Goal: Contribute content

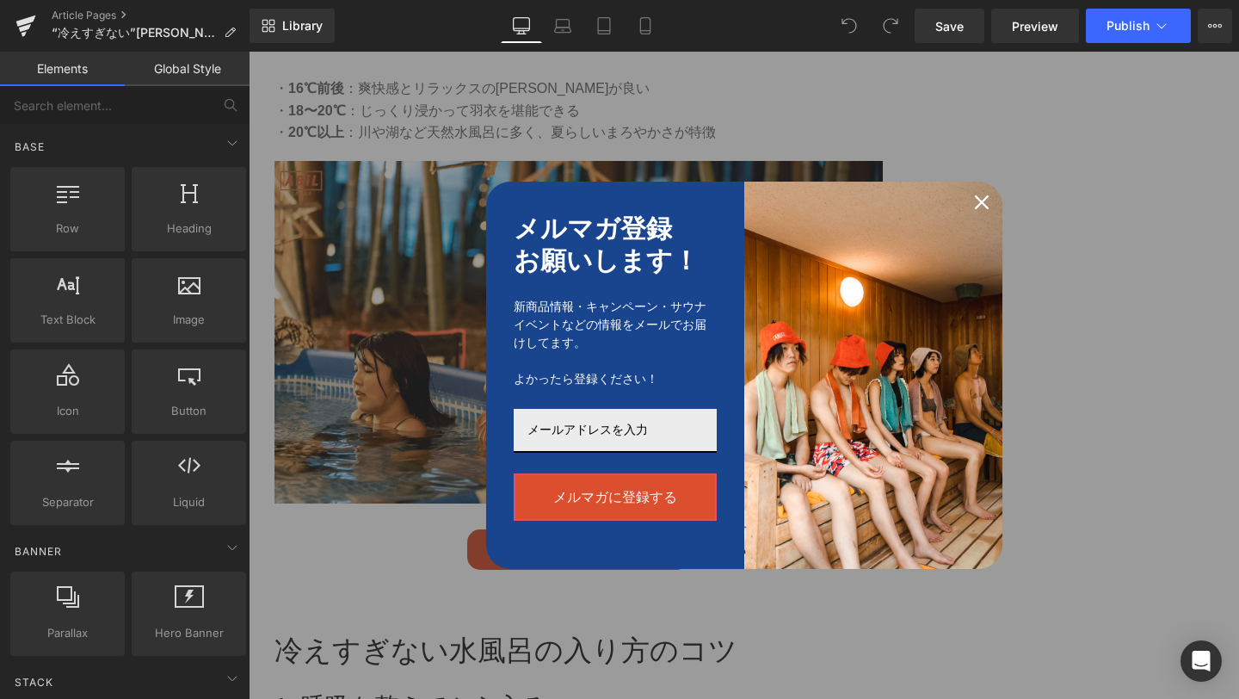
scroll to position [911, 0]
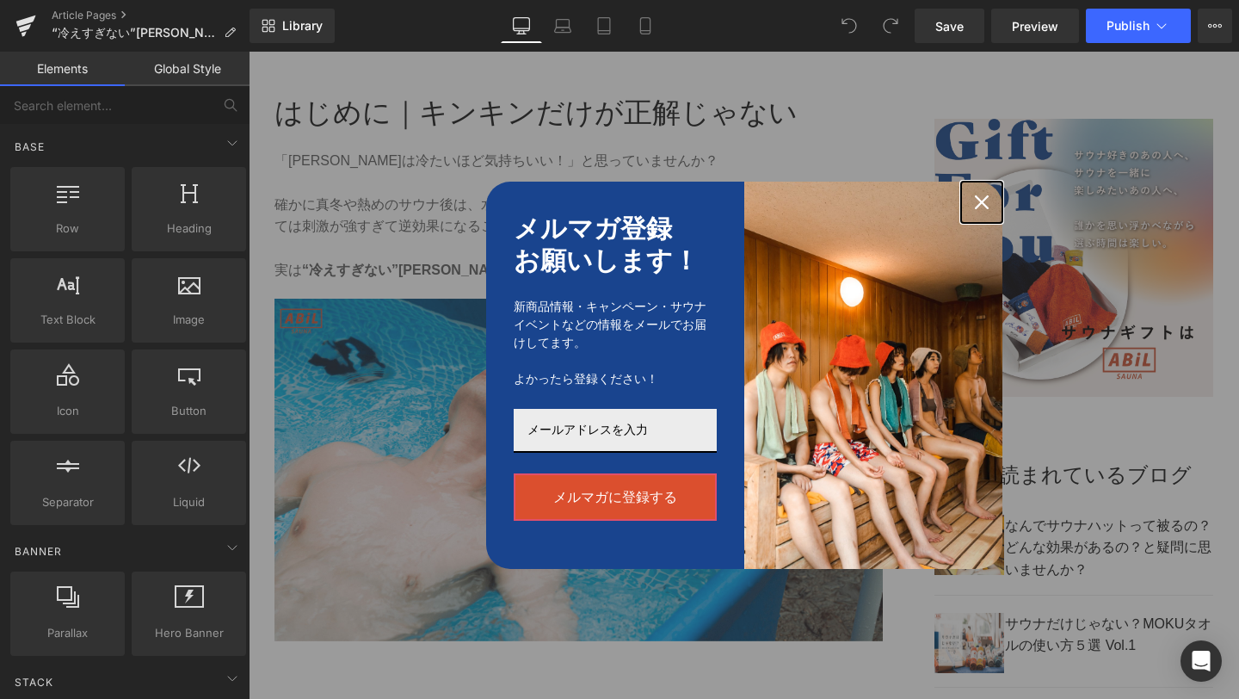
click at [980, 195] on icon "close icon" at bounding box center [982, 202] width 14 height 14
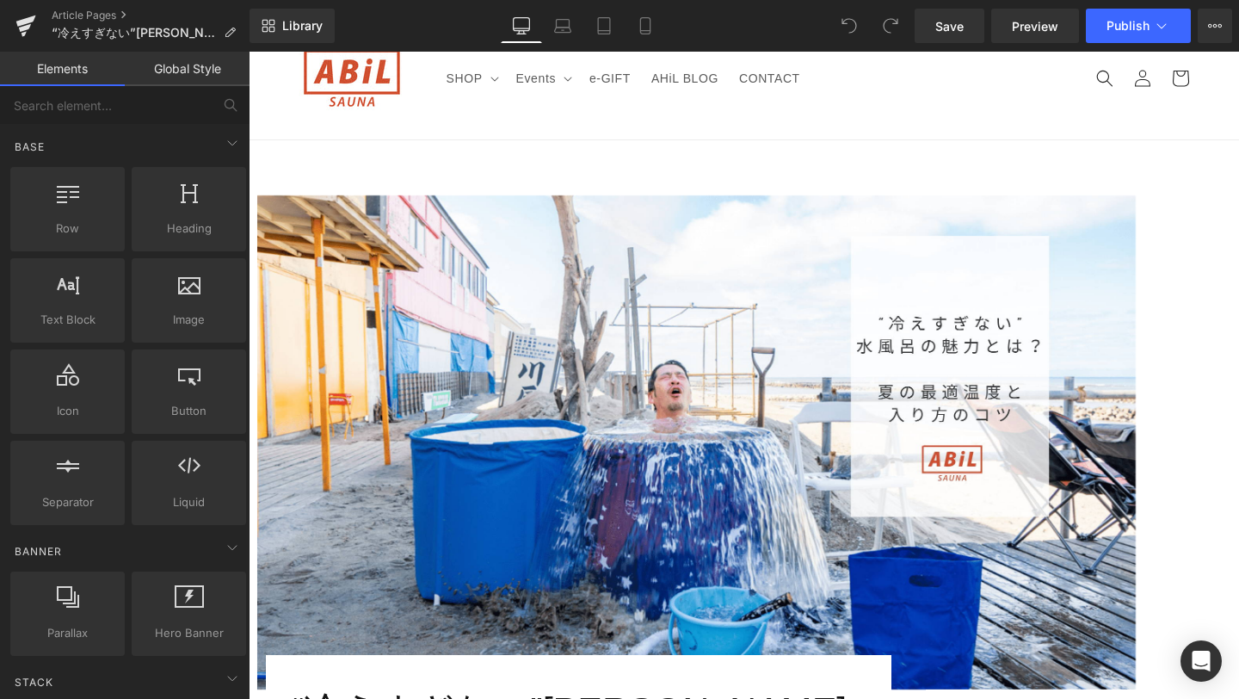
scroll to position [0, 0]
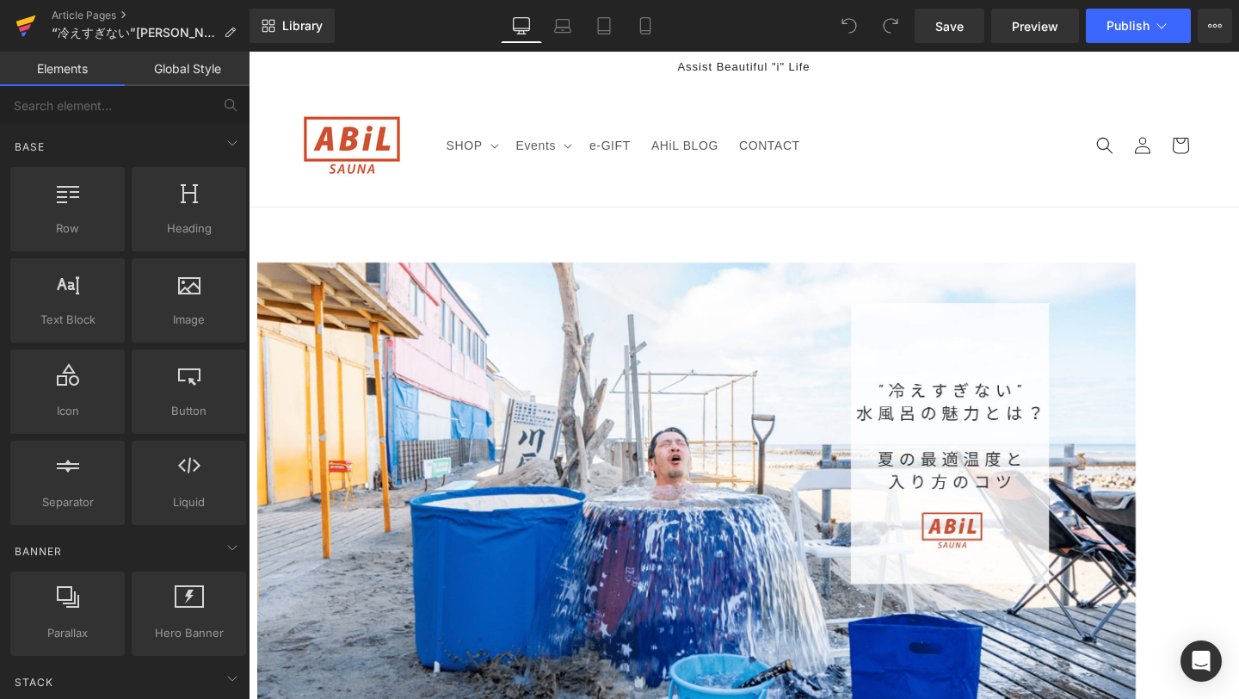
click at [22, 37] on icon at bounding box center [25, 25] width 21 height 43
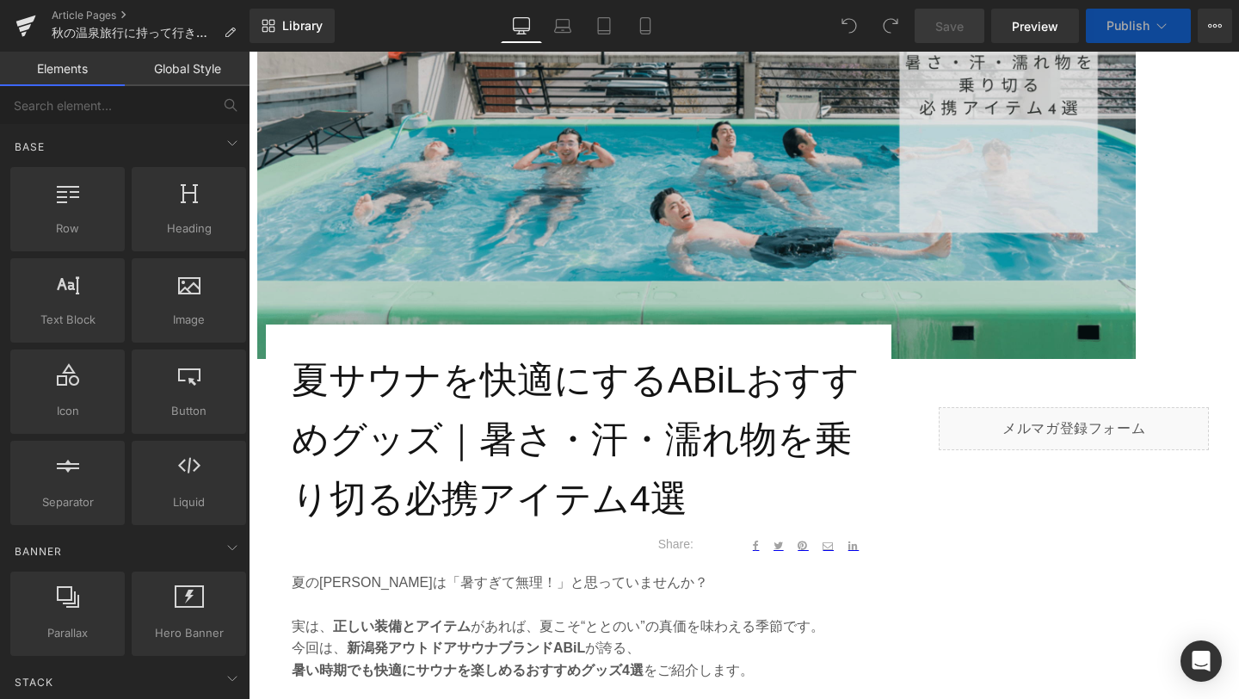
scroll to position [421, 0]
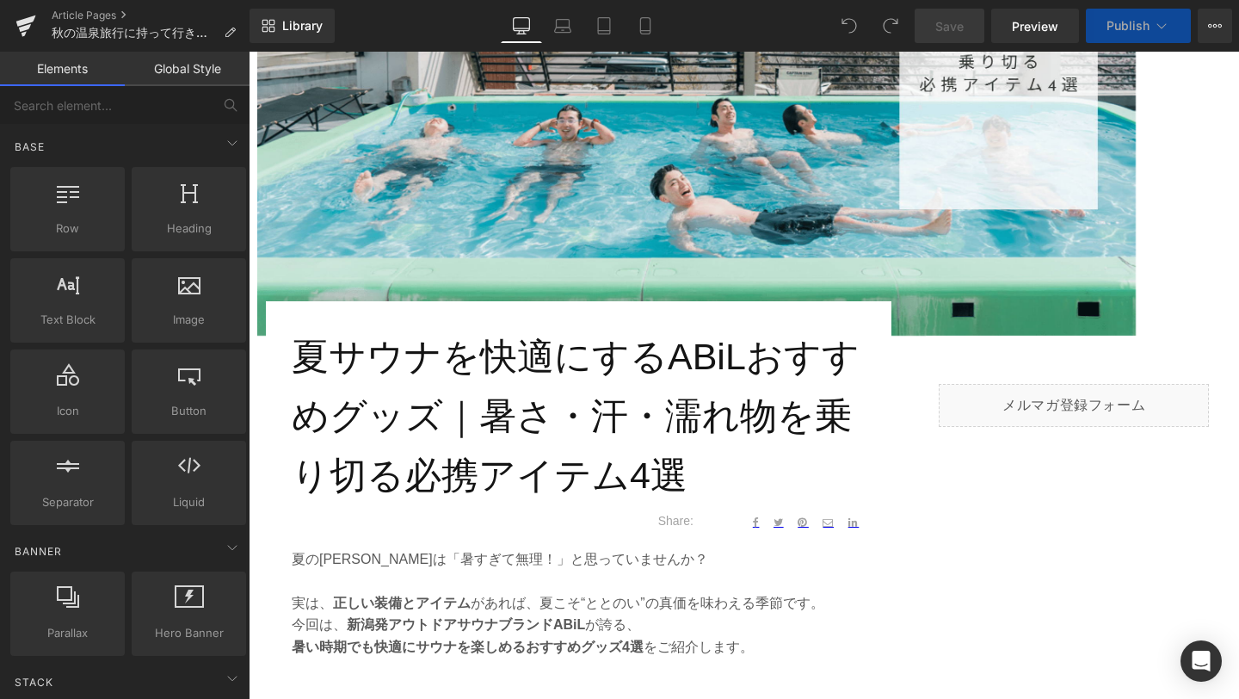
click at [619, 430] on h1 "夏サウナを快適にするABiLおすすめグッズ｜暑さ・汗・濡れ物を乗り切る必携アイテム4選" at bounding box center [579, 415] width 574 height 177
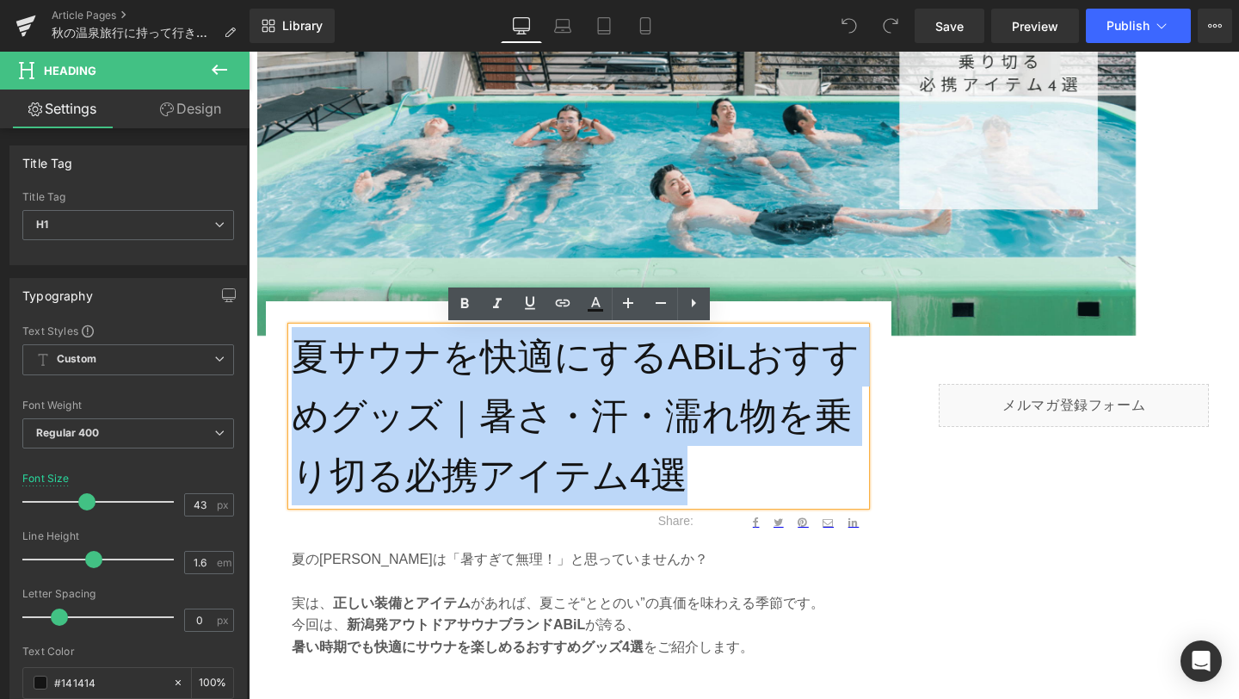
drag, startPoint x: 683, startPoint y: 479, endPoint x: 306, endPoint y: 349, distance: 398.6
click at [306, 349] on h1 "夏サウナを快適にするABiLおすすめグッズ｜暑さ・汗・濡れ物を乗り切る必携アイテム4選" at bounding box center [579, 415] width 574 height 177
paste div
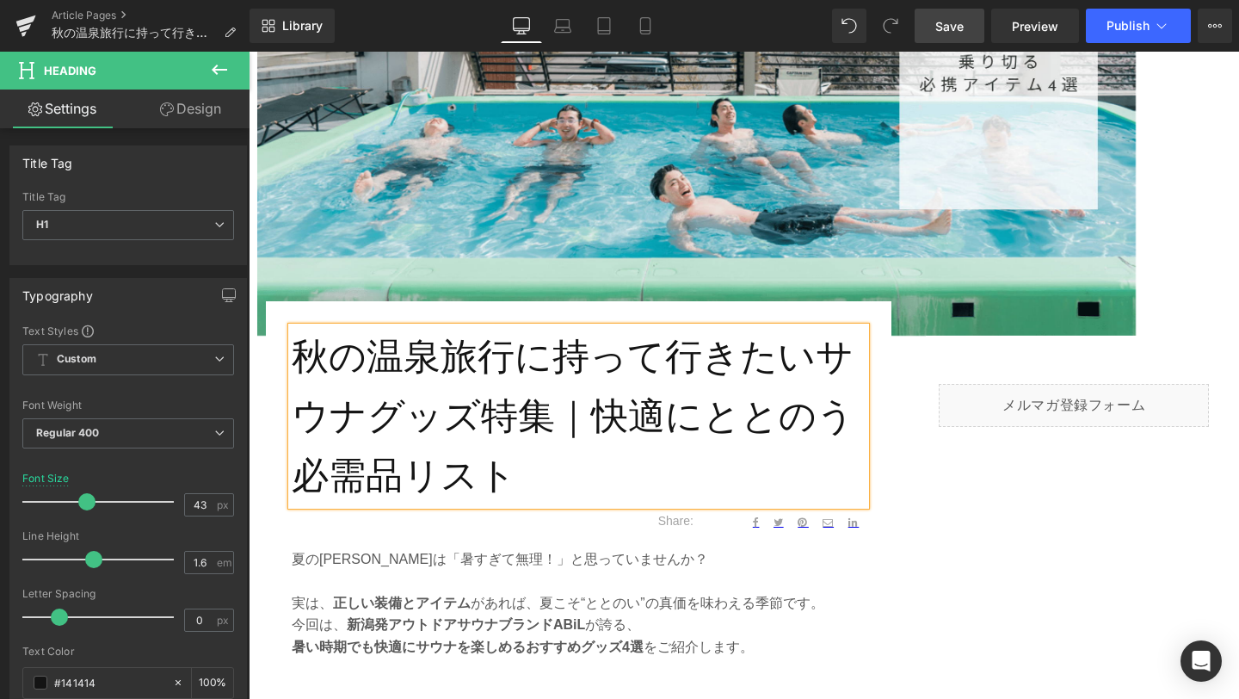
click at [956, 40] on link "Save" at bounding box center [950, 26] width 70 height 34
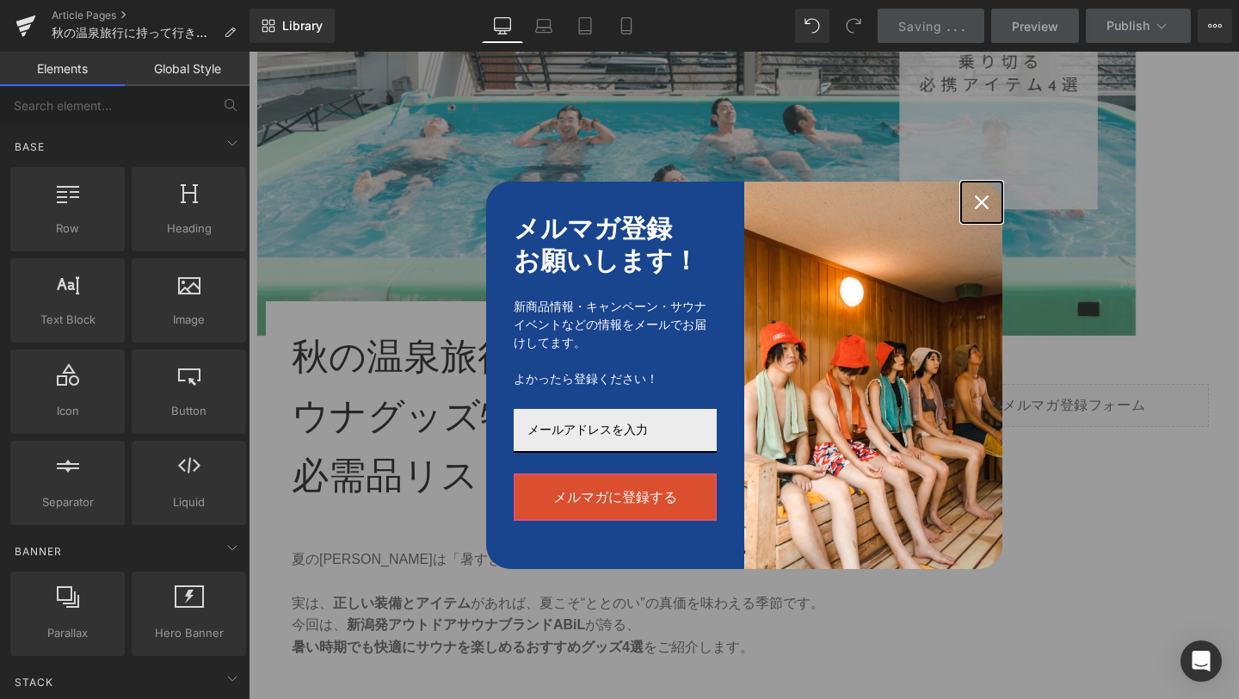
click at [977, 206] on icon "close icon" at bounding box center [982, 202] width 14 height 14
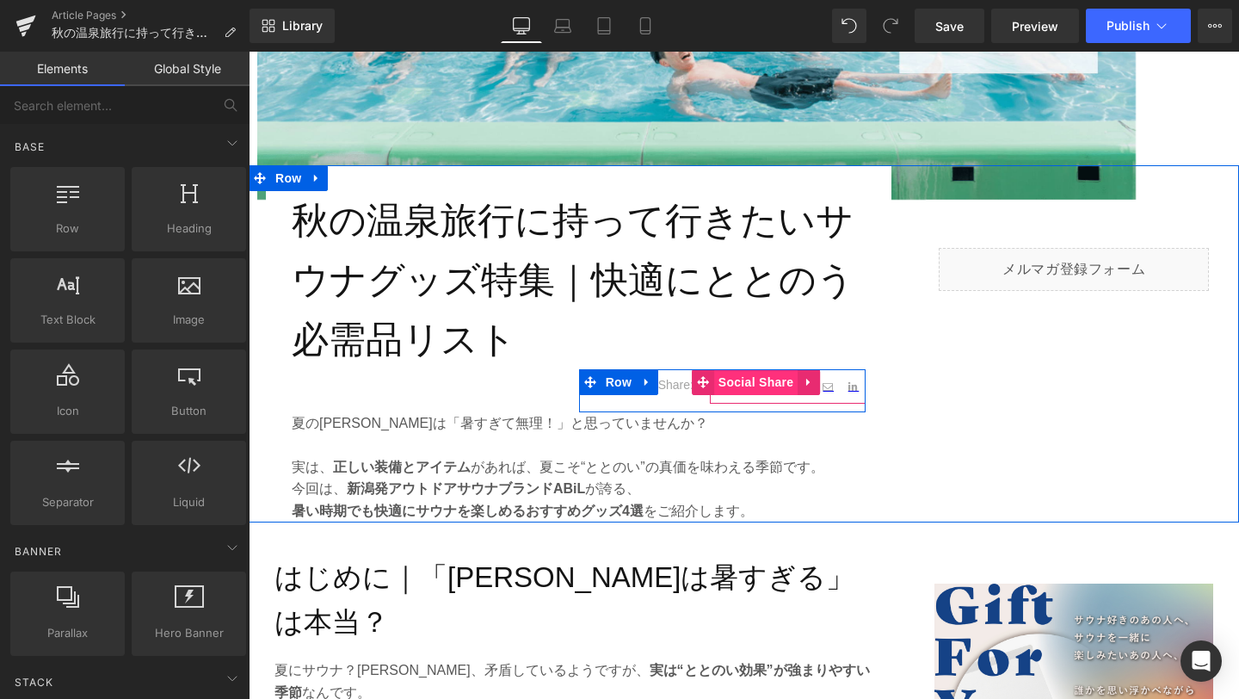
scroll to position [571, 0]
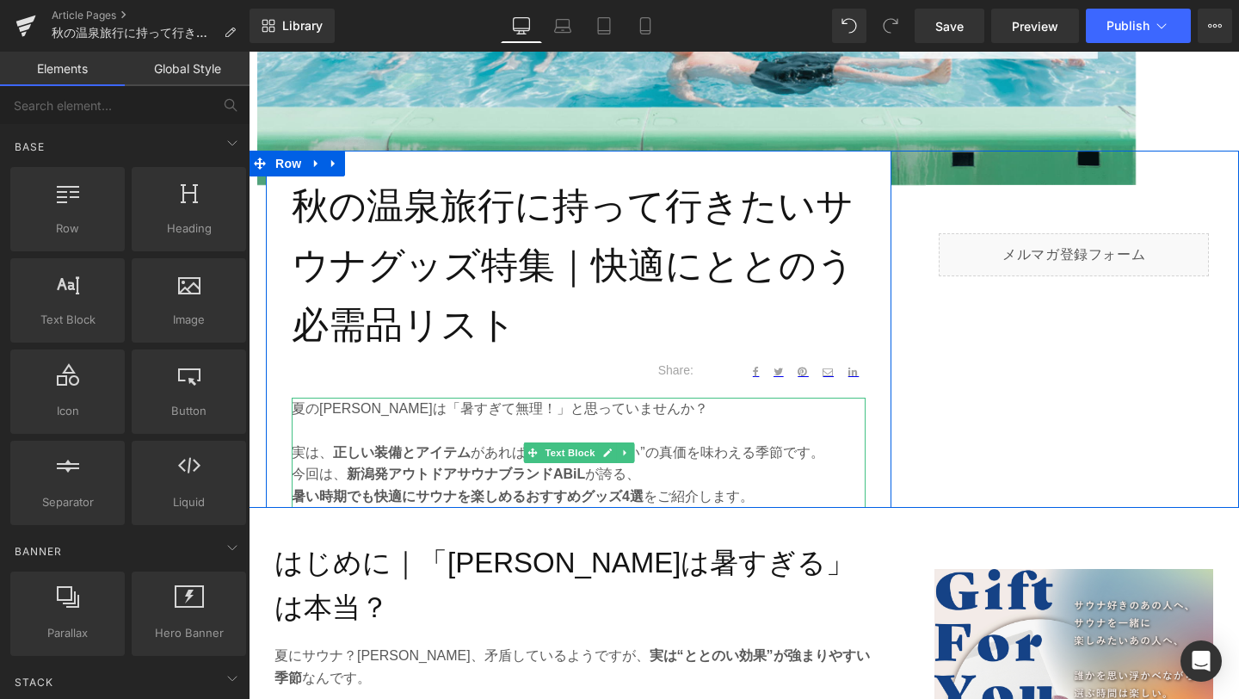
click at [473, 480] on strong "新潟発アウトドアサウナブランドABiL" at bounding box center [466, 473] width 238 height 15
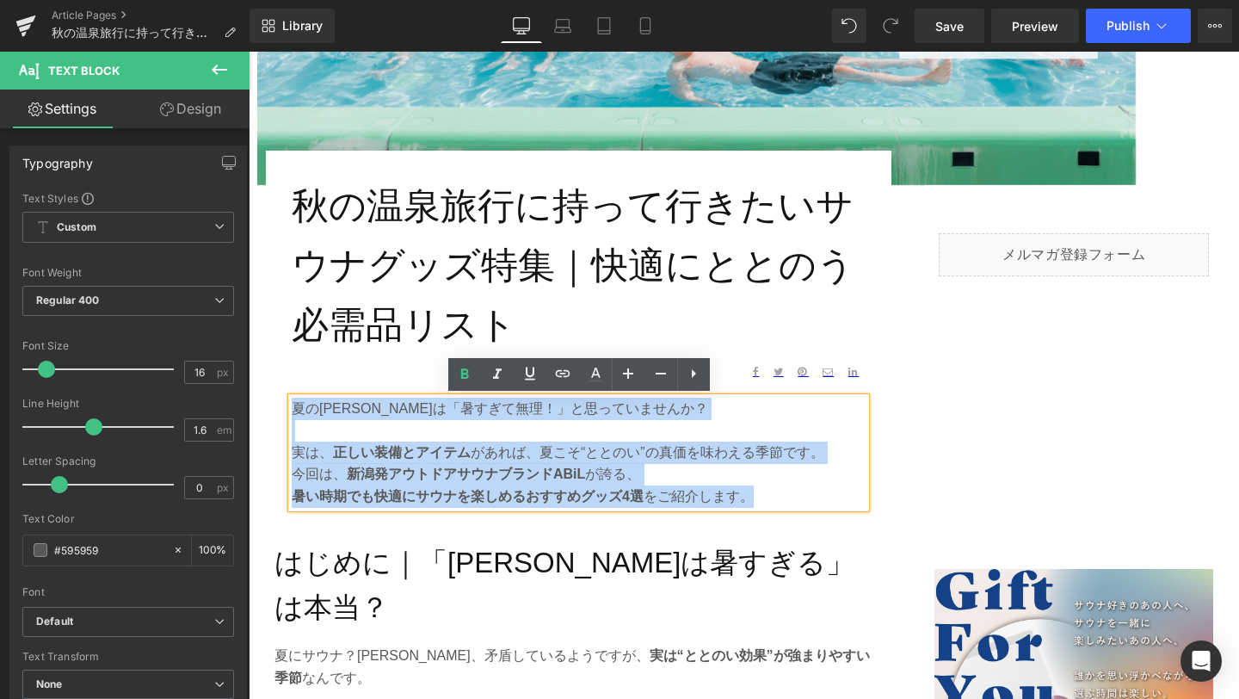
drag, startPoint x: 753, startPoint y: 497, endPoint x: 296, endPoint y: 402, distance: 466.7
click at [296, 402] on div "夏の[PERSON_NAME]は「暑すぎて無理！」と思っていませんか？ 実は、 正しい装備とアイテム があれば、夏こそ“ととのい”の真価を味わえる季節です。 …" at bounding box center [579, 452] width 574 height 110
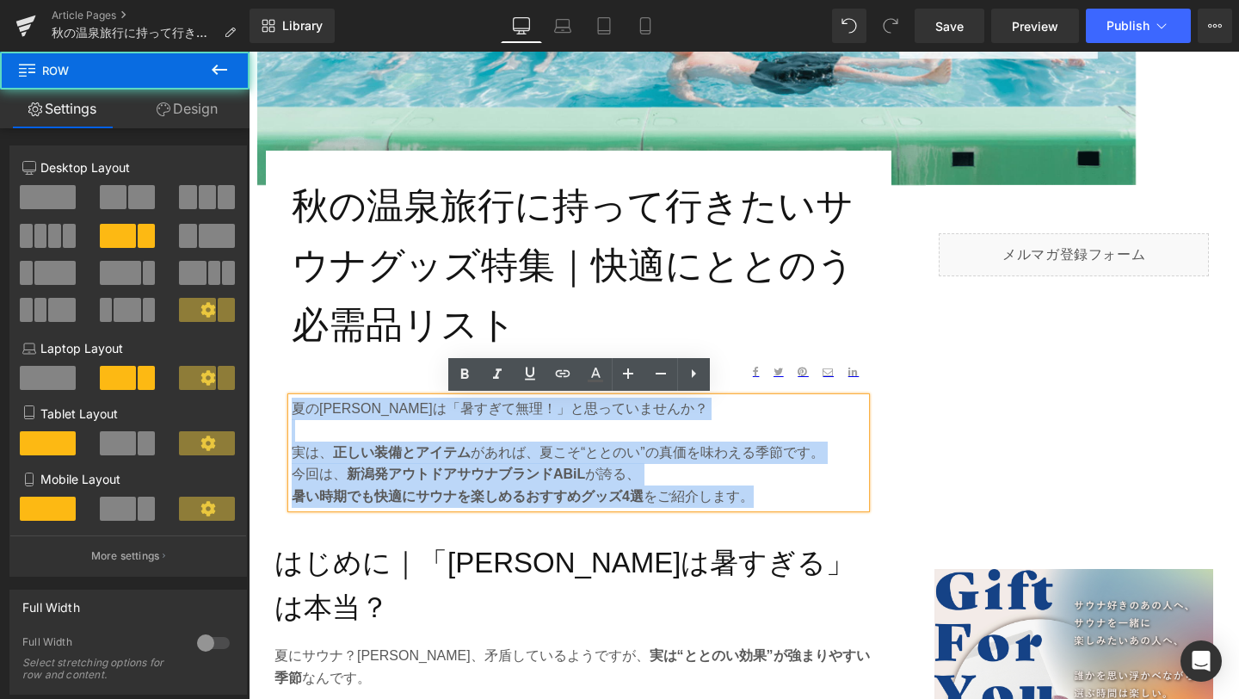
click at [982, 471] on div "秋の温泉旅行に持って行きたいサウナグッズ特集｜快適にととのう必需品リスト Heading Text Block Share: Text Block Socia…" at bounding box center [744, 329] width 990 height 356
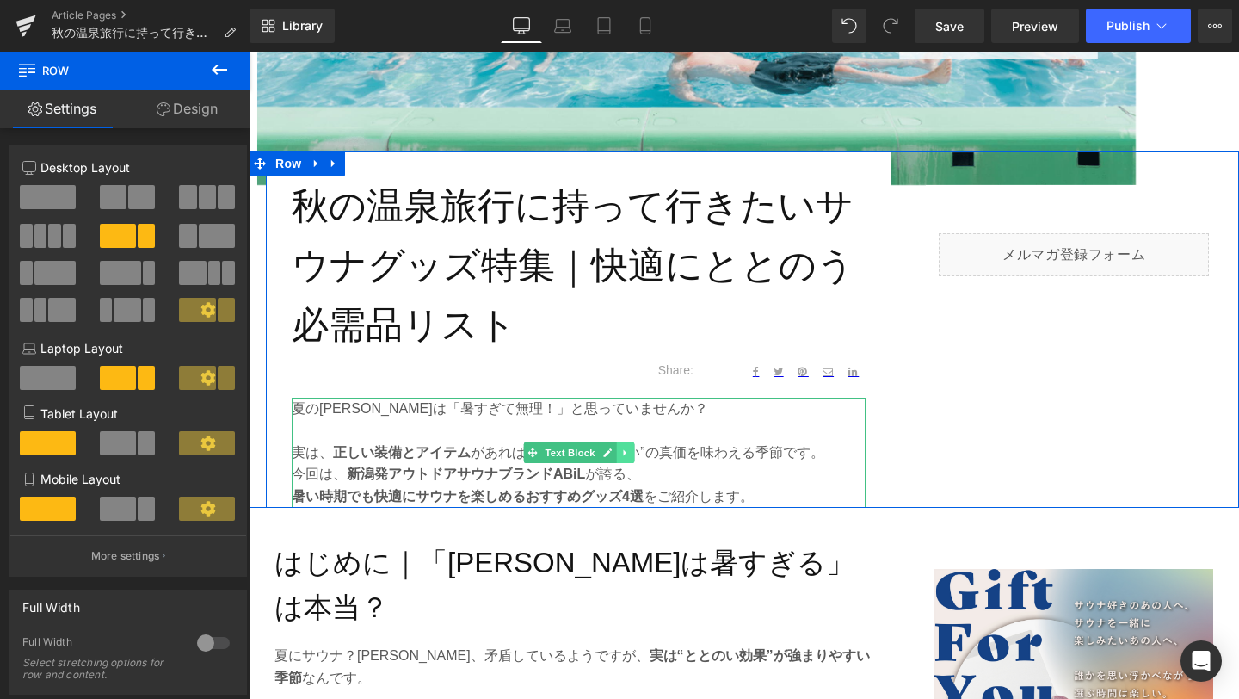
click at [629, 456] on icon at bounding box center [624, 452] width 9 height 10
click at [629, 456] on icon at bounding box center [633, 452] width 9 height 10
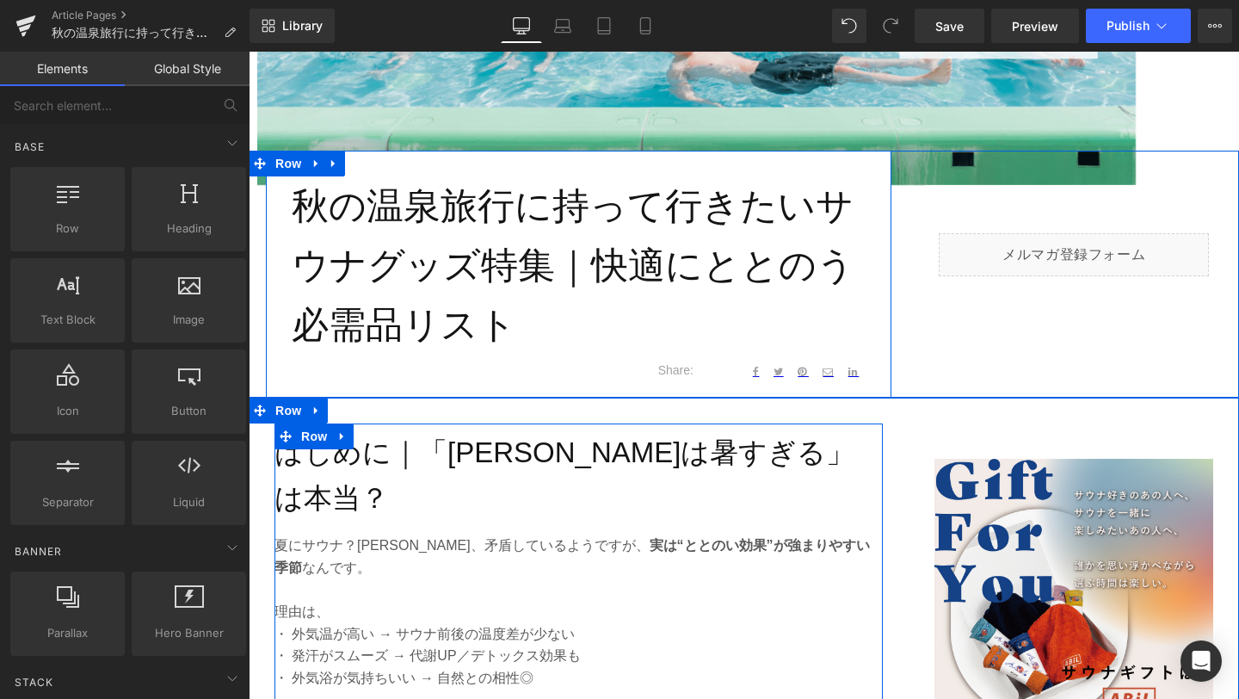
click at [718, 468] on h2 "はじめに｜「[PERSON_NAME]は暑すぎる」は本当？" at bounding box center [578, 475] width 608 height 91
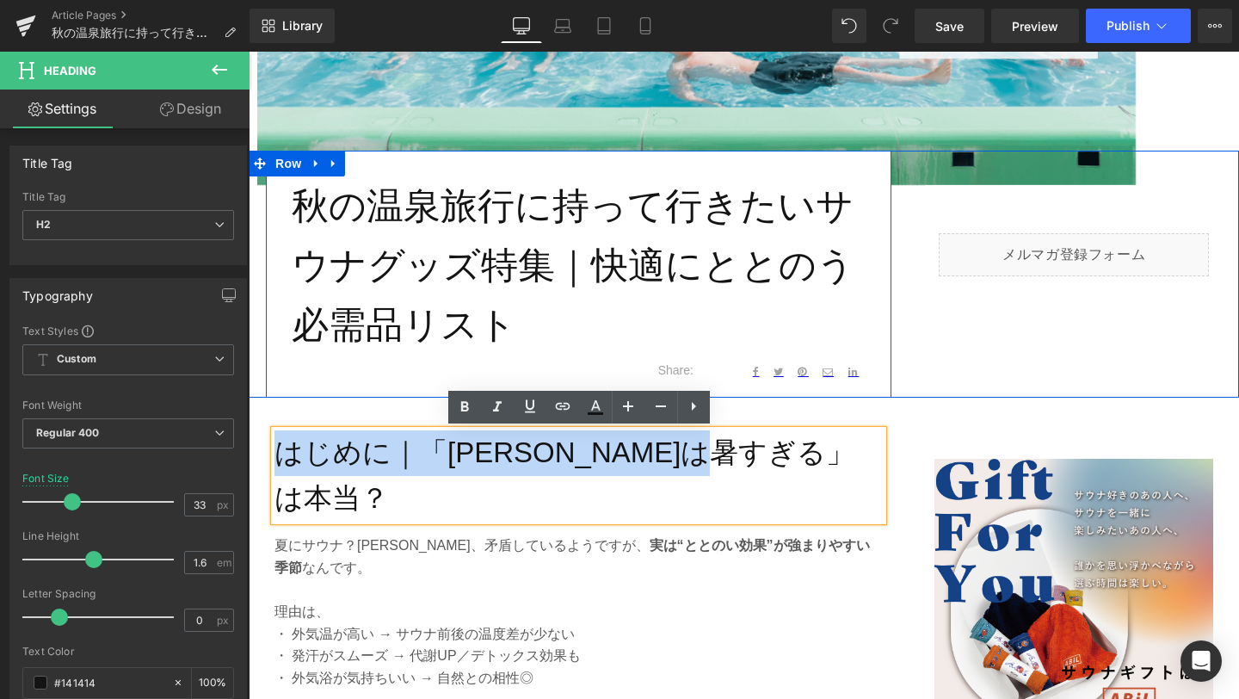
drag, startPoint x: 856, startPoint y: 447, endPoint x: 250, endPoint y: 451, distance: 605.7
paste div
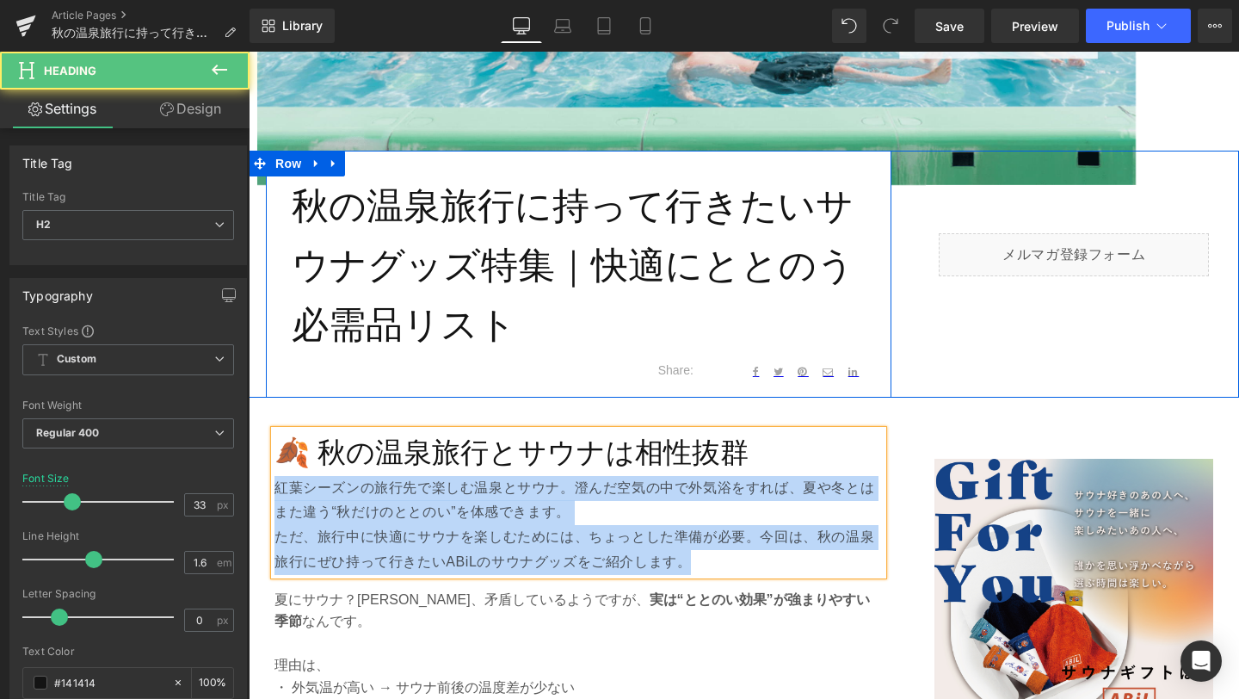
drag, startPoint x: 696, startPoint y: 562, endPoint x: 276, endPoint y: 490, distance: 426.0
click at [276, 490] on div "🍂 秋の温泉旅行と[PERSON_NAME]は相性抜群 紅葉シーズンの旅行先で楽しむ温泉とサウナ。澄んだ空気の中で外気浴をすれば、夏や冬とはまた違う“秋だけの…" at bounding box center [578, 502] width 608 height 145
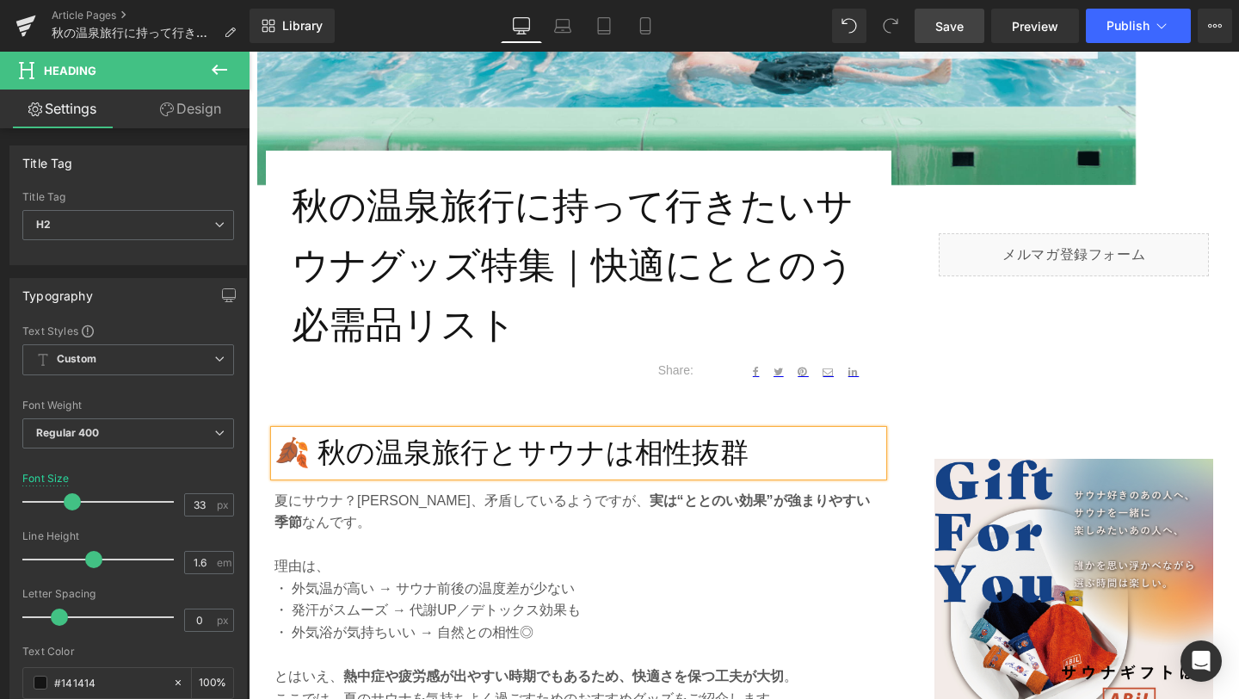
click at [962, 17] on span "Save" at bounding box center [949, 26] width 28 height 18
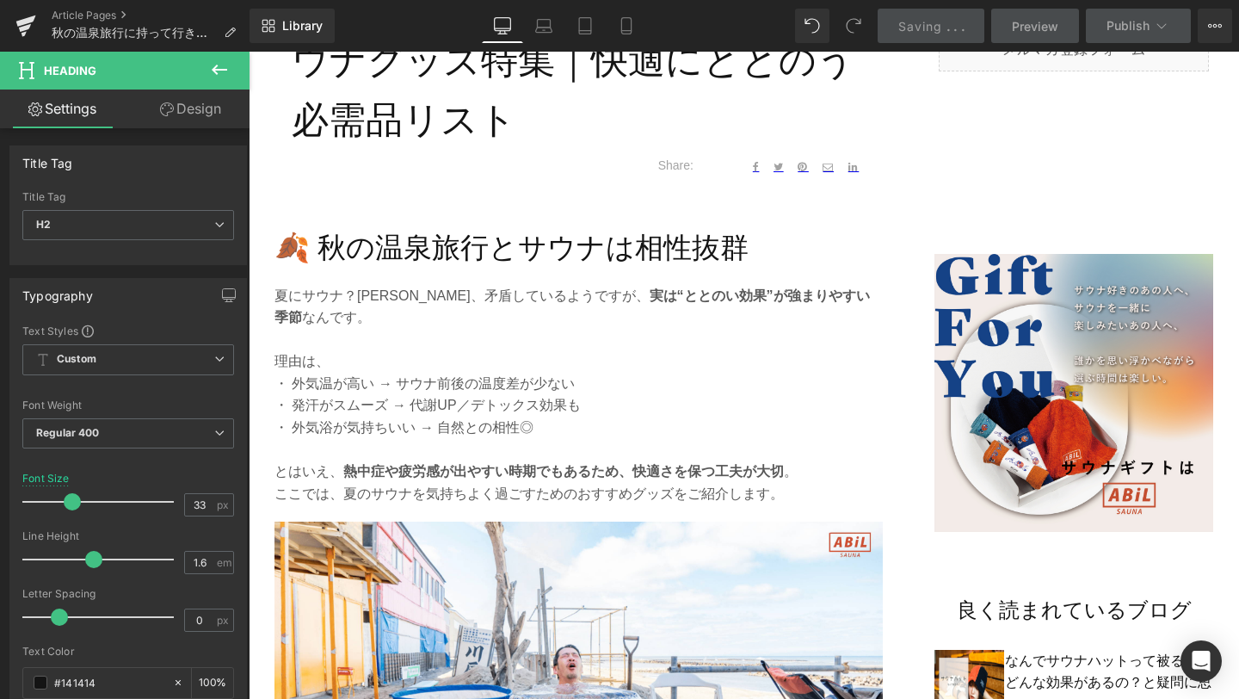
scroll to position [843, 0]
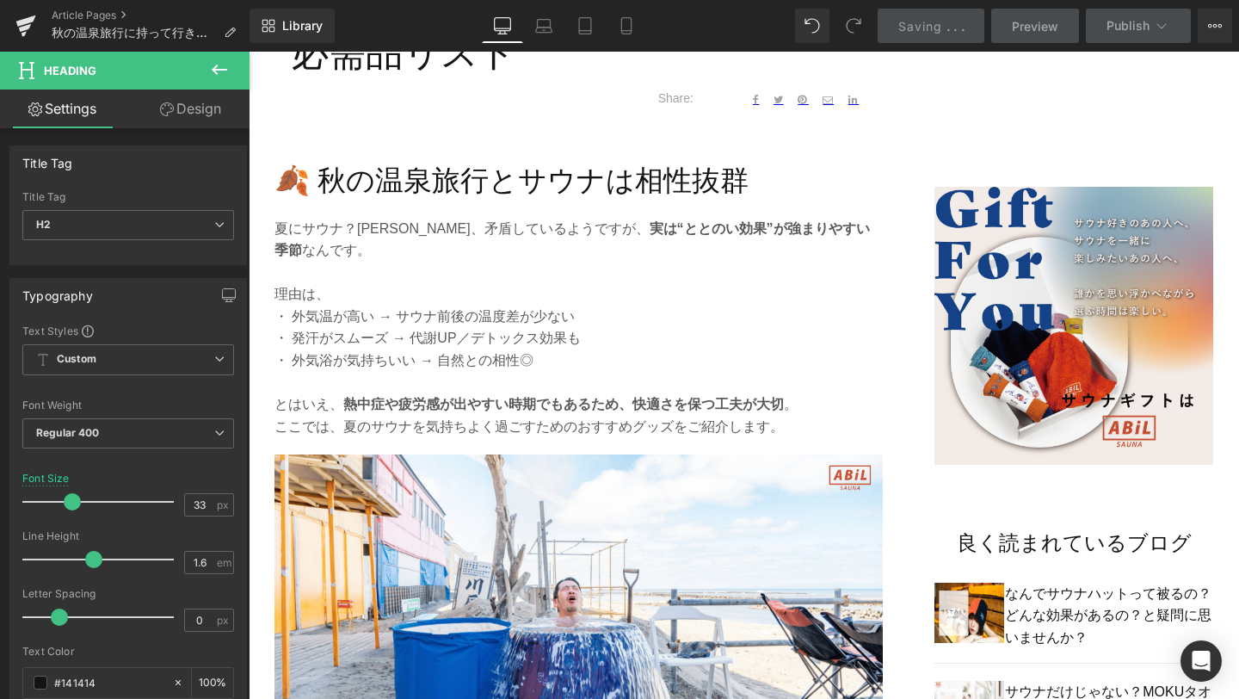
click at [709, 397] on strong "熱中症や疲労感が出やすい時期でもあるため、快適さを保つ工夫が大切" at bounding box center [563, 404] width 441 height 15
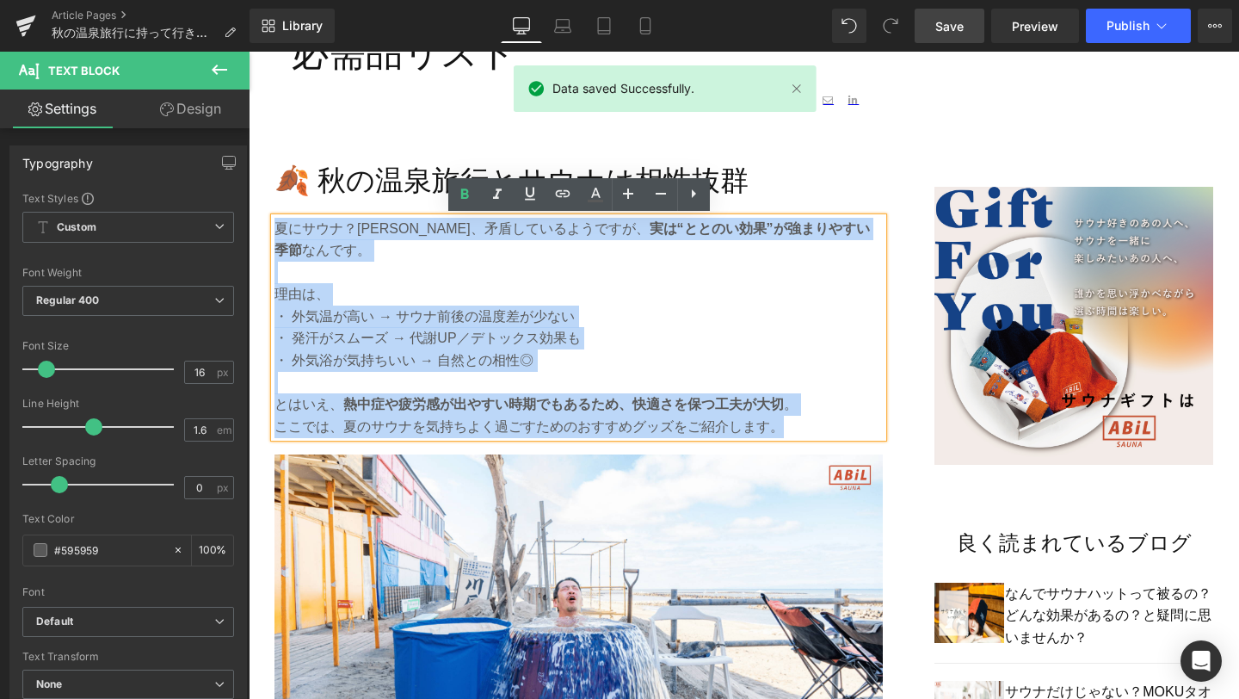
drag, startPoint x: 774, startPoint y: 410, endPoint x: 278, endPoint y: 230, distance: 528.3
click at [278, 230] on div "夏にサウナ？[PERSON_NAME]、矛盾しているようですが、 実は“ととのい効果”が強まりやすい季節 なんです。 理由は、 ・ 外気温が高い → サウナ前…" at bounding box center [578, 328] width 608 height 220
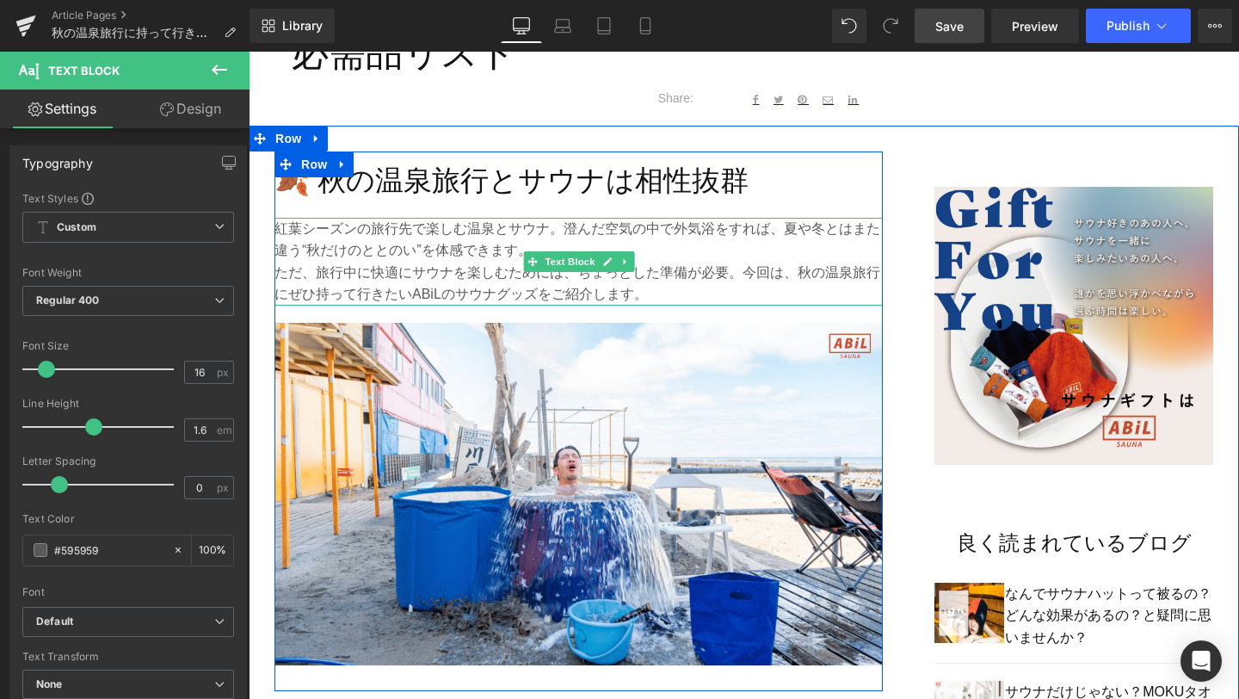
click at [564, 231] on p "紅葉シーズンの旅行先で楽しむ温泉とサウナ。澄んだ空気の中で外気浴をすれば、夏や冬とはまた違う“秋だけのととのい”を体感できます。" at bounding box center [578, 240] width 608 height 44
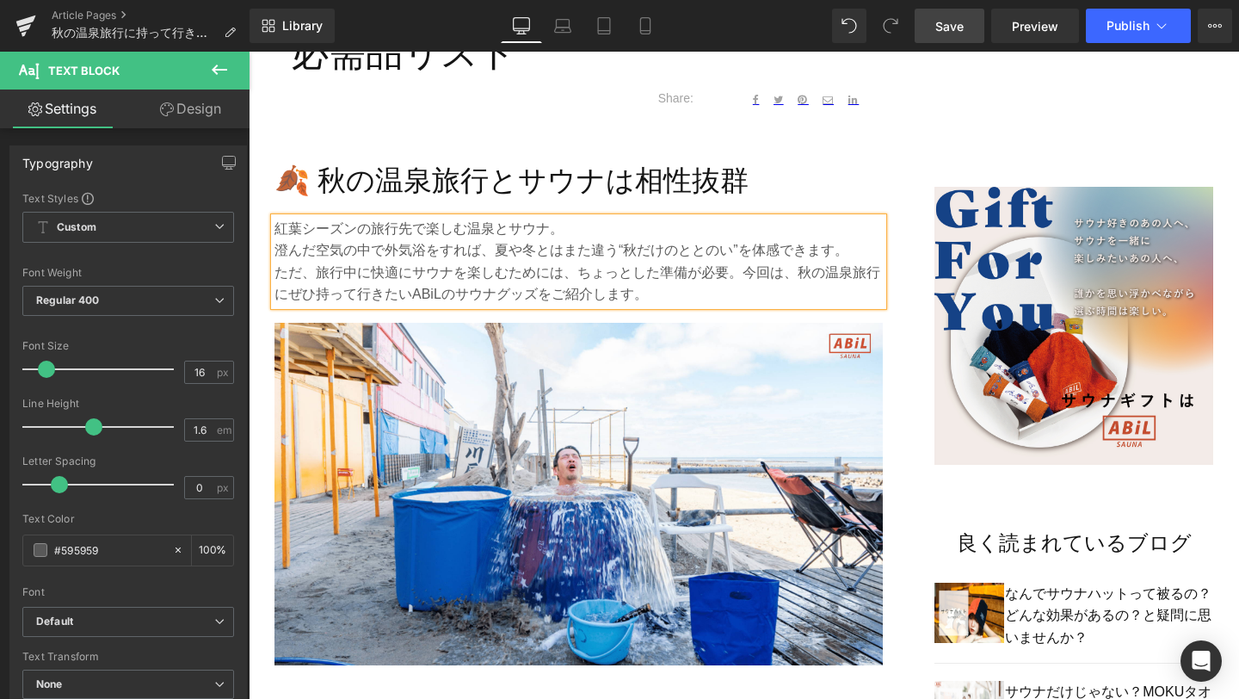
click at [842, 252] on p "澄んだ空気の中で外気浴をすれば、夏や冬とはまた違う“秋だけのととのい”を体感できます。" at bounding box center [578, 250] width 608 height 22
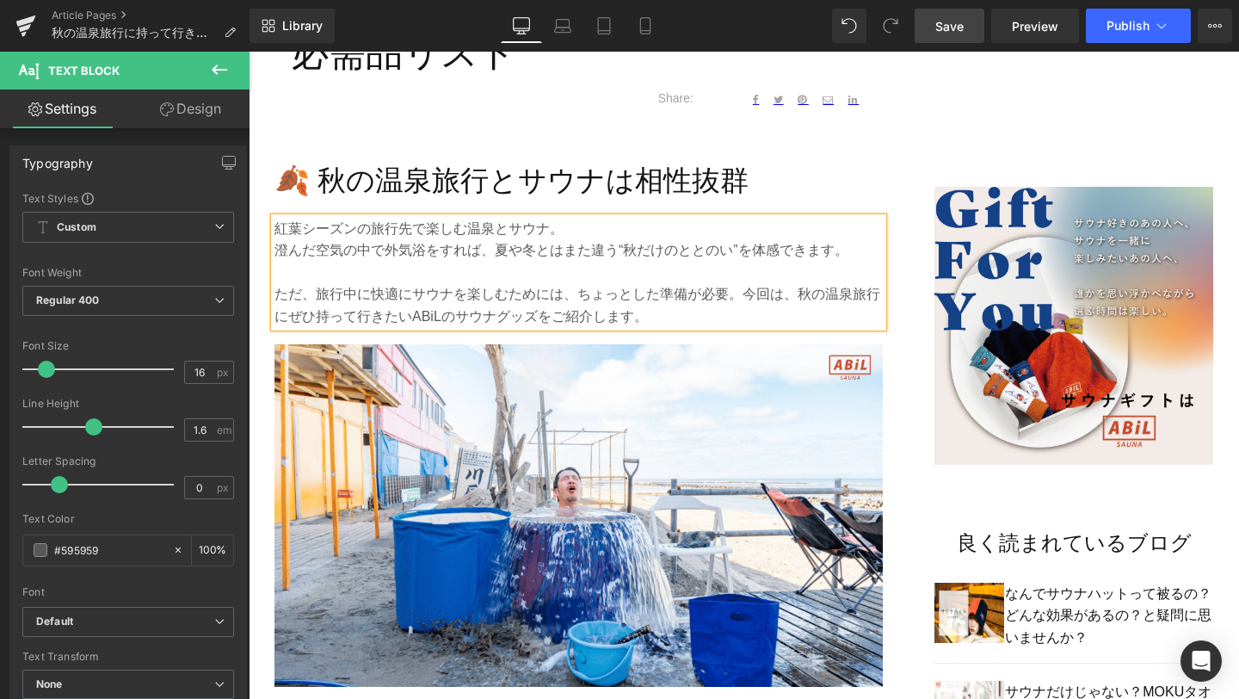
click at [744, 293] on p "ただ、旅行中に快適にサウナを楽しむためには、ちょっとした準備が必要。今回は、秋の温泉旅行にぜひ持って行きたいABiLのサウナグッズをご紹介します。" at bounding box center [578, 305] width 608 height 44
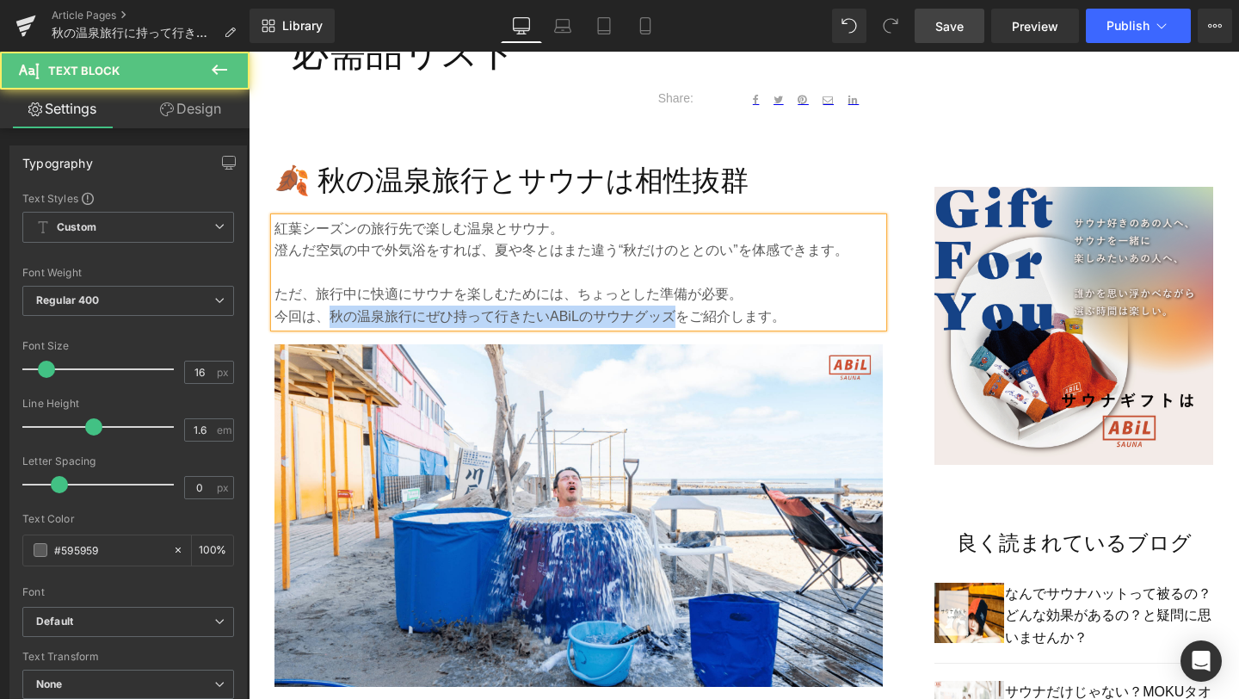
drag, startPoint x: 331, startPoint y: 316, endPoint x: 677, endPoint y: 319, distance: 345.9
click at [677, 319] on p "今回は、秋の温泉旅行にぜひ持って行きたいABiLのサウナグッズをご紹介します。" at bounding box center [578, 316] width 608 height 22
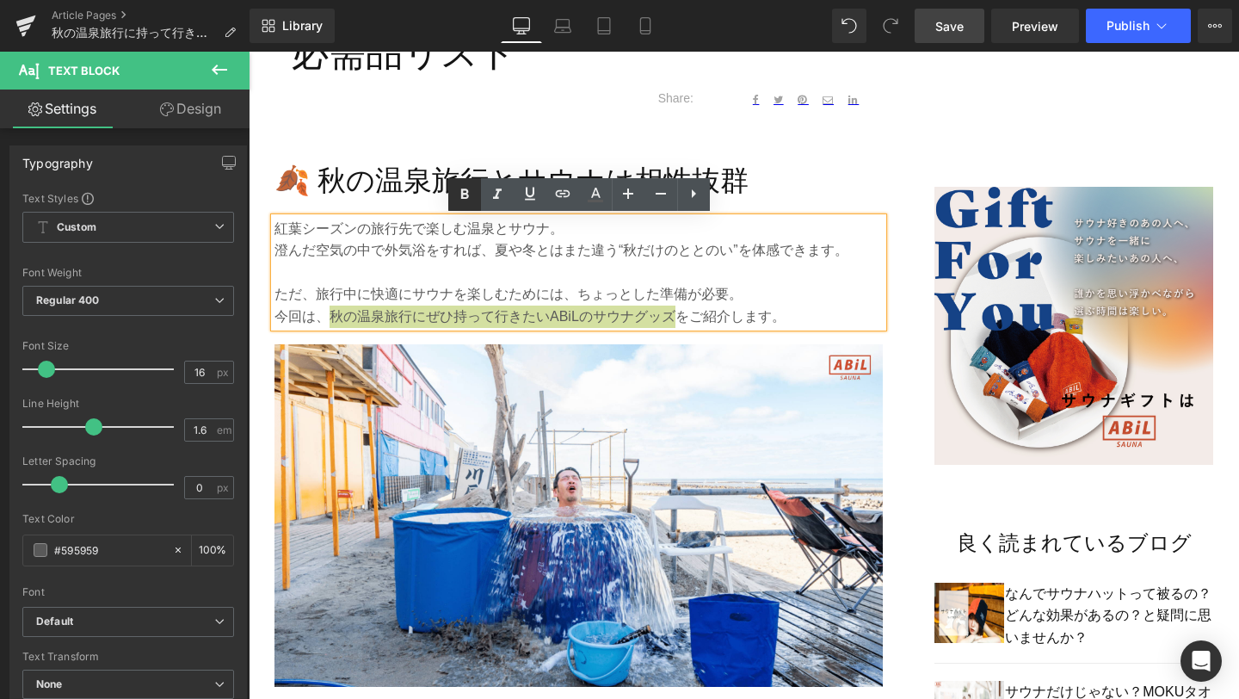
click at [460, 191] on icon at bounding box center [464, 194] width 21 height 21
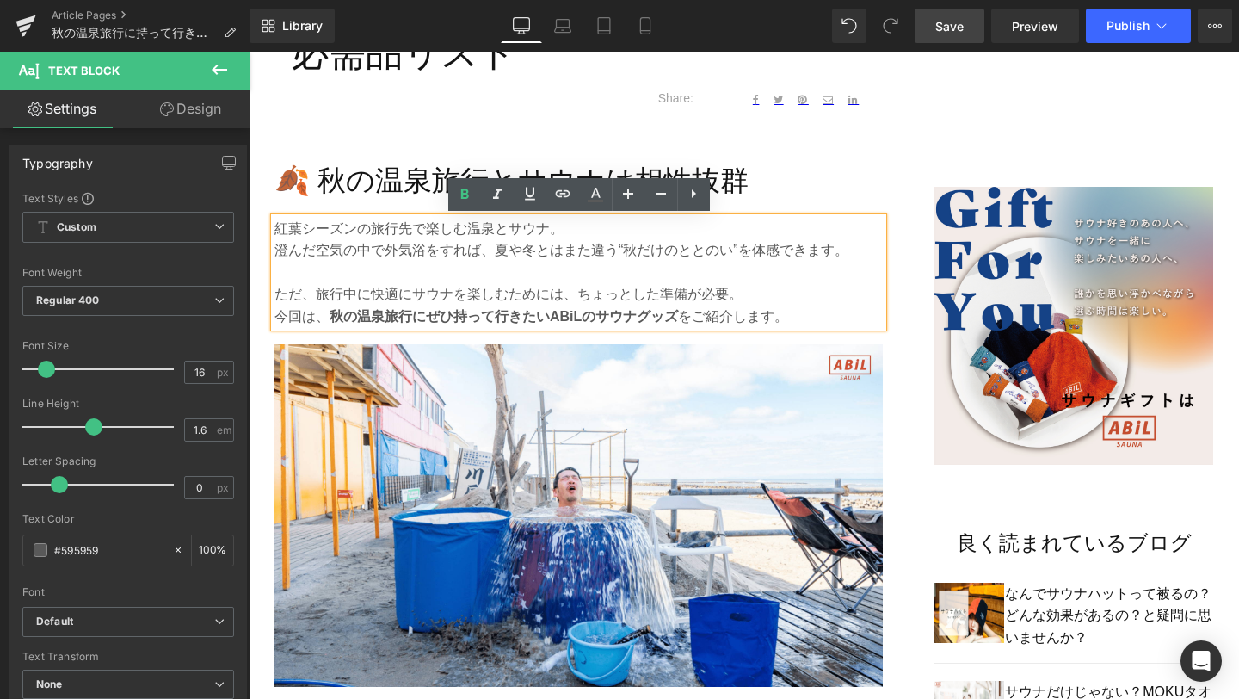
click at [949, 29] on span "Save" at bounding box center [949, 26] width 28 height 18
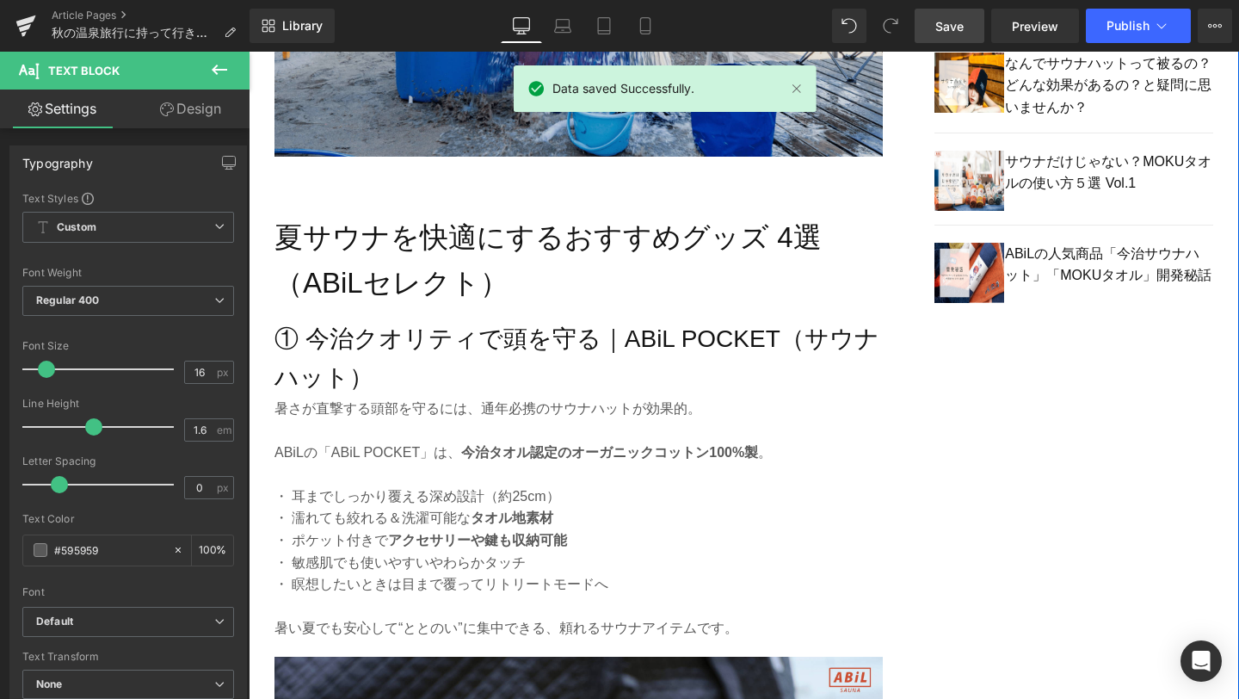
scroll to position [1371, 0]
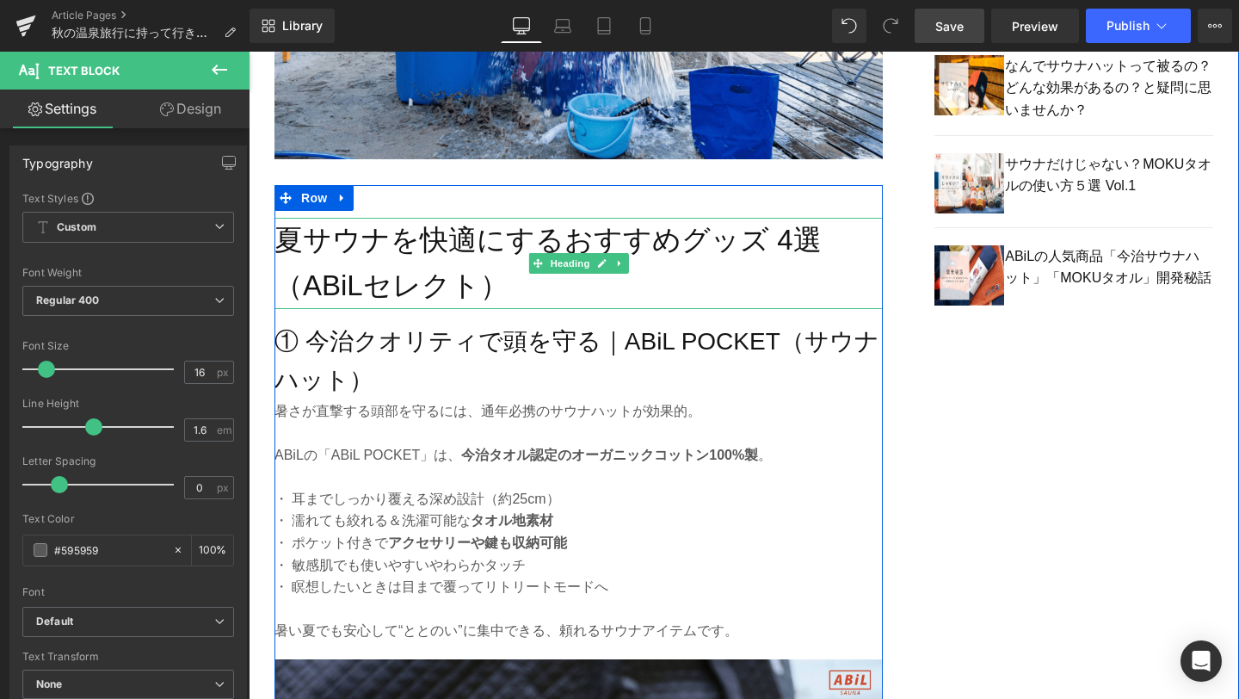
click at [433, 274] on h2 "夏サウナを快適にするおすすめグッズ 4選（ABiLセレクト）" at bounding box center [578, 263] width 608 height 91
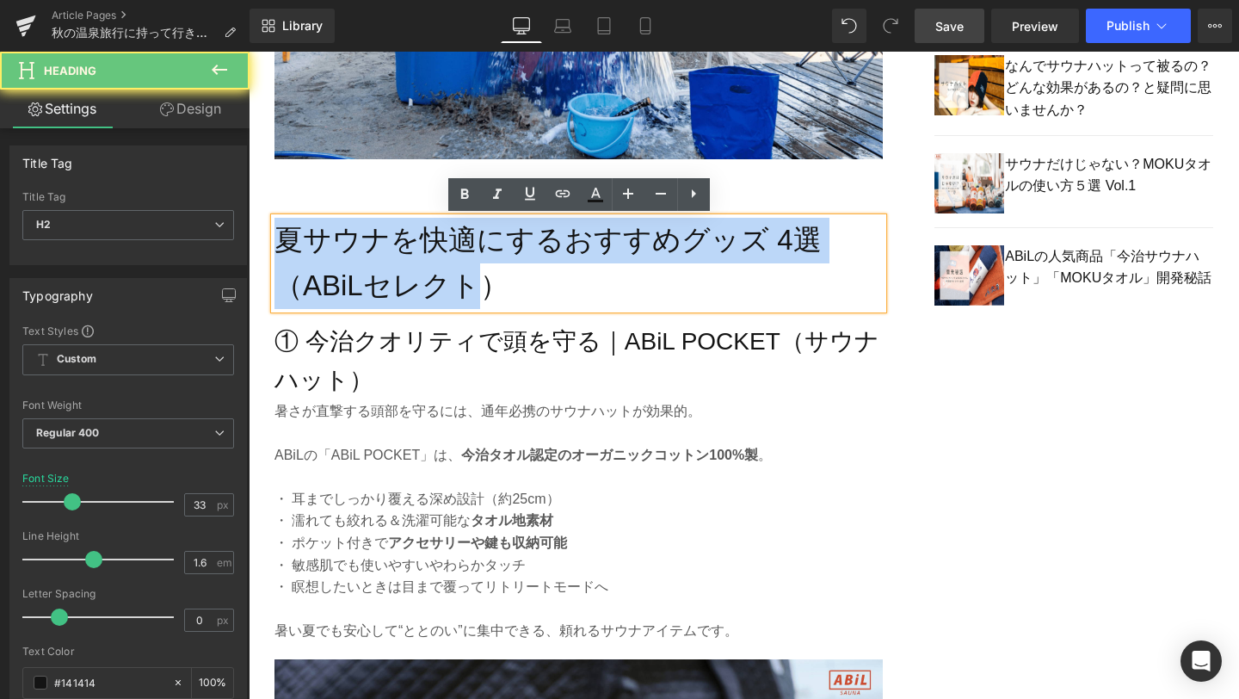
drag, startPoint x: 490, startPoint y: 280, endPoint x: 287, endPoint y: 244, distance: 206.2
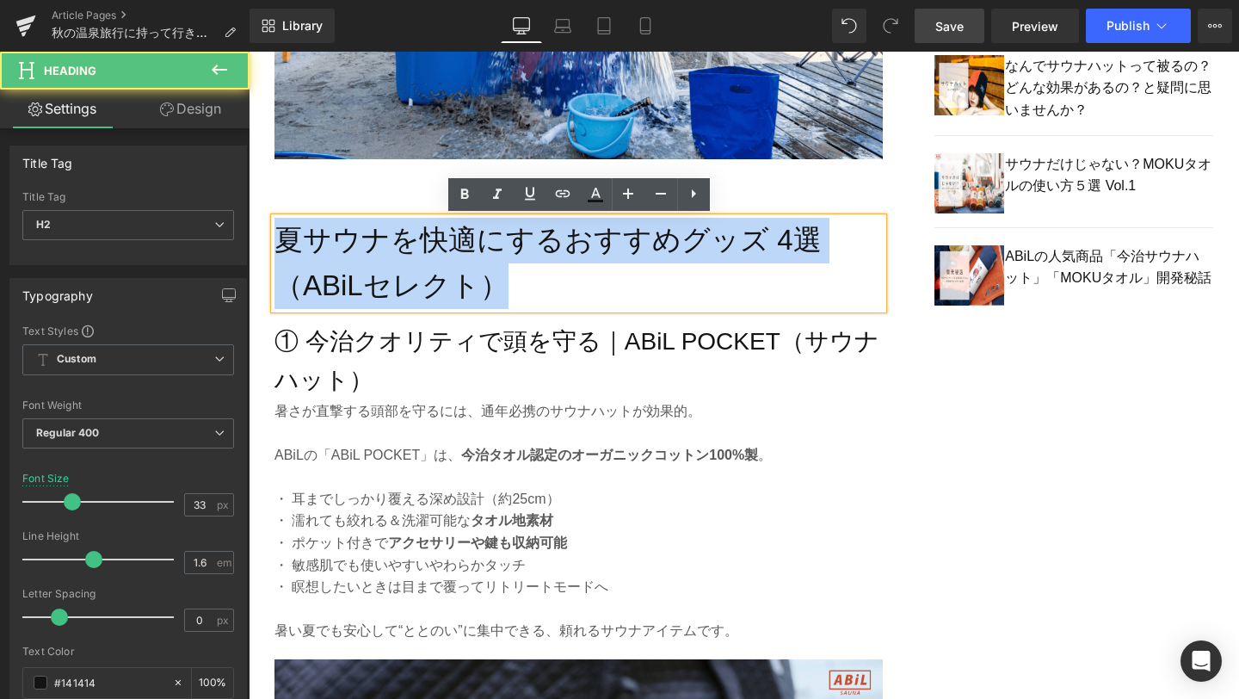
drag, startPoint x: 503, startPoint y: 293, endPoint x: 207, endPoint y: 219, distance: 305.1
paste div
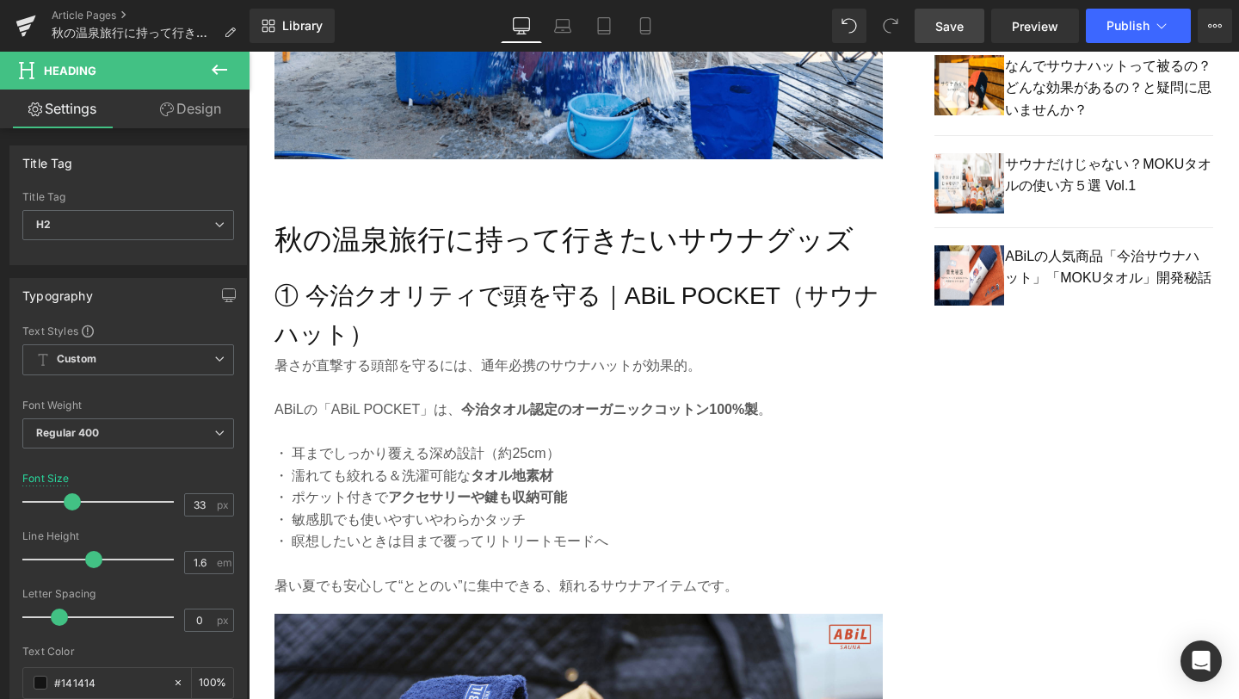
click at [950, 35] on link "Save" at bounding box center [950, 26] width 70 height 34
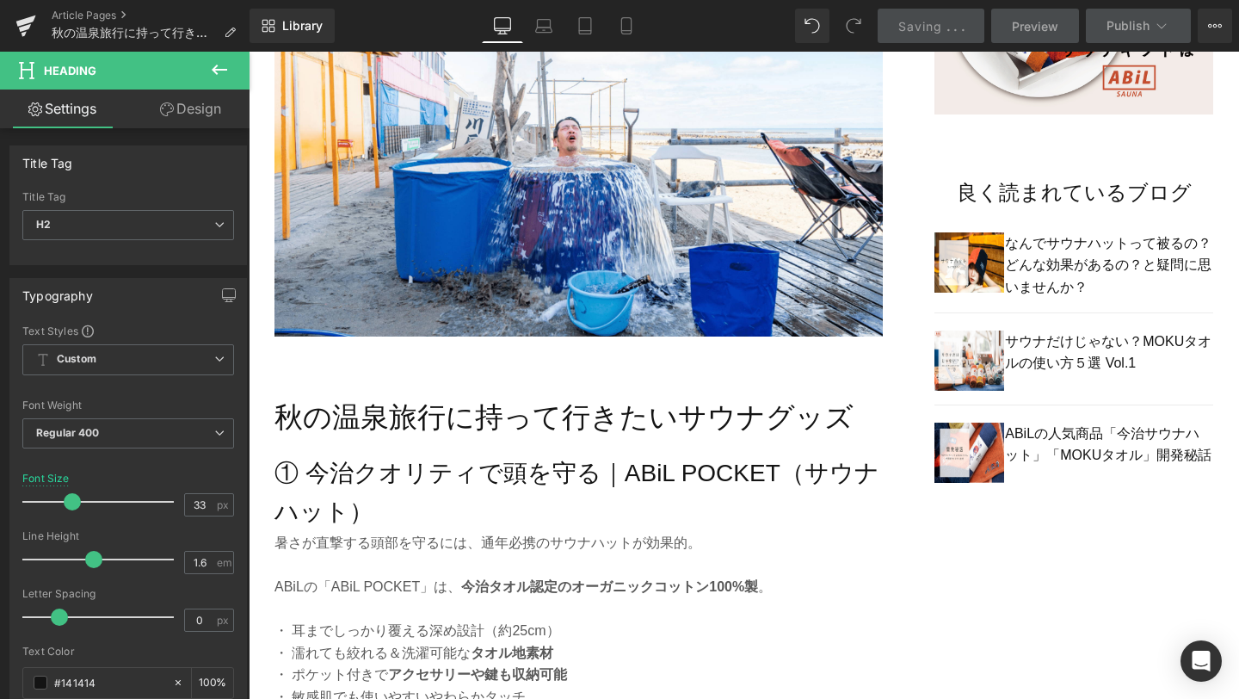
scroll to position [1370, 0]
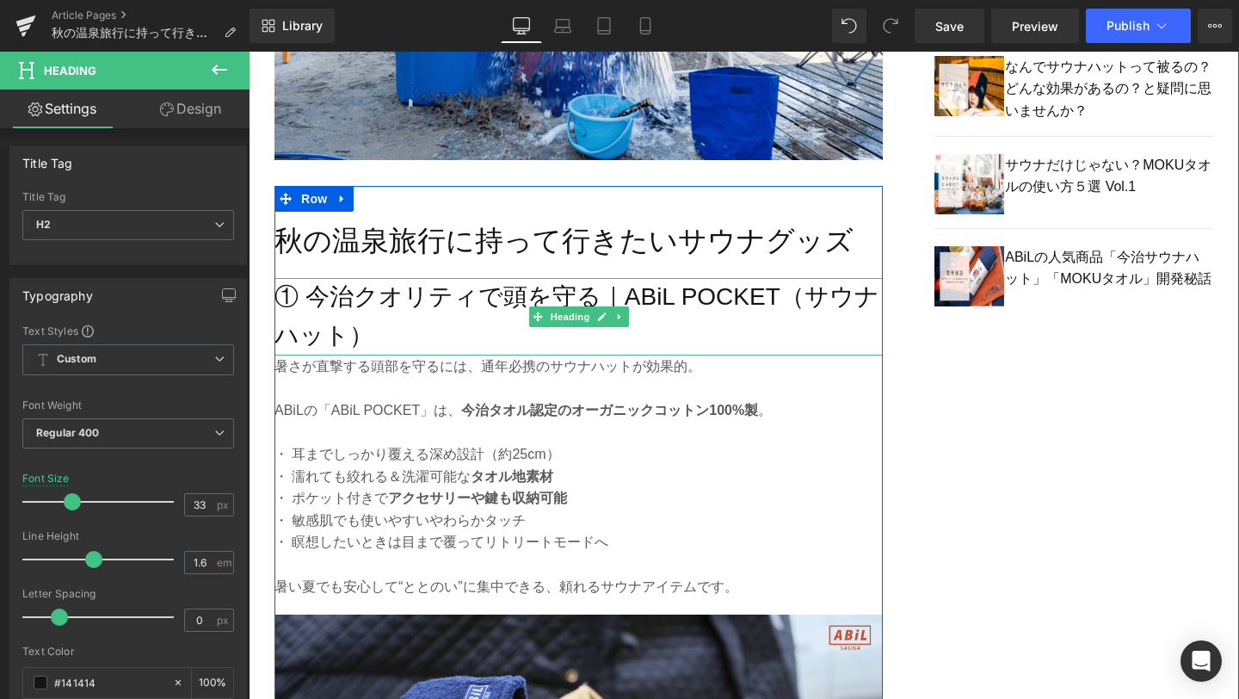
click at [353, 335] on h3 "① 今治クオリティで頭を守る｜ABiL POCKET（サウナハット）" at bounding box center [578, 316] width 608 height 77
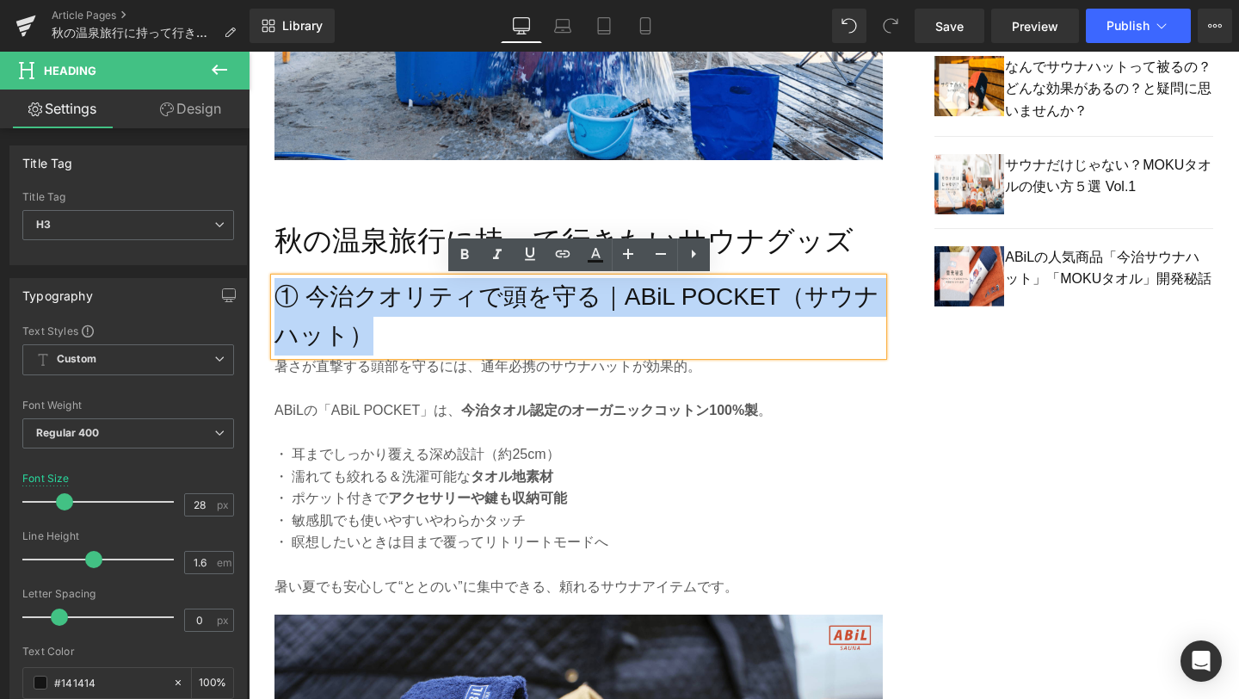
paste div
drag, startPoint x: 378, startPoint y: 330, endPoint x: 262, endPoint y: 305, distance: 118.8
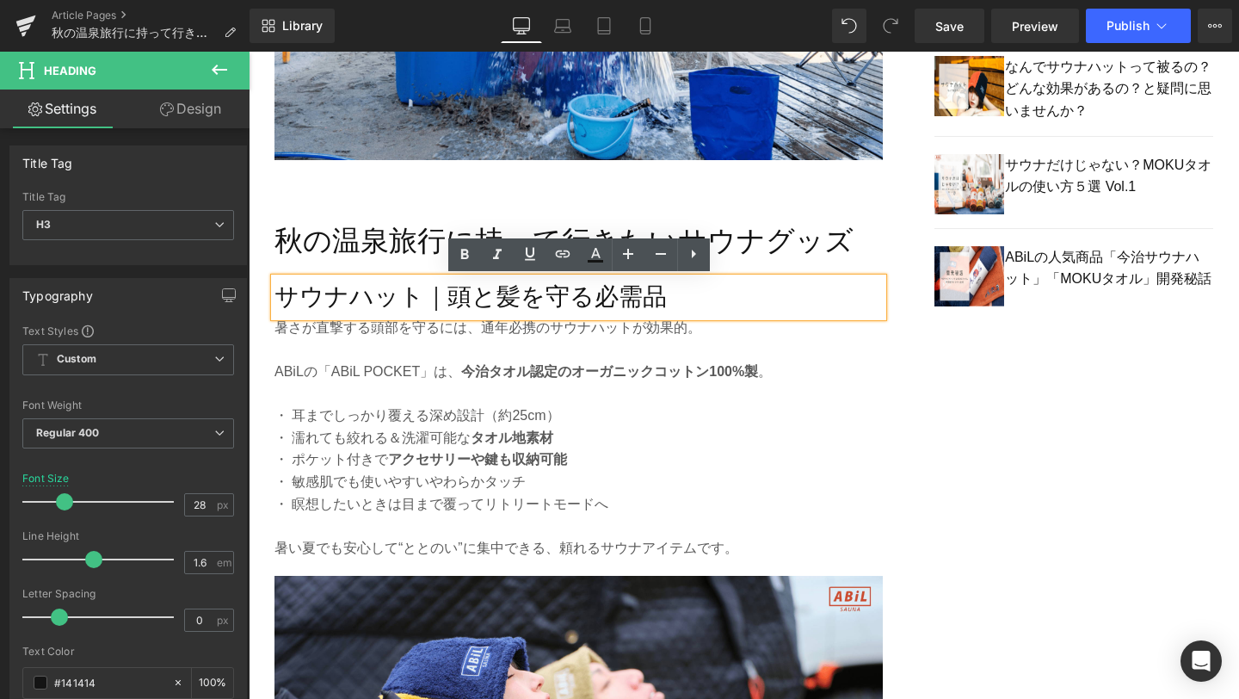
click at [283, 299] on h3 "サウナハット｜頭と髪を守る必需品" at bounding box center [578, 297] width 608 height 39
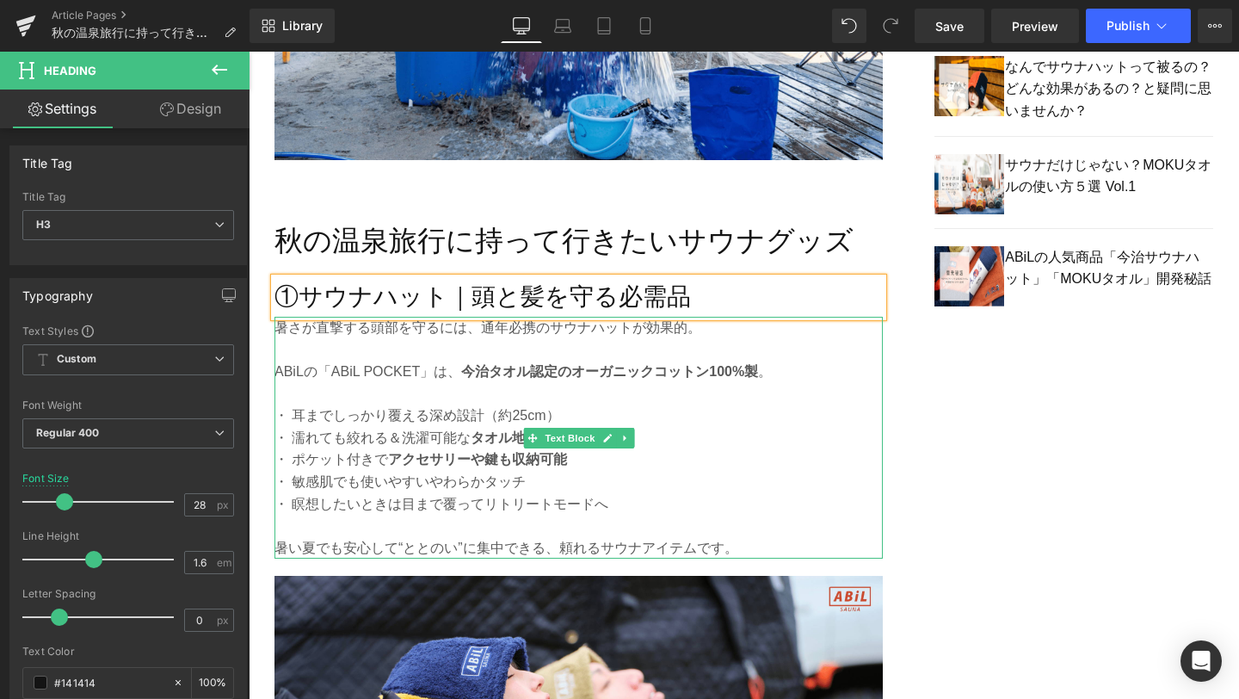
click at [416, 478] on p "・ 敏感肌でも使いやすいやわらかタッチ" at bounding box center [578, 482] width 608 height 22
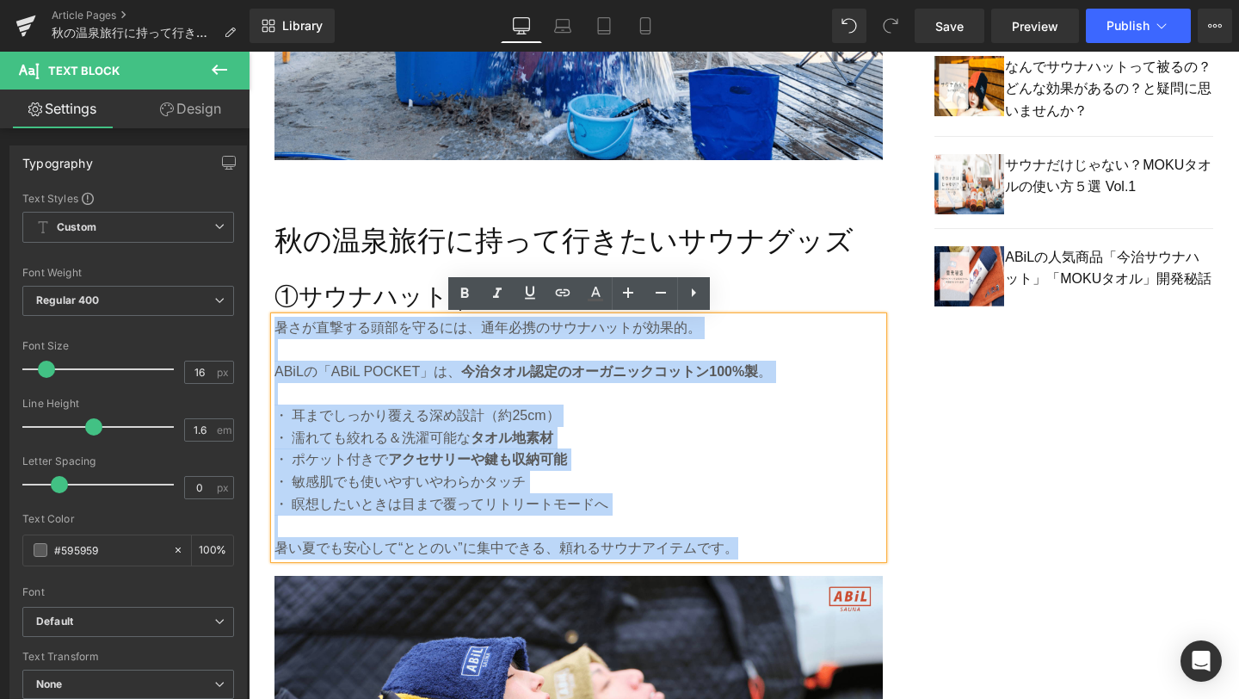
drag, startPoint x: 748, startPoint y: 544, endPoint x: 276, endPoint y: 325, distance: 519.7
click at [276, 325] on div "暑さが直撃する頭部を守るには、通年必携のサウナハットが効果的。 ABiLの「ABiL POCKET」は、 今治タオル認定のオーガニックコットン100%製 。 …" at bounding box center [578, 438] width 608 height 243
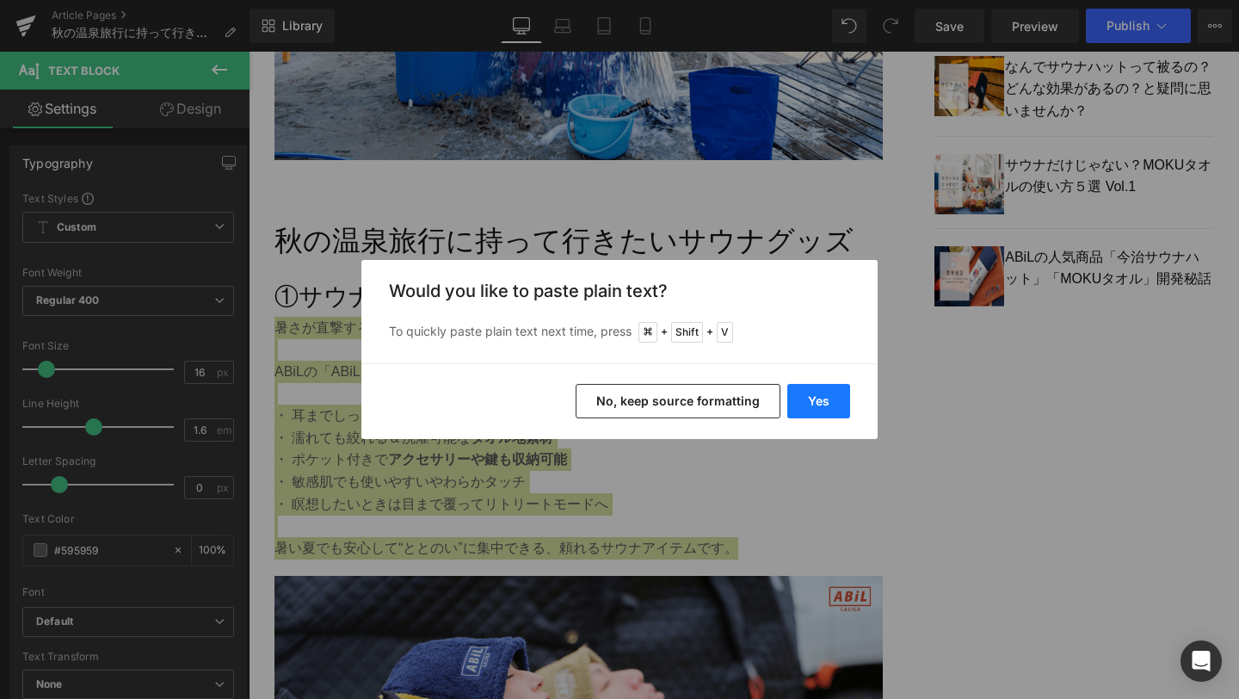
click at [0, 0] on button "Yes" at bounding box center [0, 0] width 0 height 0
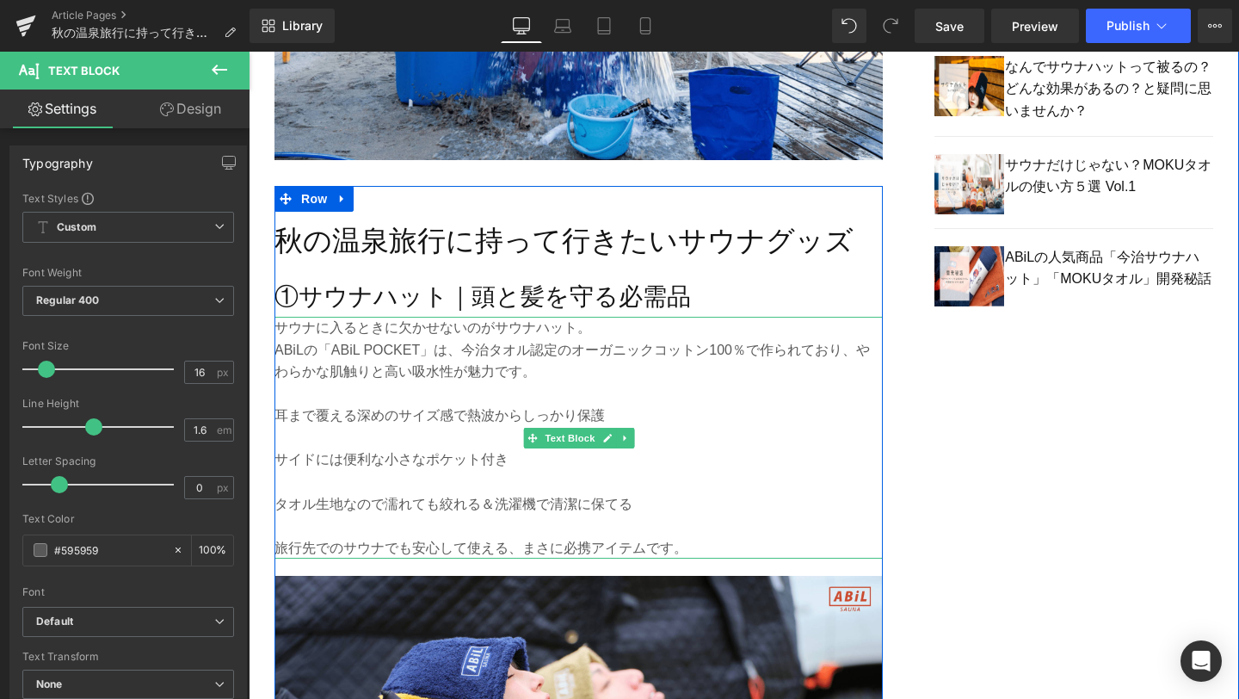
click at [854, 350] on p "ABiLの「ABiL POCKET」は、今治タオル認定のオーガニックコットン100％で作られており、やわらかな肌触りと高い吸水性が魅力です。" at bounding box center [578, 361] width 608 height 44
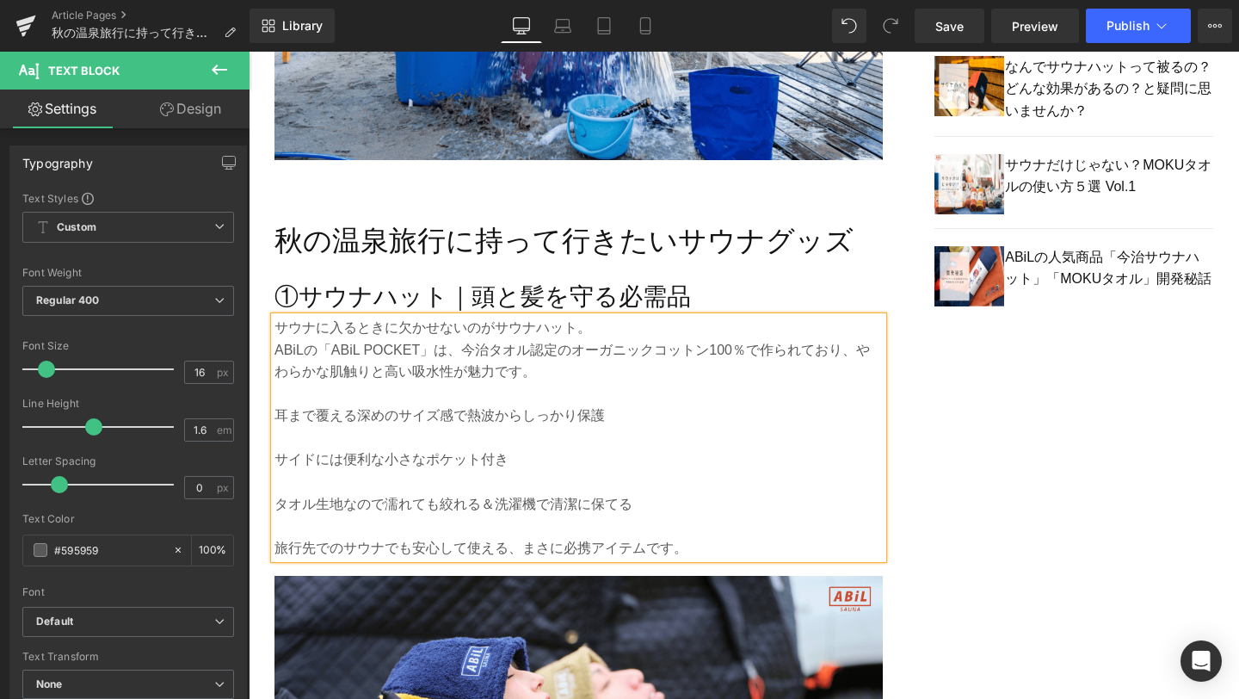
click at [277, 413] on p "耳まで覆える深めのサイズ感で熱波からしっかり保護" at bounding box center [578, 415] width 608 height 22
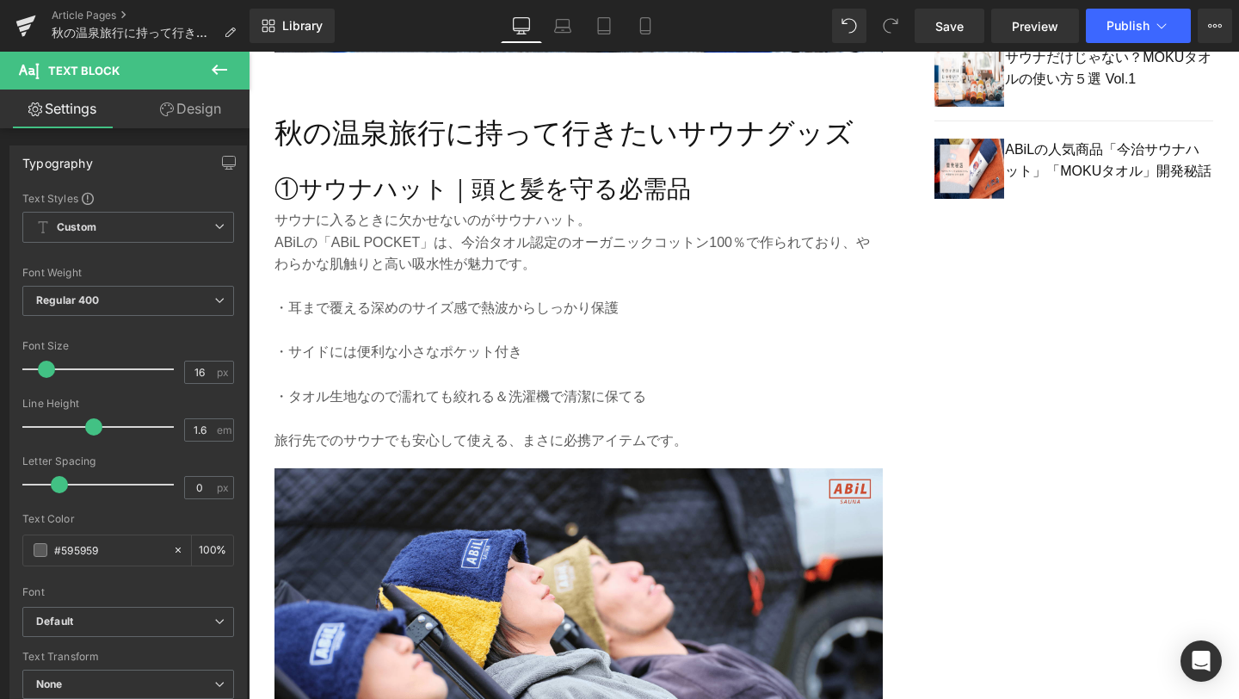
scroll to position [1465, 0]
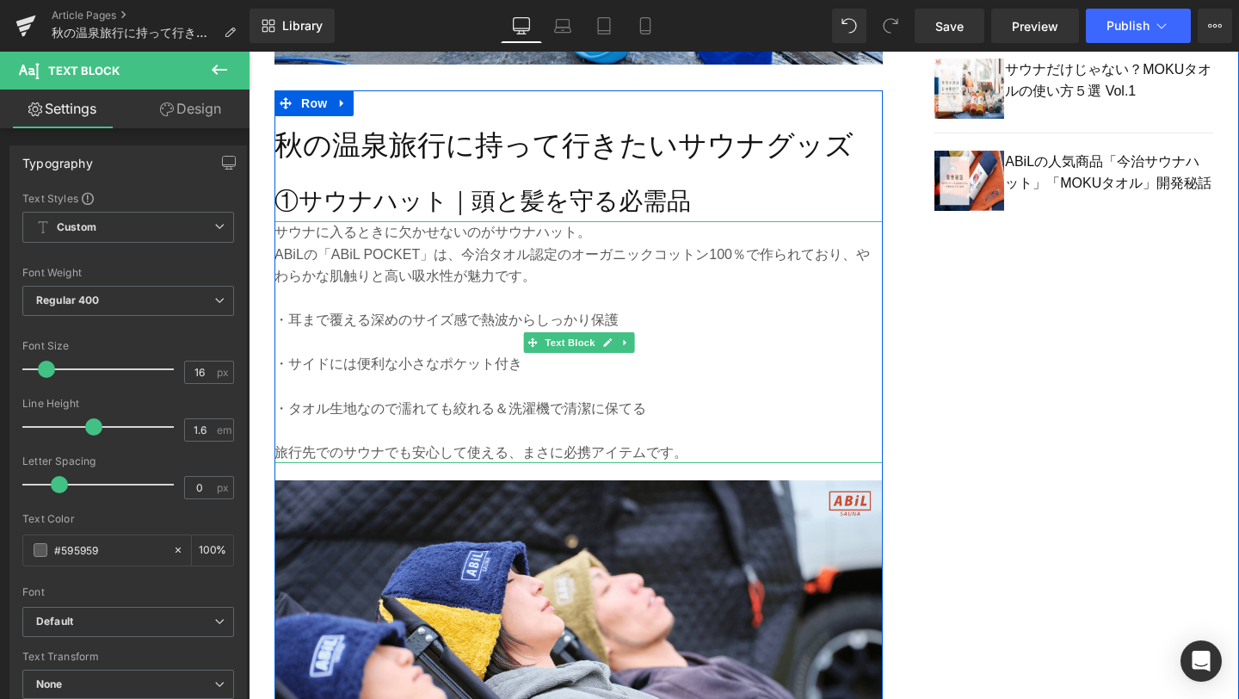
click at [328, 345] on p at bounding box center [578, 342] width 608 height 22
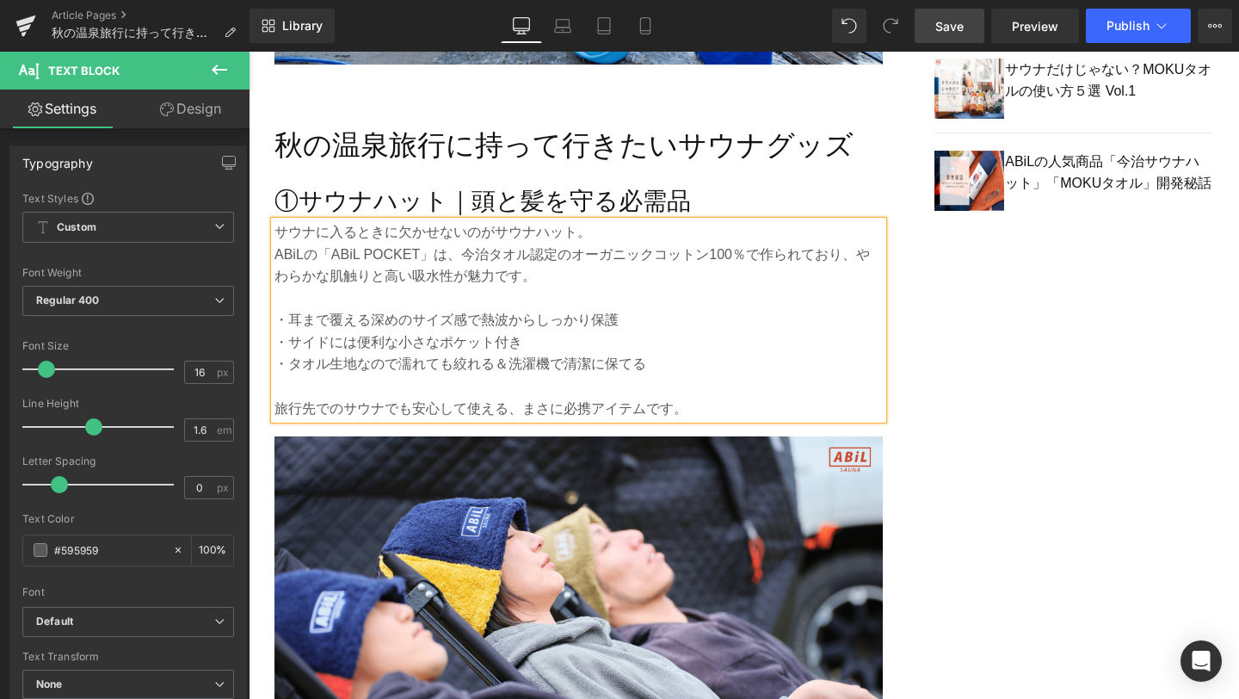
click at [937, 37] on link "Save" at bounding box center [950, 26] width 70 height 34
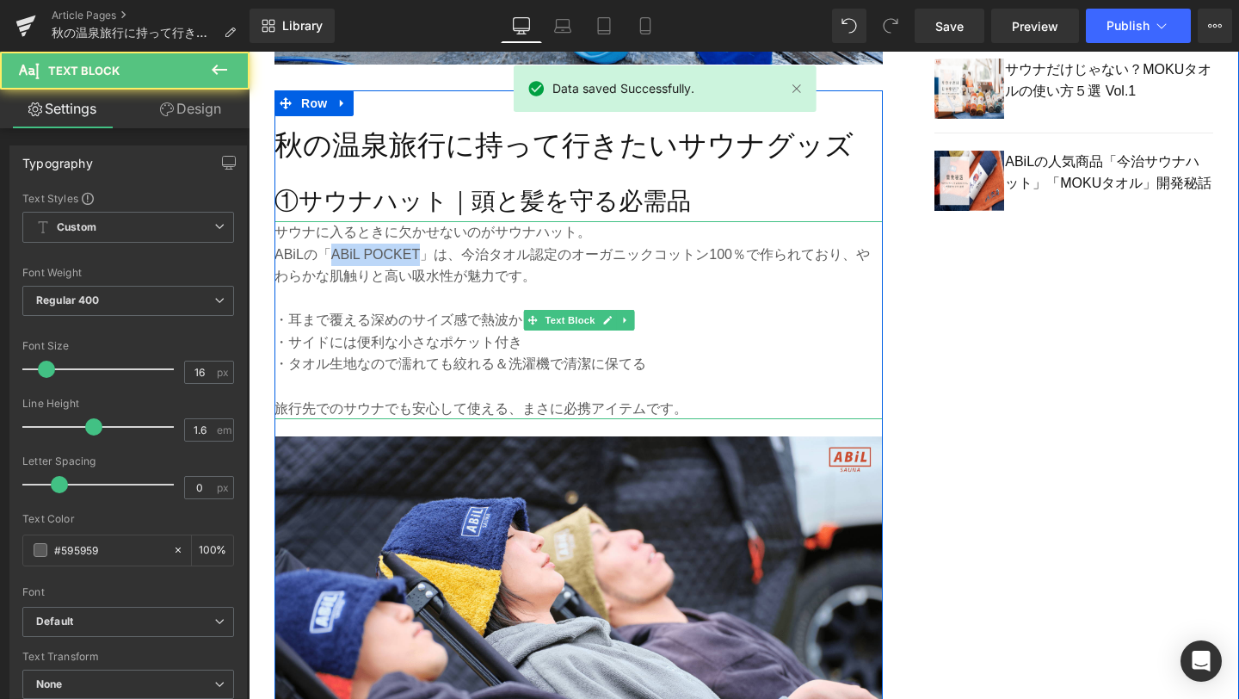
drag, startPoint x: 333, startPoint y: 250, endPoint x: 424, endPoint y: 248, distance: 91.2
click at [424, 248] on p "ABiLの「ABiL POCKET」は、今治タオル認定のオーガニックコットン100％で作られており、 やわらかな肌触りと高い吸水性が魅力です。" at bounding box center [578, 265] width 608 height 44
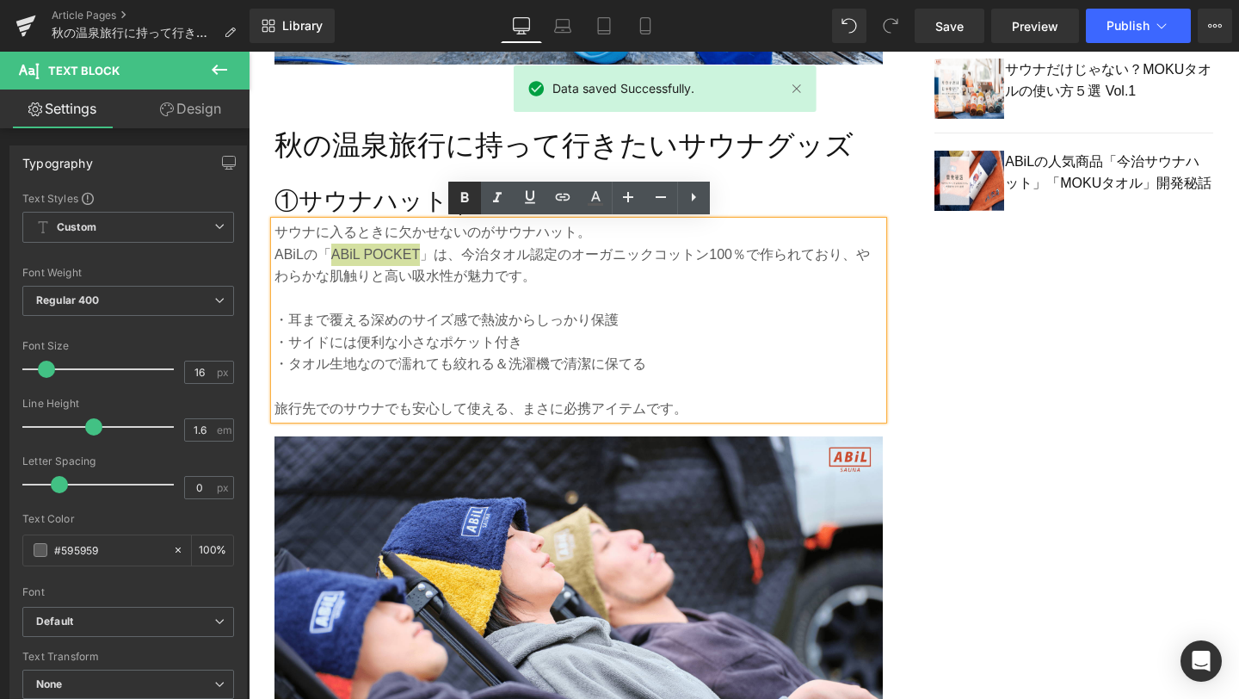
click at [466, 200] on icon at bounding box center [464, 197] width 8 height 10
click at [693, 389] on p at bounding box center [578, 386] width 608 height 22
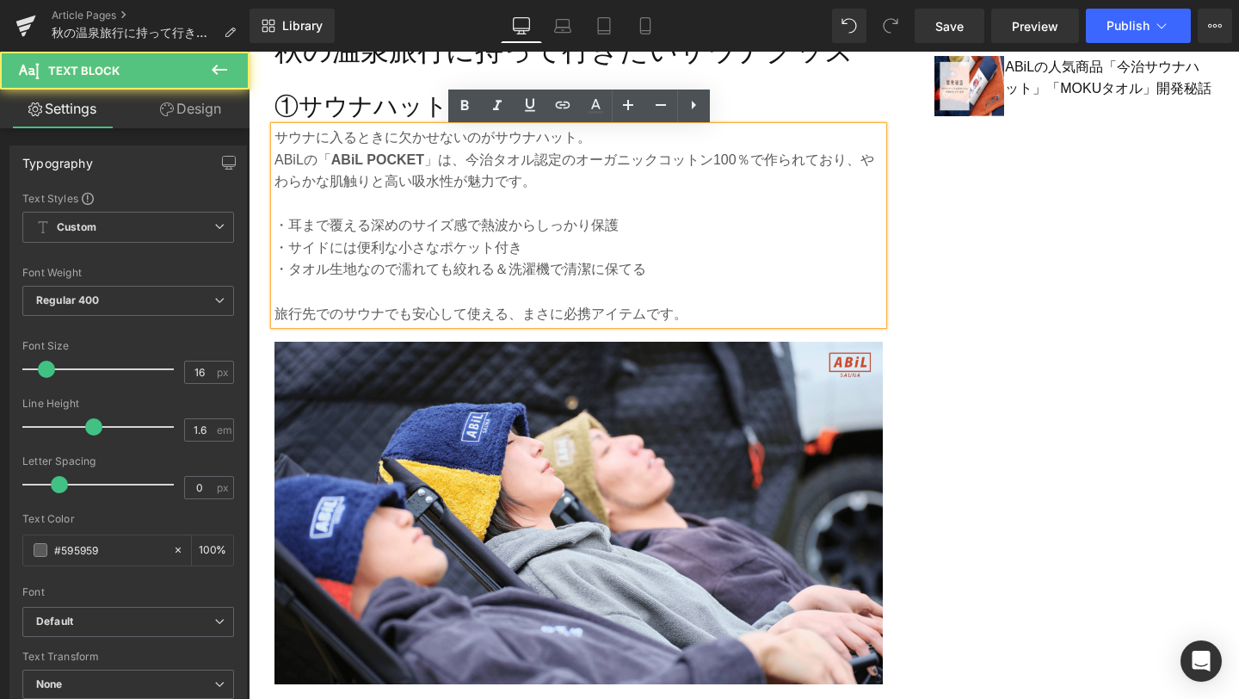
scroll to position [1561, 0]
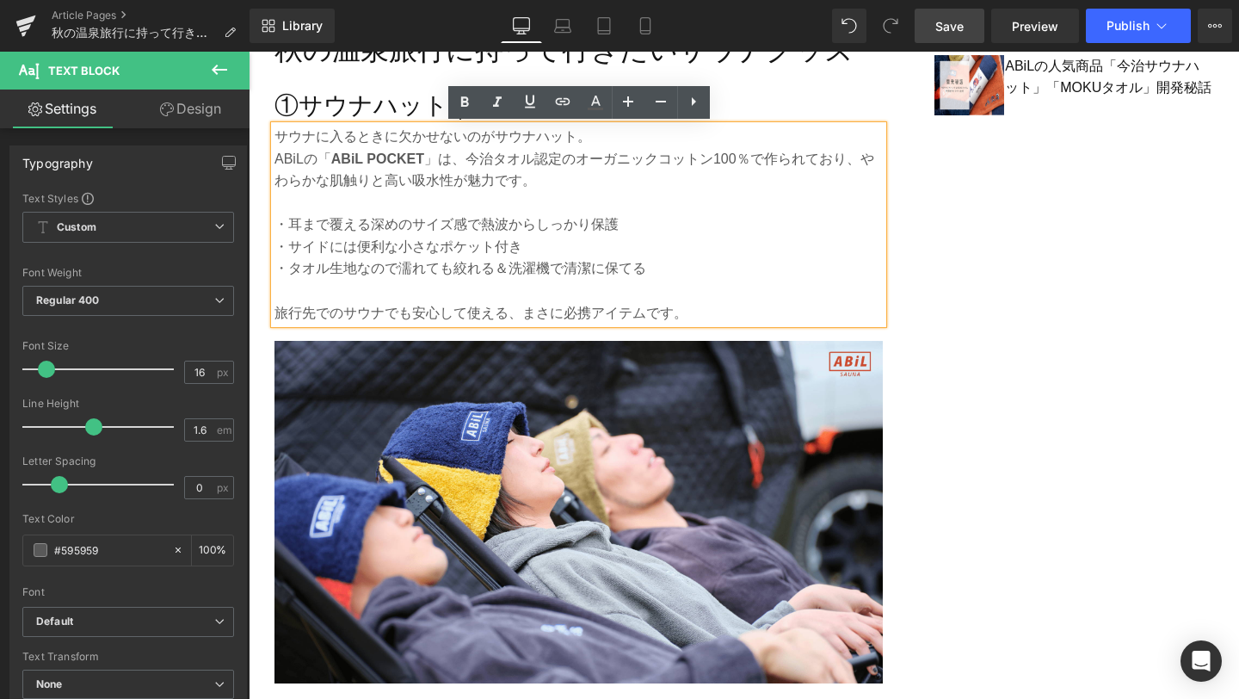
click at [950, 26] on span "Save" at bounding box center [949, 26] width 28 height 18
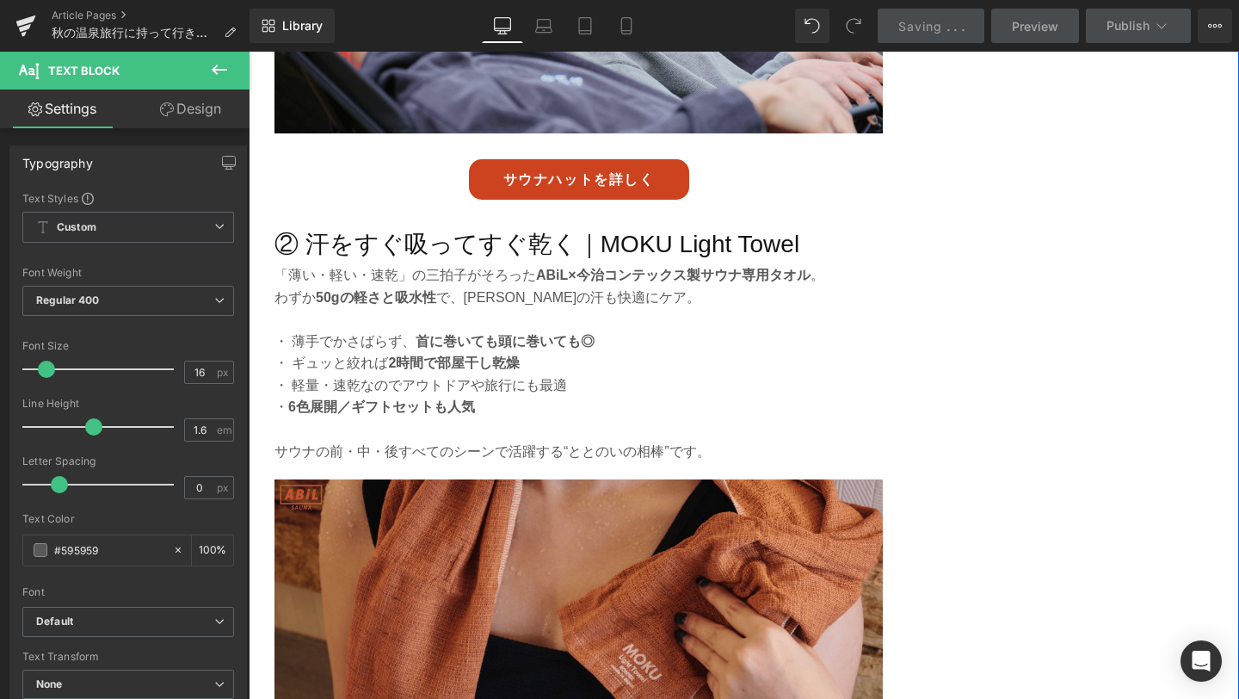
scroll to position [2113, 0]
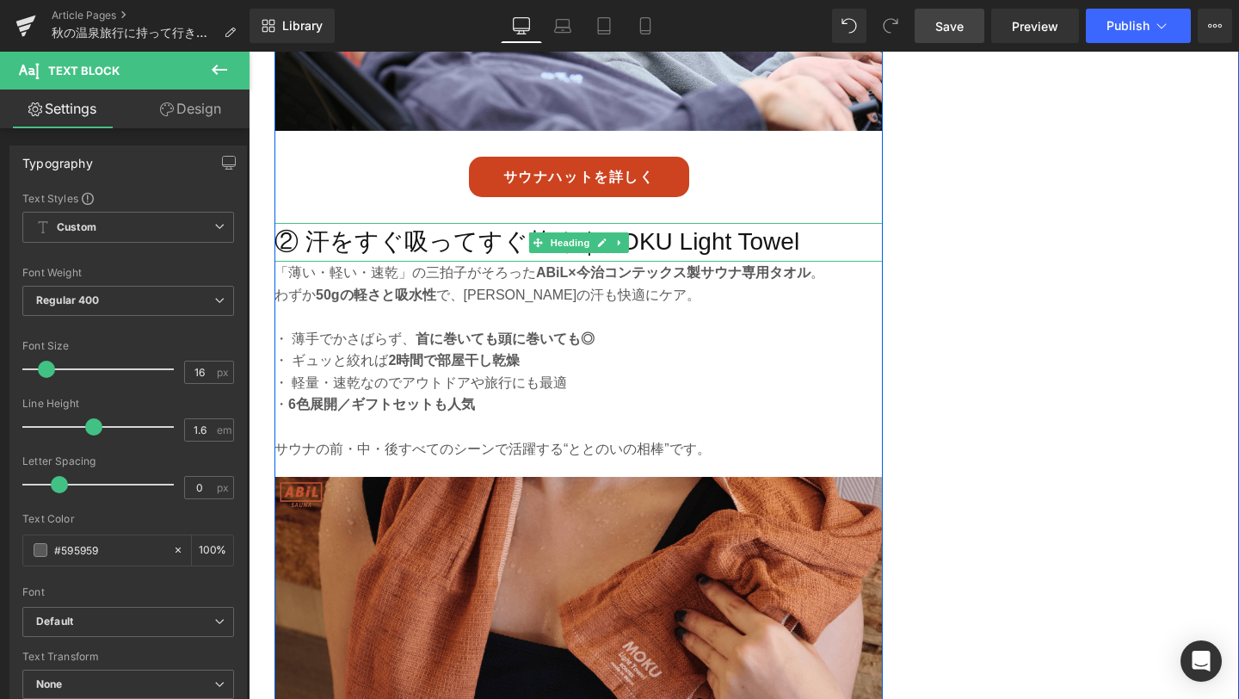
click at [422, 241] on h3 "② 汗をすぐ吸ってすぐ乾く｜MOKU Light Towel" at bounding box center [578, 242] width 608 height 39
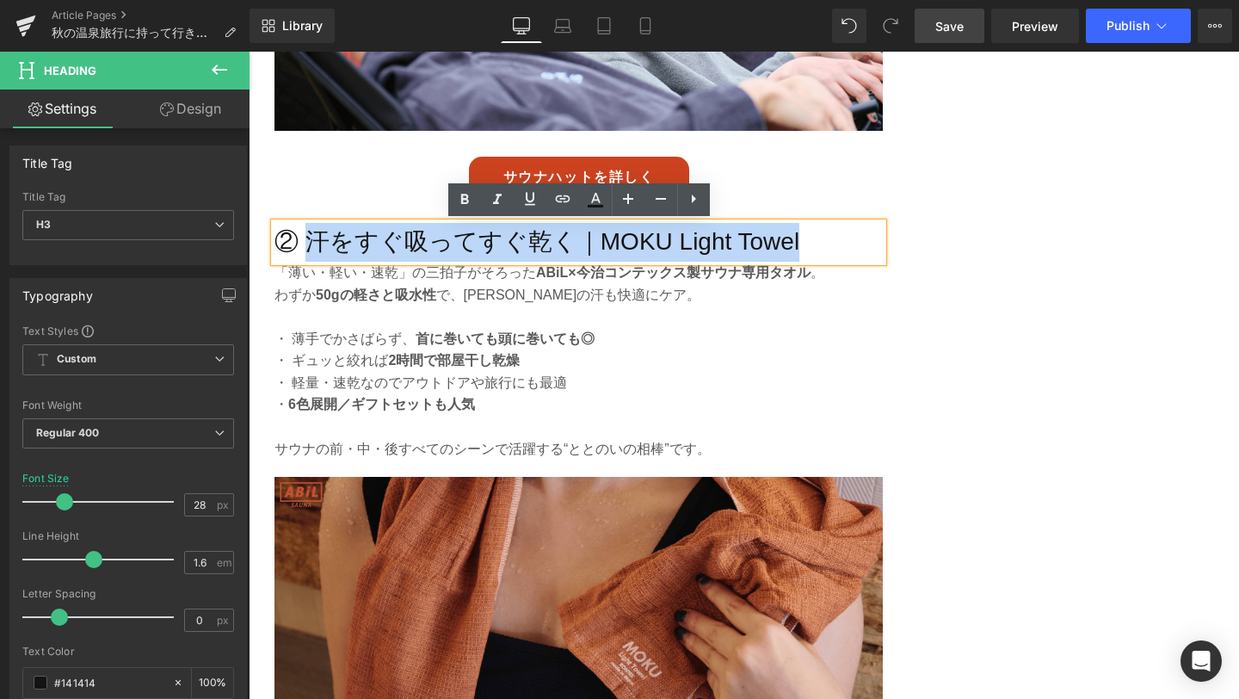
drag, startPoint x: 306, startPoint y: 238, endPoint x: 803, endPoint y: 241, distance: 496.4
click at [803, 241] on h3 "② 汗をすぐ吸ってすぐ乾く｜MOKU Light Towel" at bounding box center [578, 242] width 608 height 39
paste div
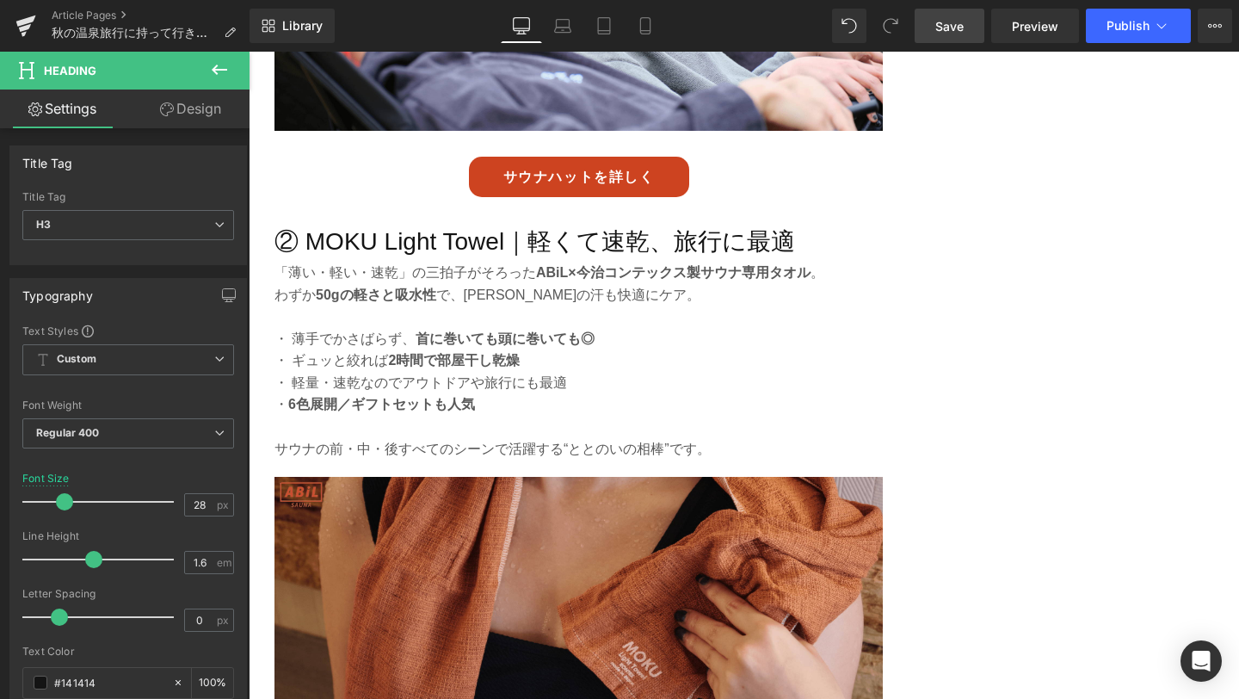
click at [938, 24] on span "Save" at bounding box center [949, 26] width 28 height 18
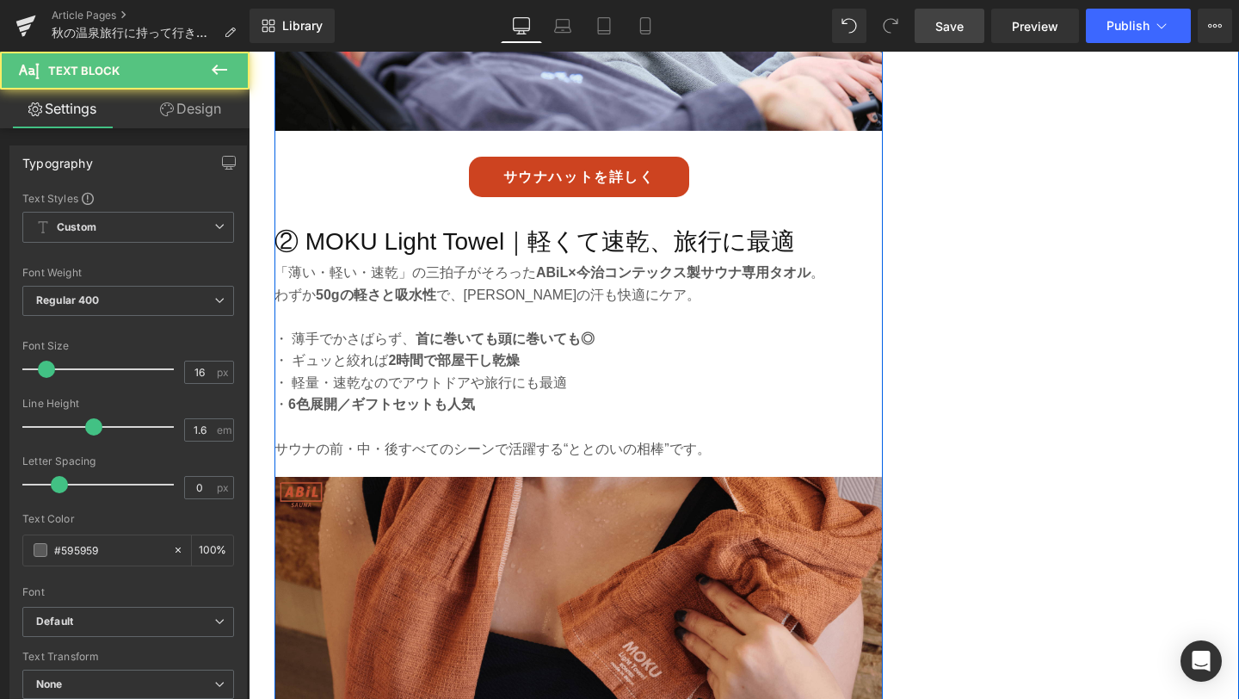
click at [407, 367] on strong "2時間で部屋干し乾燥" at bounding box center [454, 360] width 132 height 15
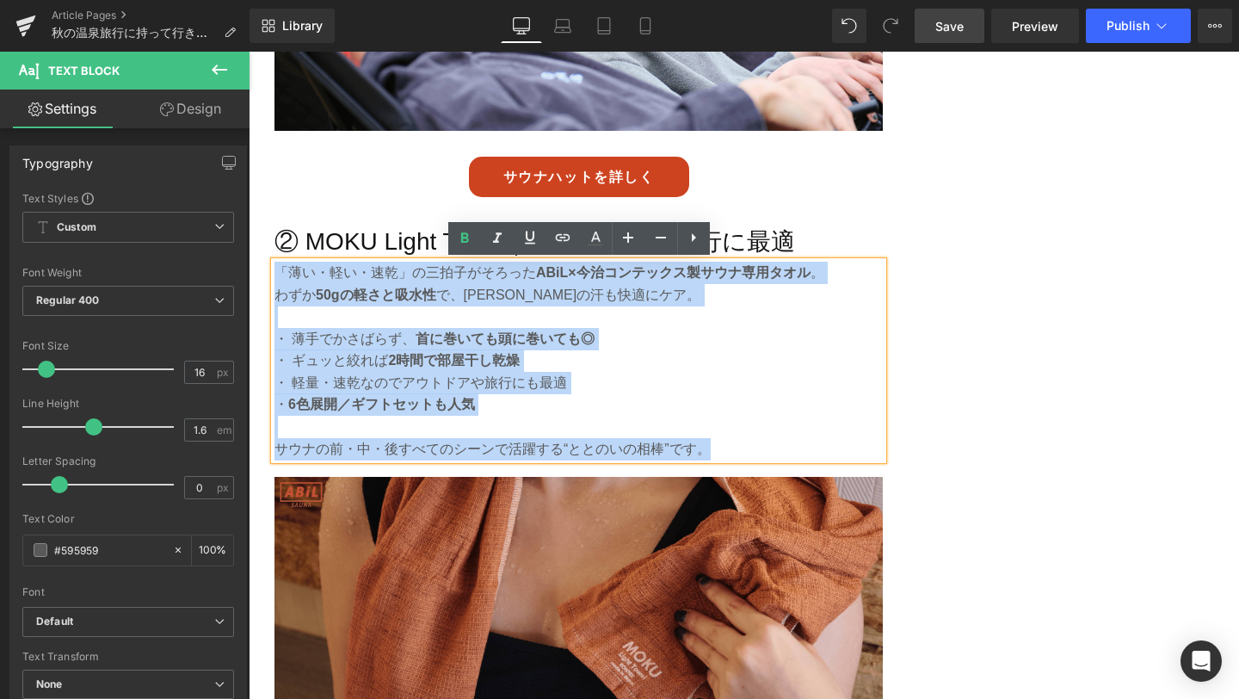
drag, startPoint x: 279, startPoint y: 268, endPoint x: 724, endPoint y: 447, distance: 479.9
click at [724, 447] on div "「薄い・軽い・速乾」の三拍子がそろった ABiL×今治コンテックス製サウナ専用タオル 。 わずか 50gの軽さと吸水性 で、夏サウナの汗も快適にケア。 ・ 薄…" at bounding box center [578, 361] width 608 height 198
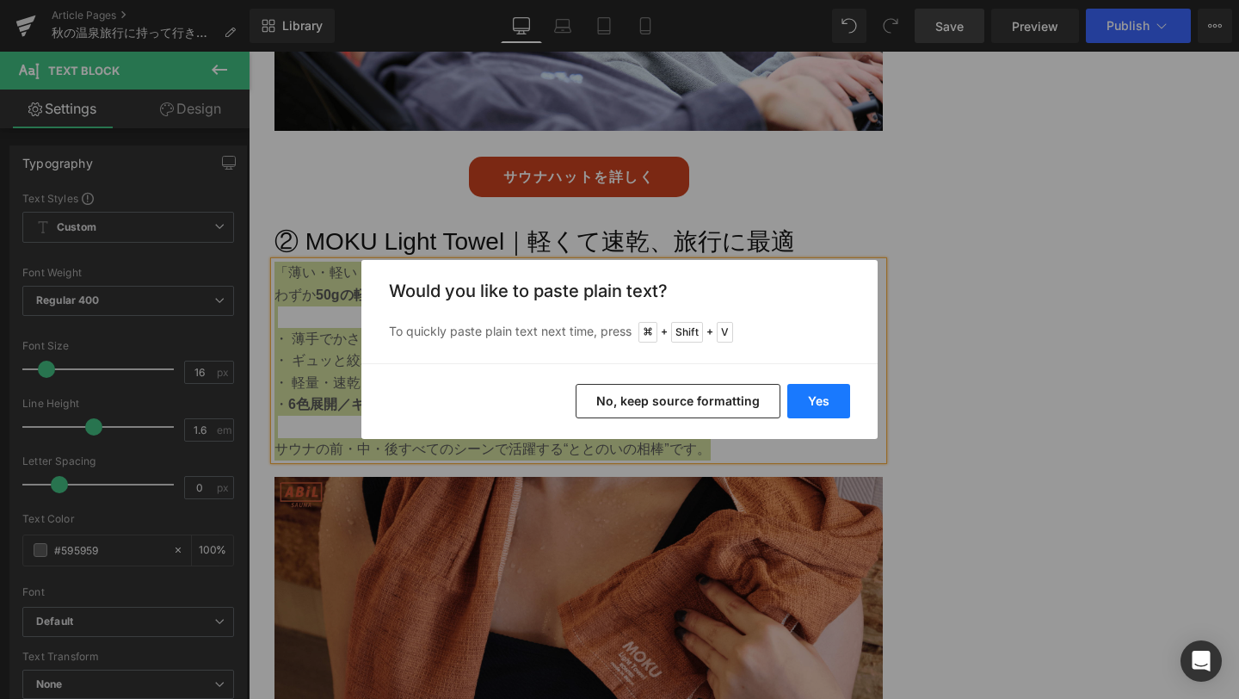
click at [801, 395] on button "Yes" at bounding box center [818, 401] width 63 height 34
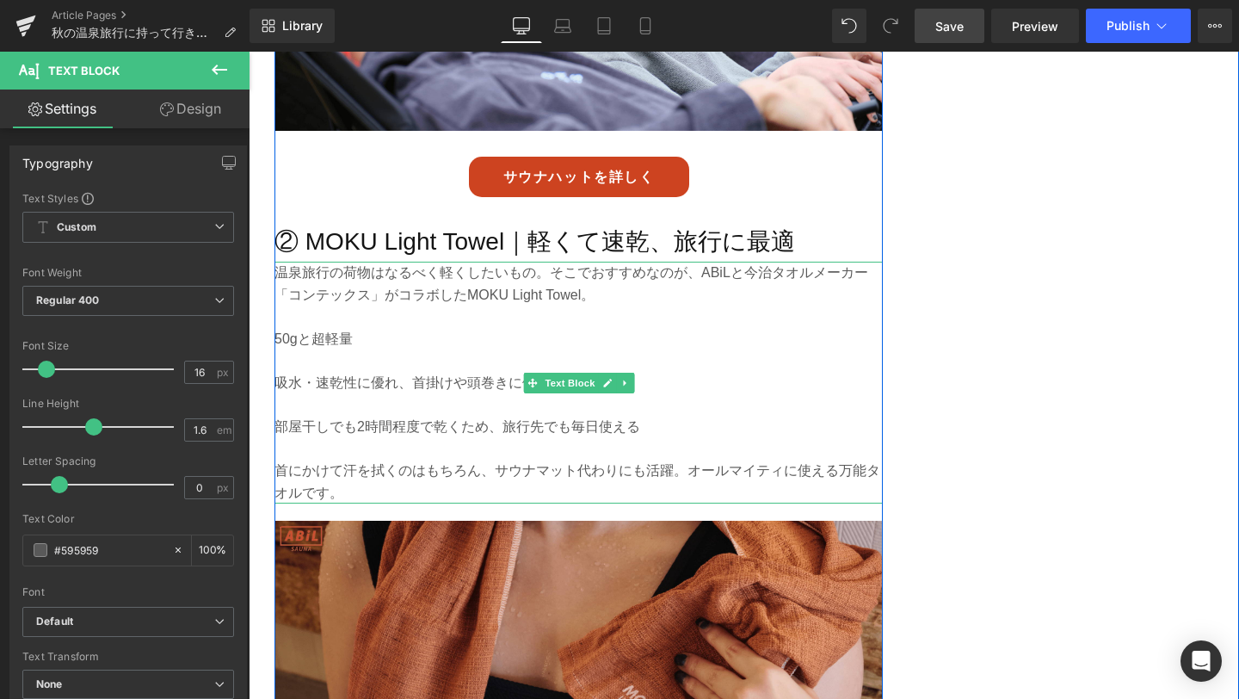
click at [377, 362] on p at bounding box center [578, 360] width 608 height 22
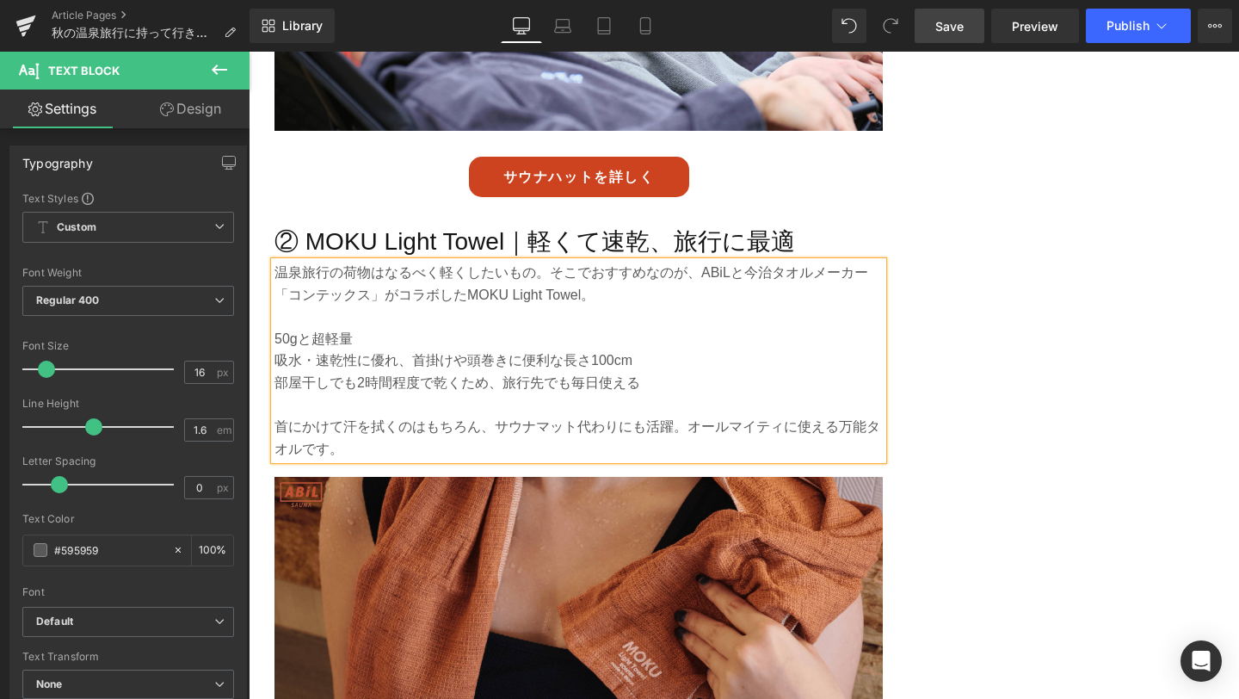
click at [277, 338] on p "50gと超軽量" at bounding box center [578, 339] width 608 height 22
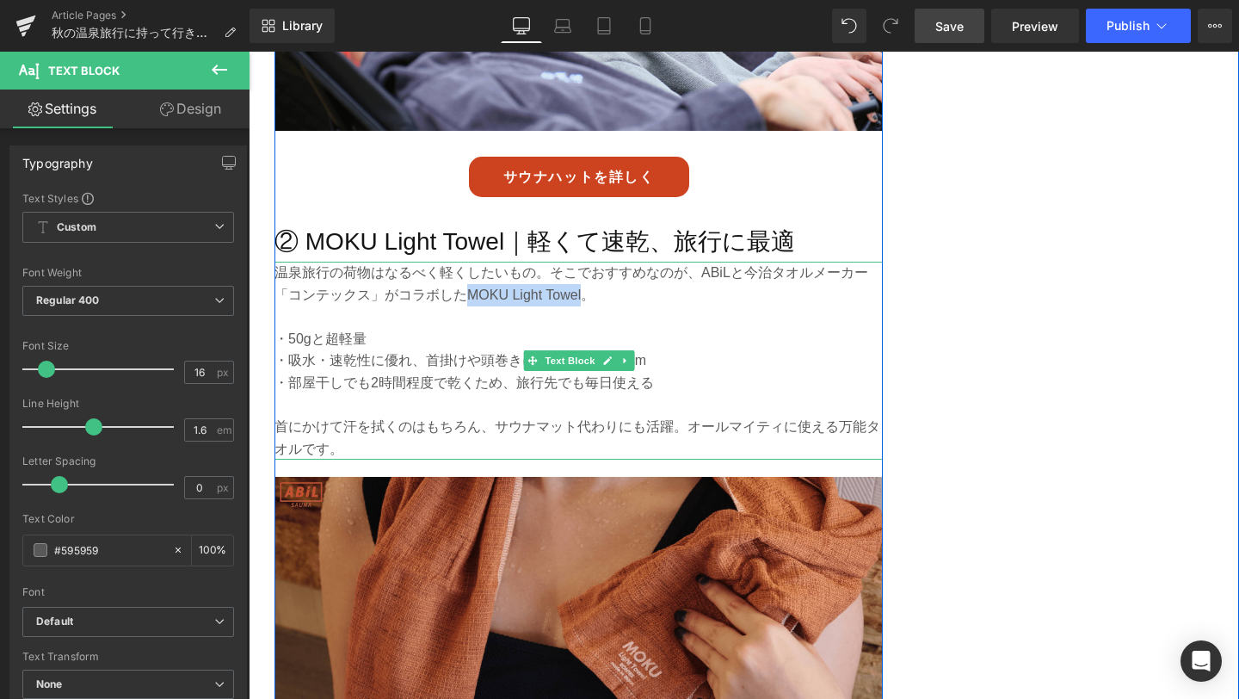
drag, startPoint x: 464, startPoint y: 299, endPoint x: 583, endPoint y: 292, distance: 119.8
click at [583, 292] on p "温泉旅行の荷物はなるべく軽くしたいもの。そこでおすすめなのが、ABiLと今治タオルメーカー「コンテックス」がコラボしたMOKU Light Towel。" at bounding box center [578, 284] width 608 height 44
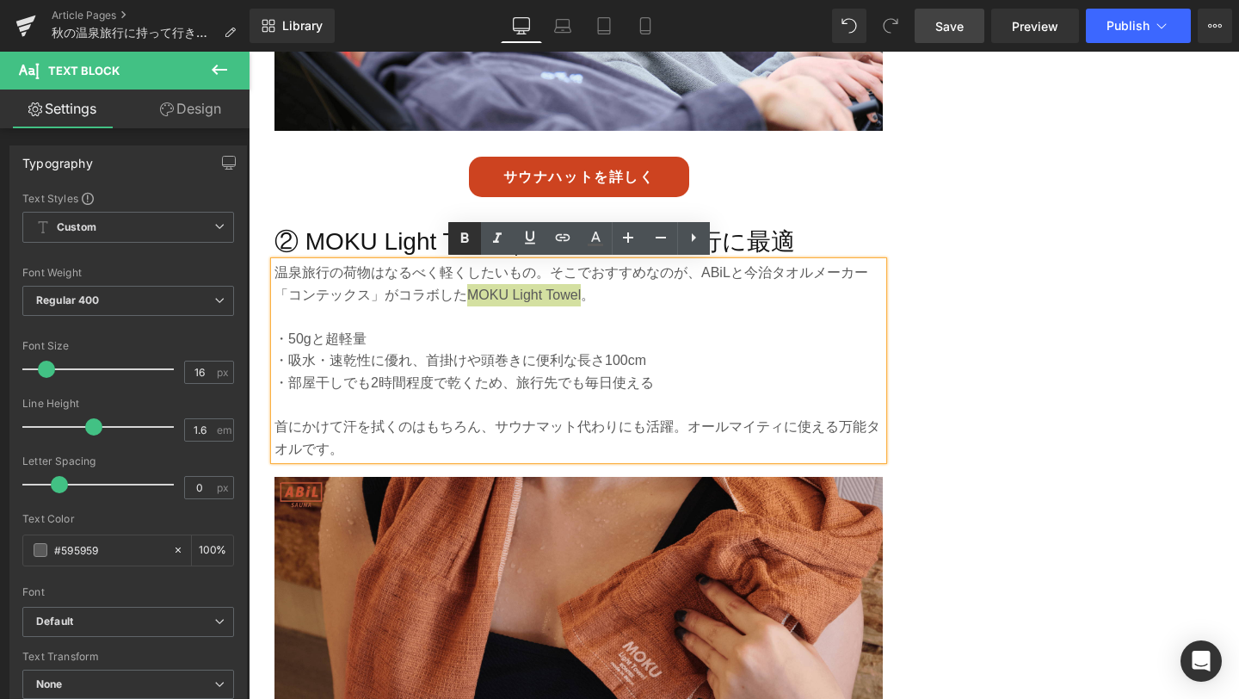
click at [460, 243] on icon at bounding box center [464, 238] width 21 height 21
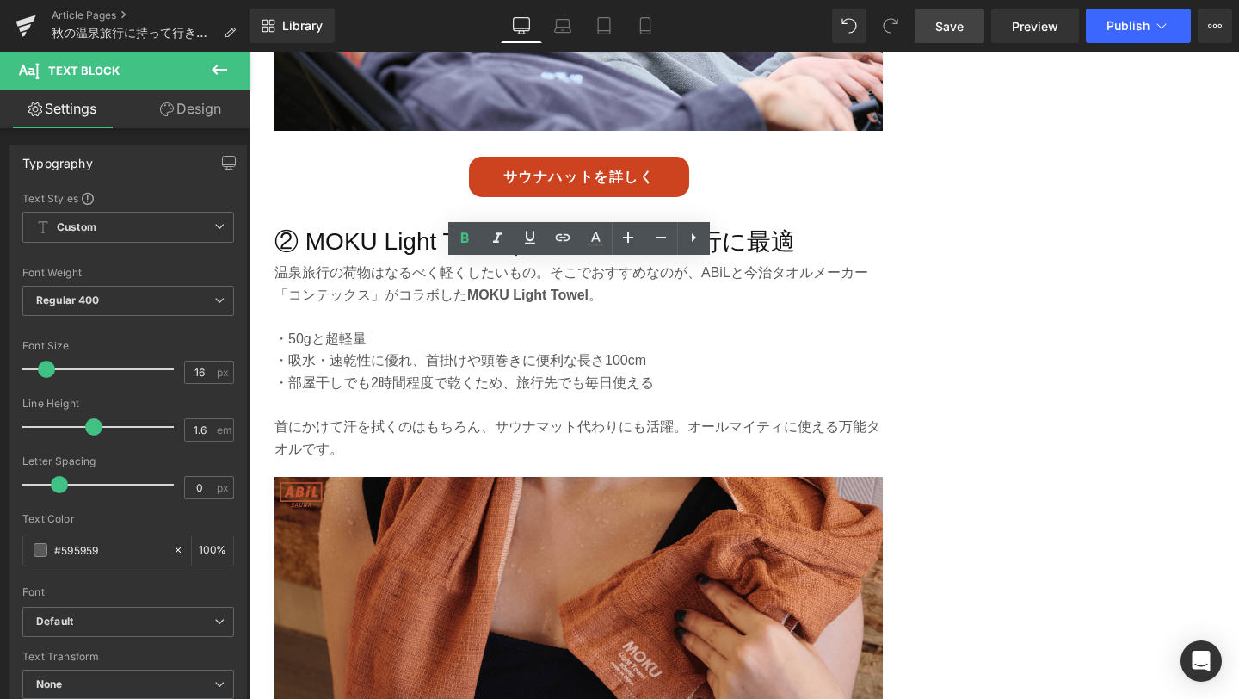
click at [948, 35] on link "Save" at bounding box center [950, 26] width 70 height 34
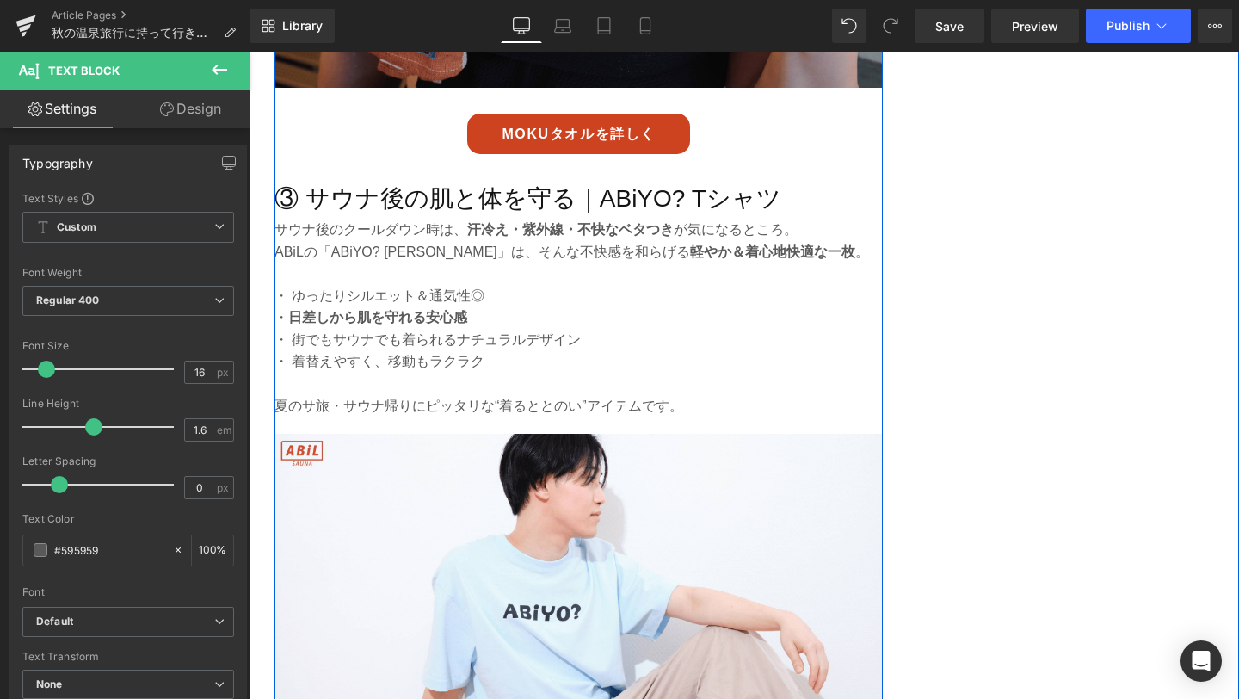
scroll to position [2834, 0]
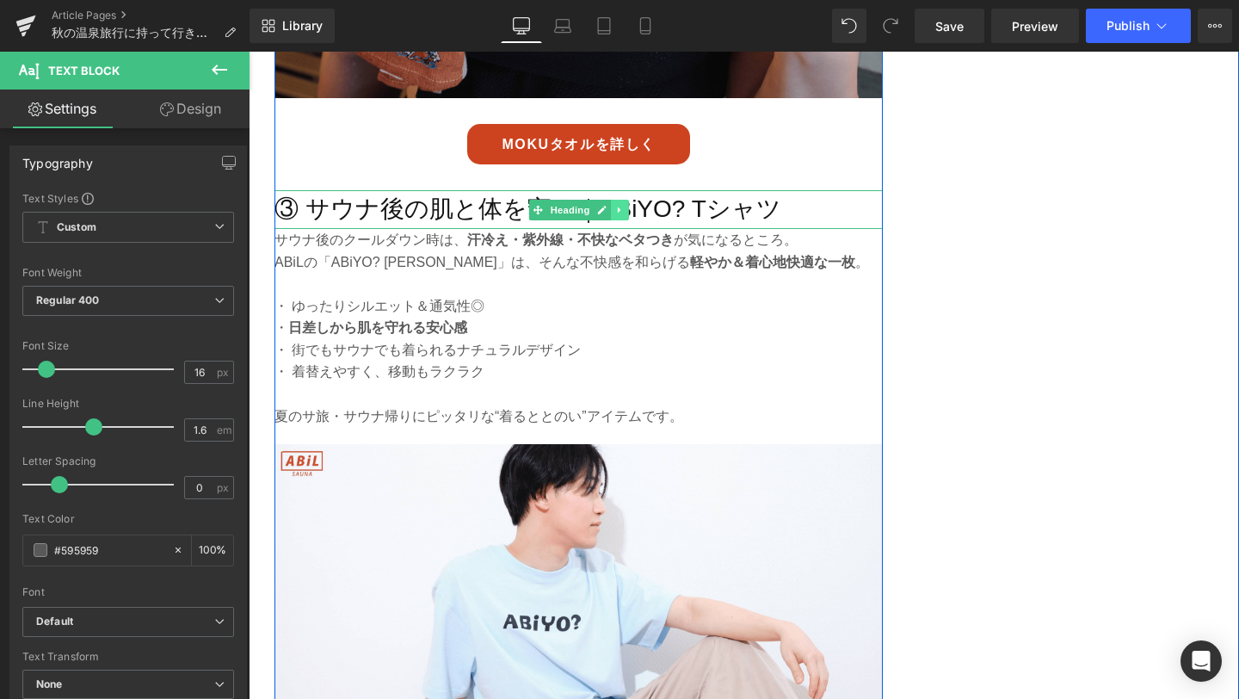
click at [616, 209] on icon at bounding box center [619, 210] width 9 height 10
click at [616, 209] on link at bounding box center [611, 210] width 18 height 21
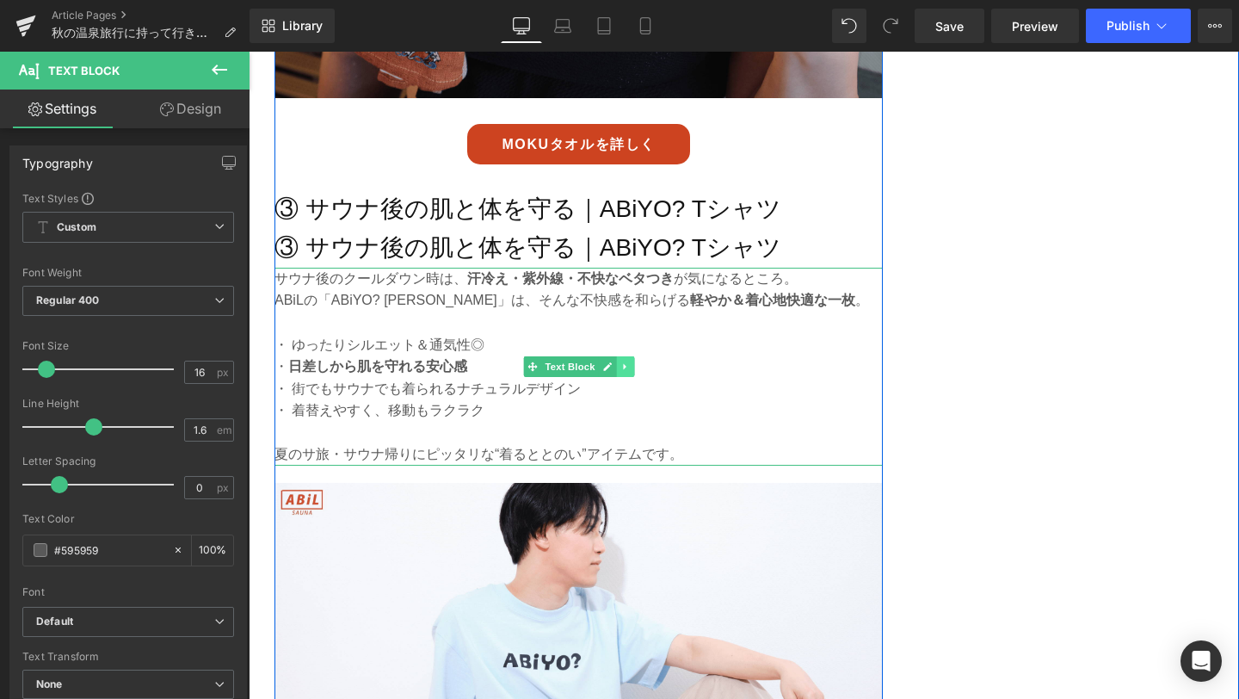
click at [620, 360] on link at bounding box center [625, 366] width 18 height 21
click at [620, 360] on link at bounding box center [616, 366] width 18 height 21
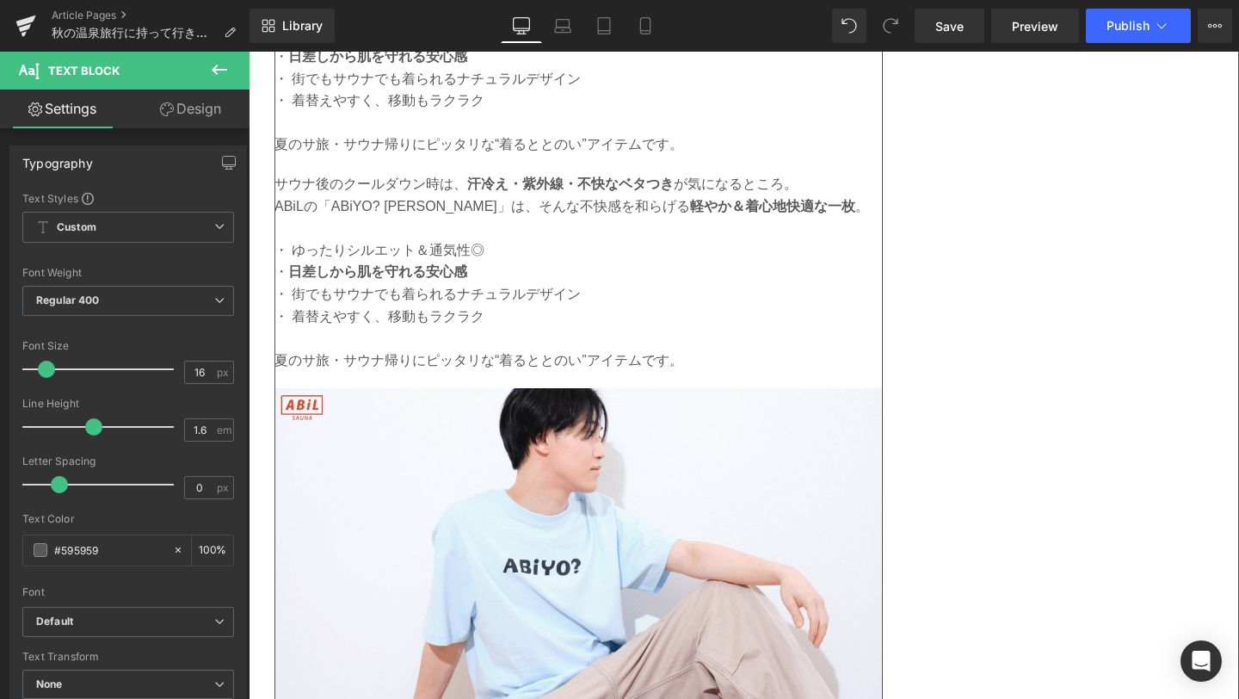
scroll to position [3140, 0]
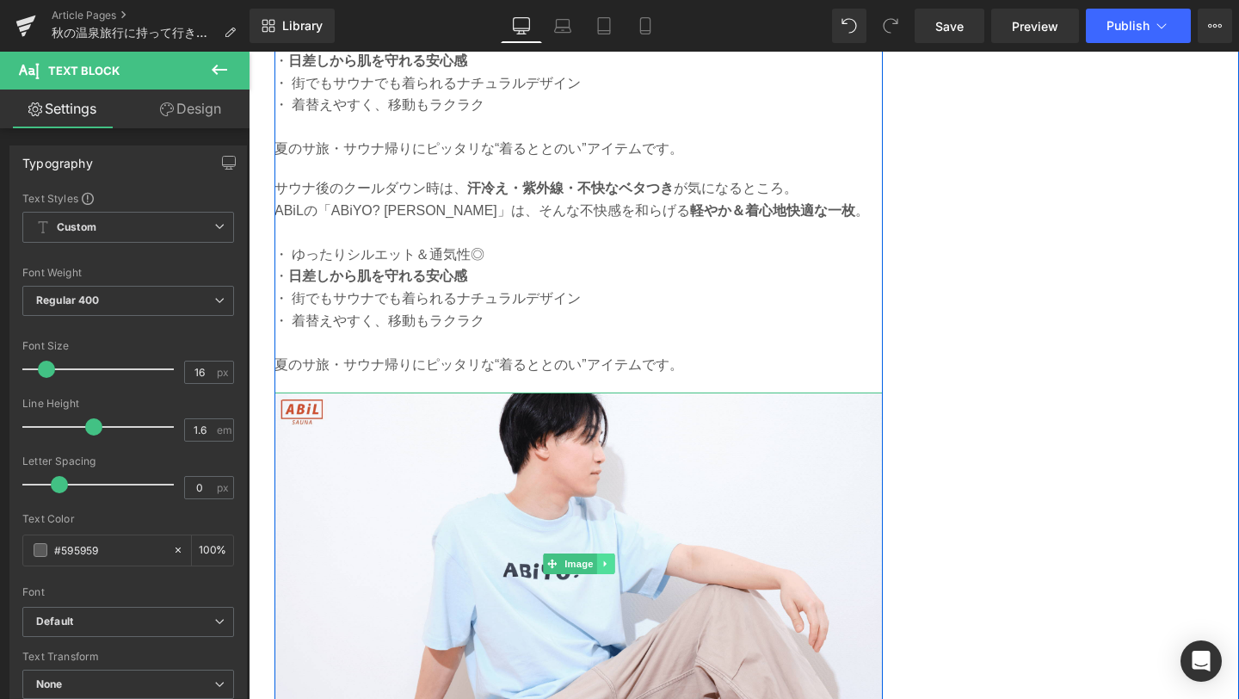
click at [604, 561] on icon at bounding box center [605, 563] width 9 height 10
click at [594, 561] on icon at bounding box center [596, 563] width 9 height 9
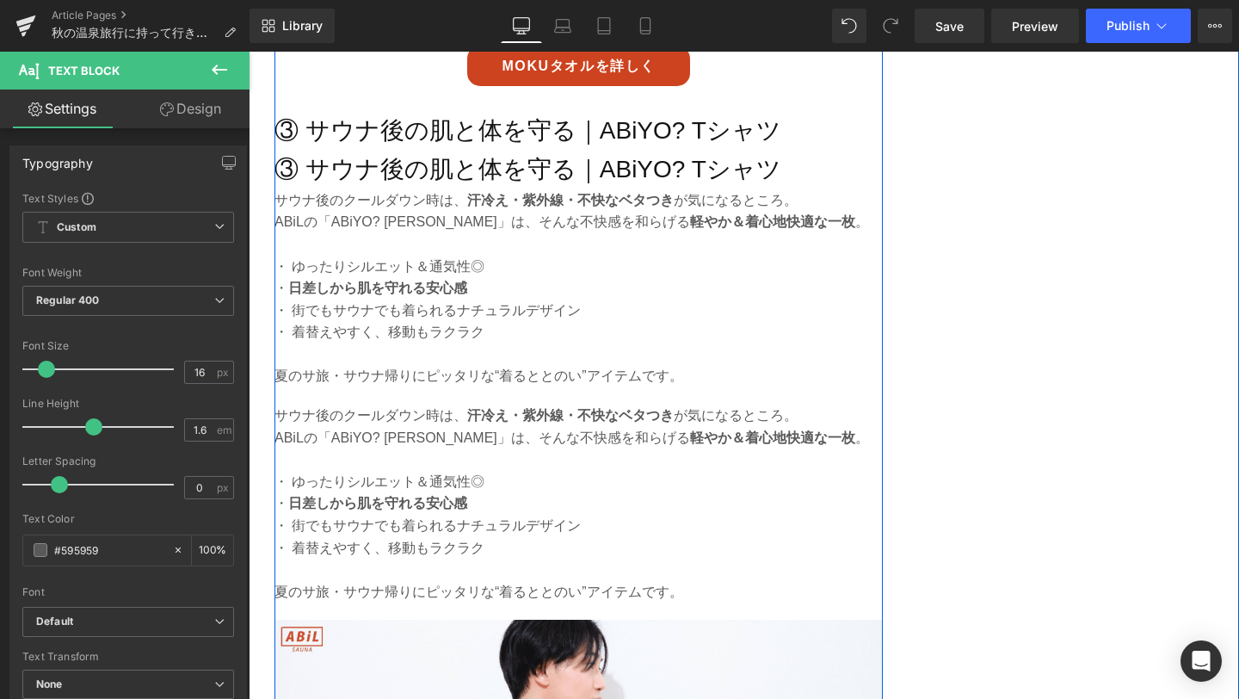
scroll to position [2906, 0]
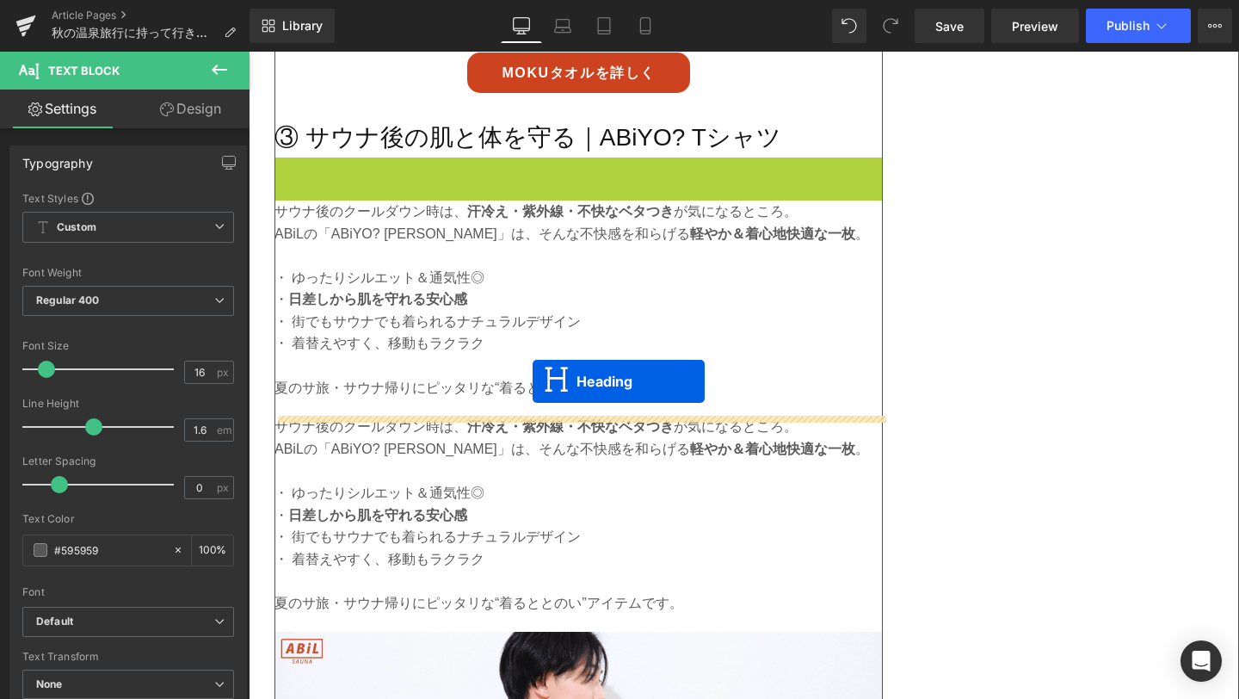
drag, startPoint x: 538, startPoint y: 178, endPoint x: 533, endPoint y: 380, distance: 202.3
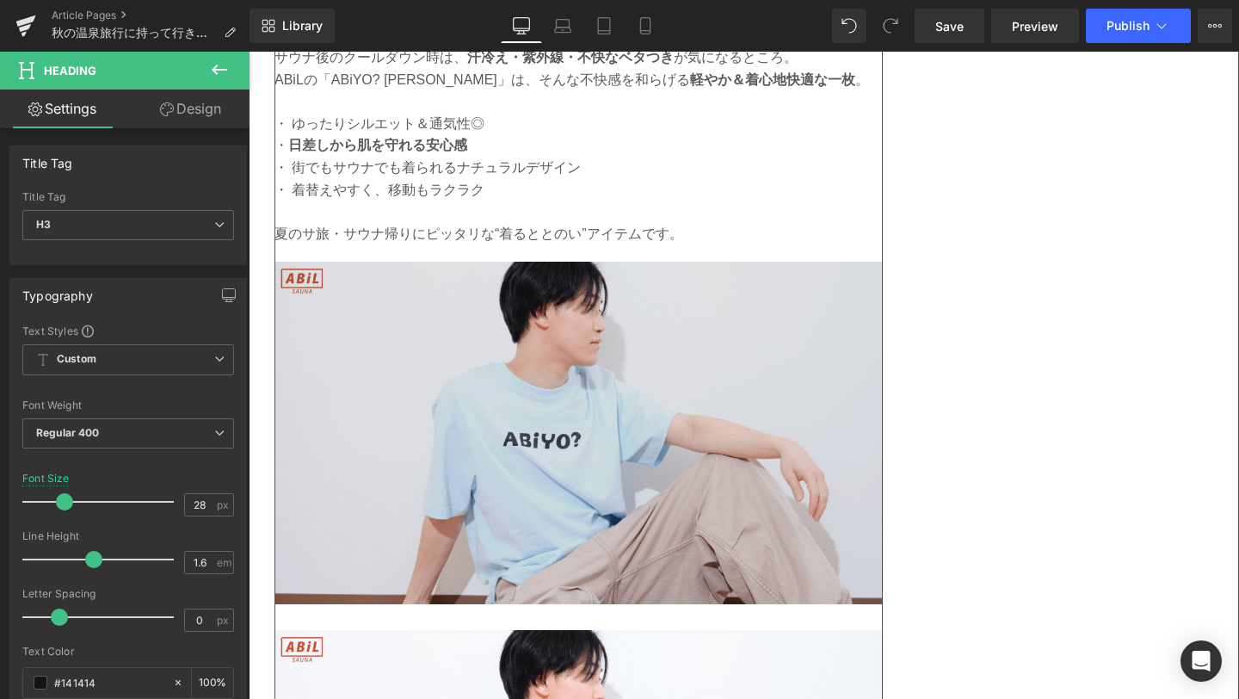
scroll to position [3261, 0]
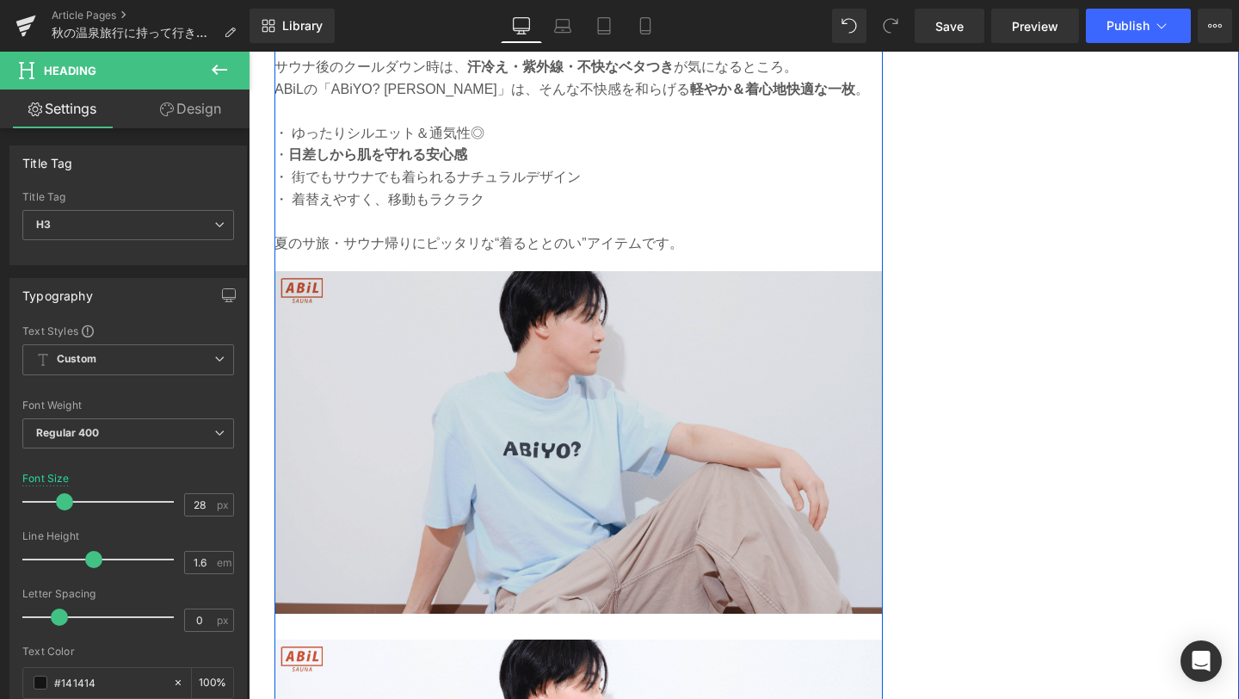
click at [520, 468] on img at bounding box center [578, 442] width 608 height 342
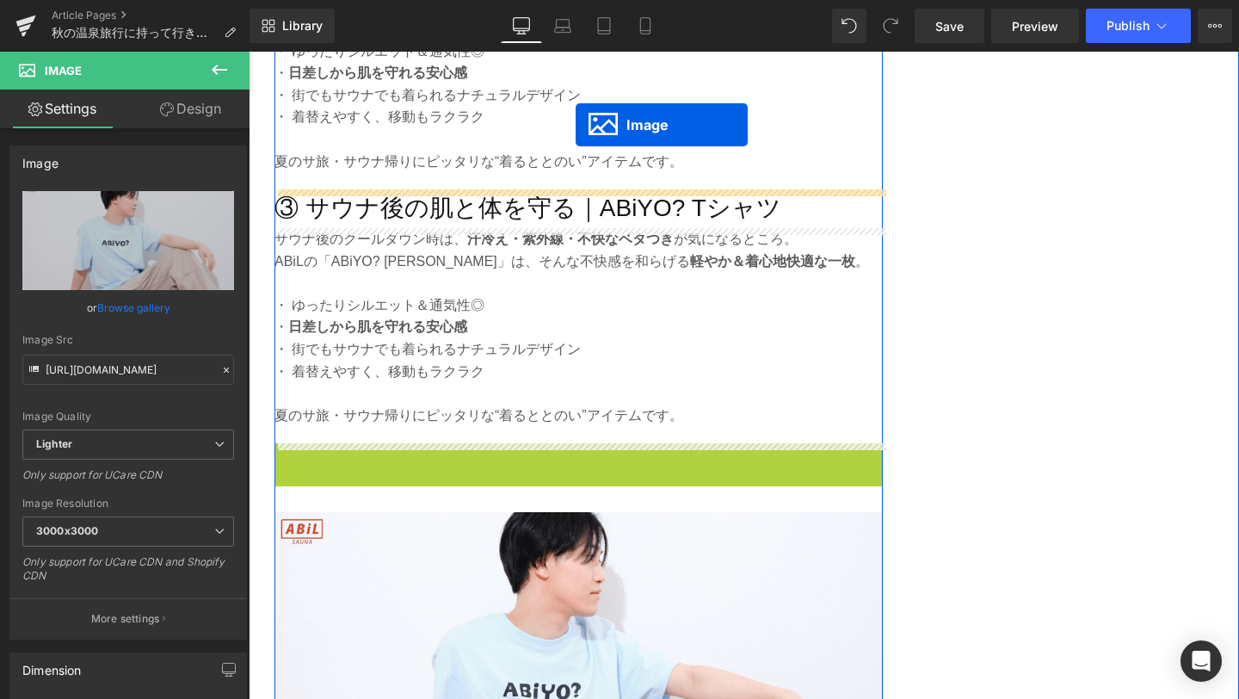
scroll to position [3003, 0]
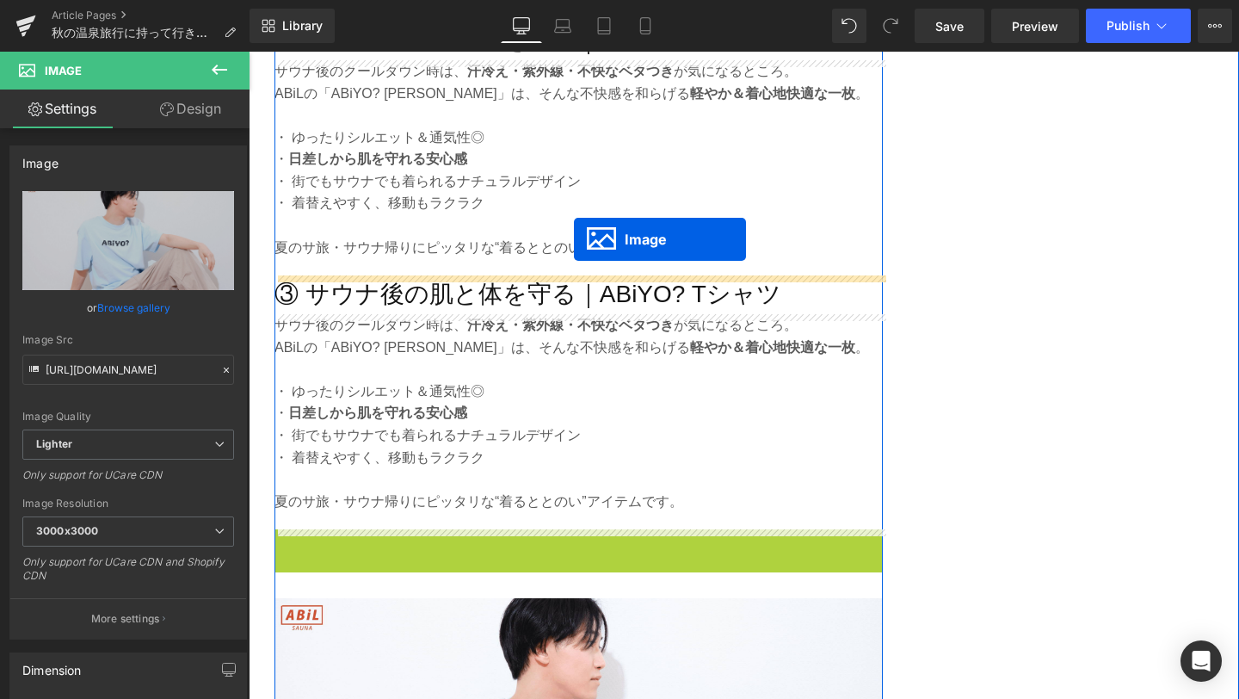
drag, startPoint x: 519, startPoint y: 437, endPoint x: 574, endPoint y: 238, distance: 206.2
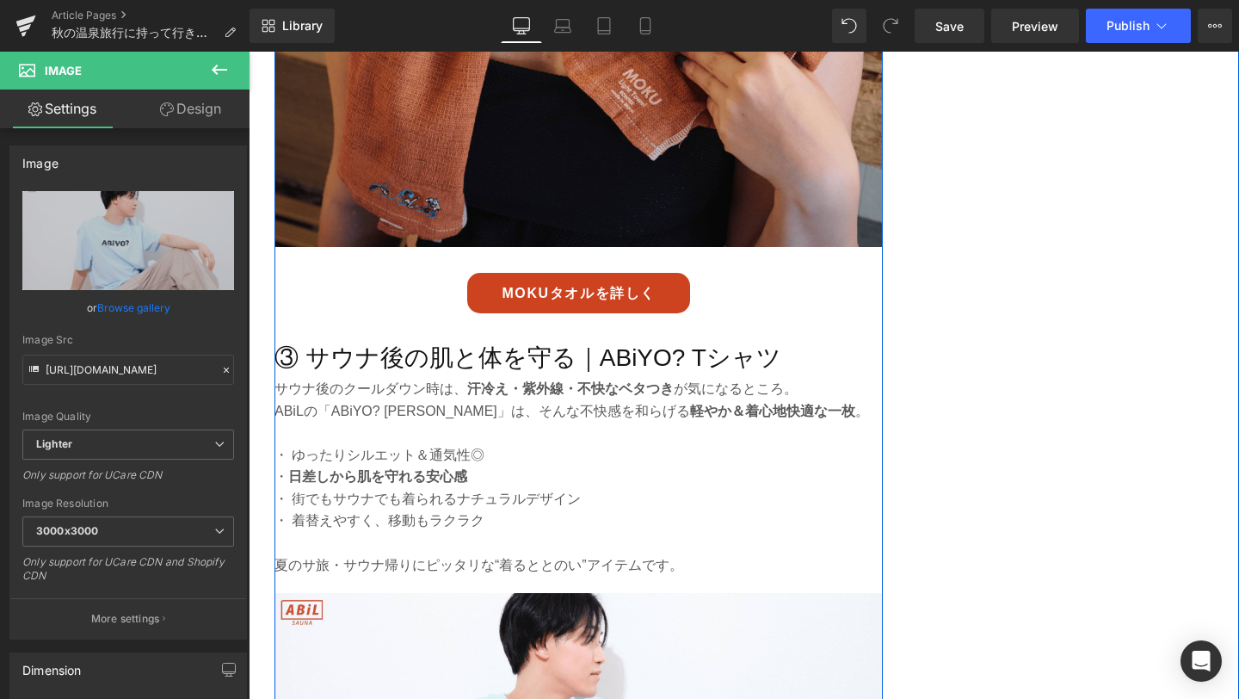
scroll to position [2686, 0]
click at [345, 366] on h3 "③ サウナ後の肌と体を守る｜ABiYO? Tシャツ" at bounding box center [578, 357] width 608 height 39
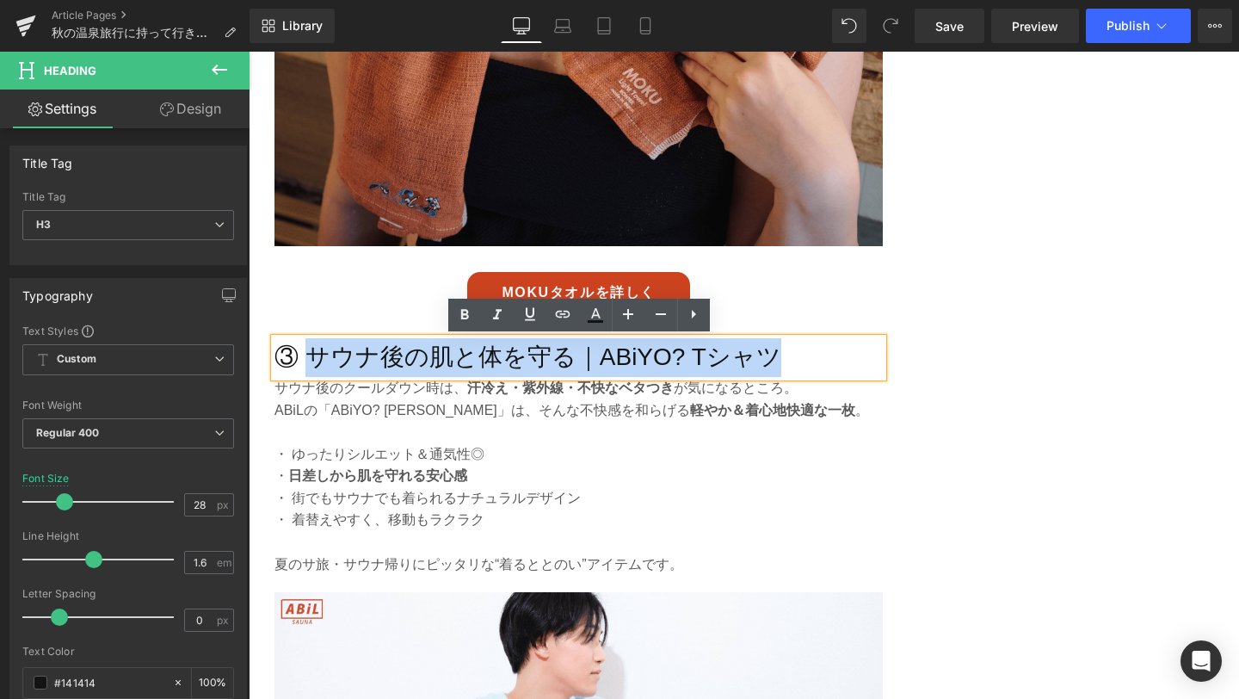
drag, startPoint x: 312, startPoint y: 354, endPoint x: 847, endPoint y: 339, distance: 535.4
click at [847, 340] on h3 "③ サウナ後の肌と体を守る｜ABiYO? Tシャツ" at bounding box center [578, 357] width 608 height 39
paste div
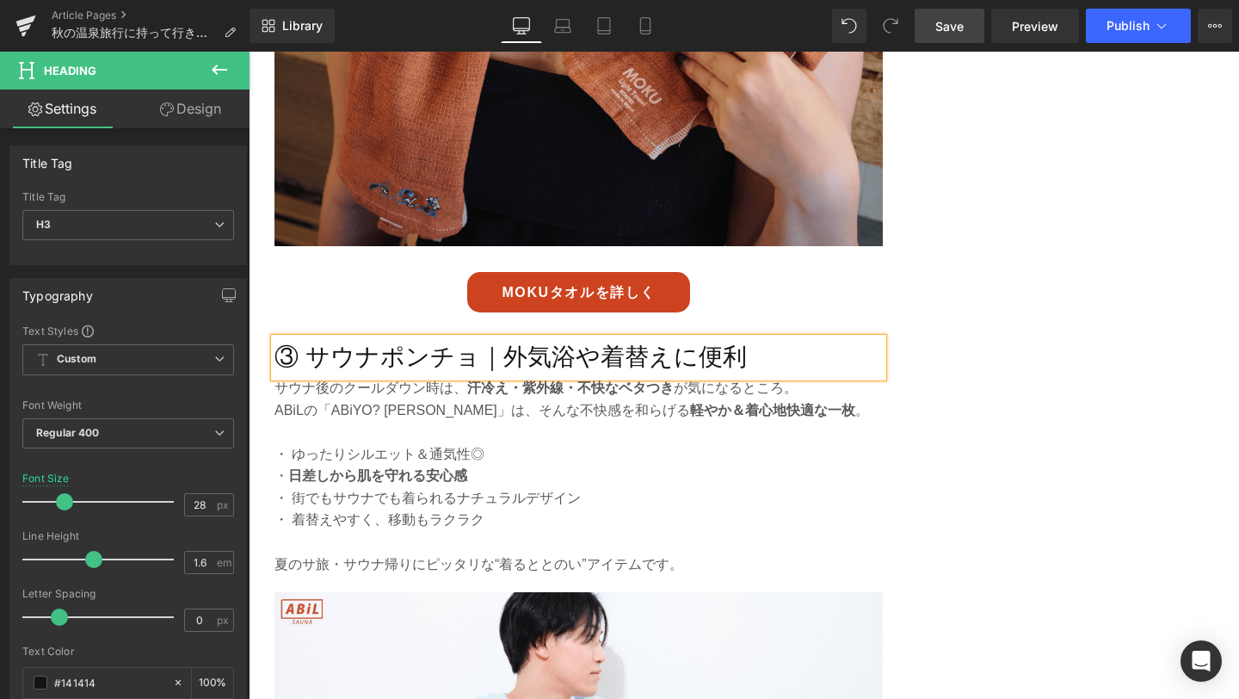
click at [950, 28] on span "Save" at bounding box center [949, 26] width 28 height 18
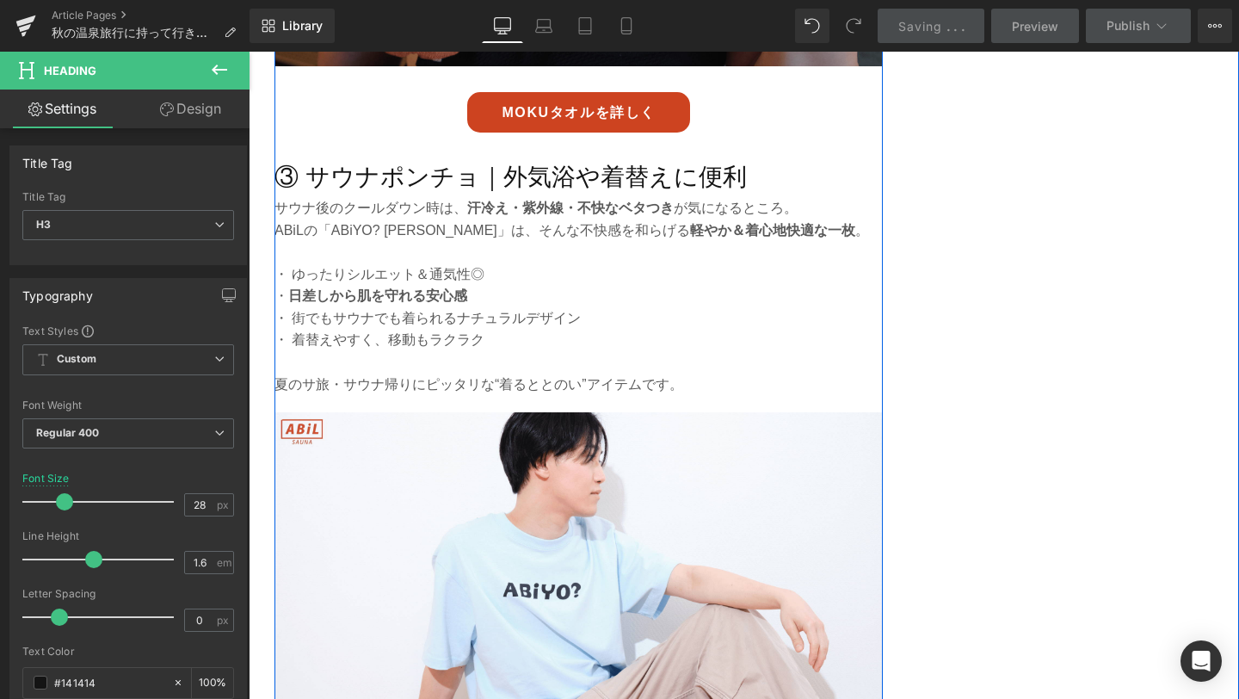
scroll to position [2847, 0]
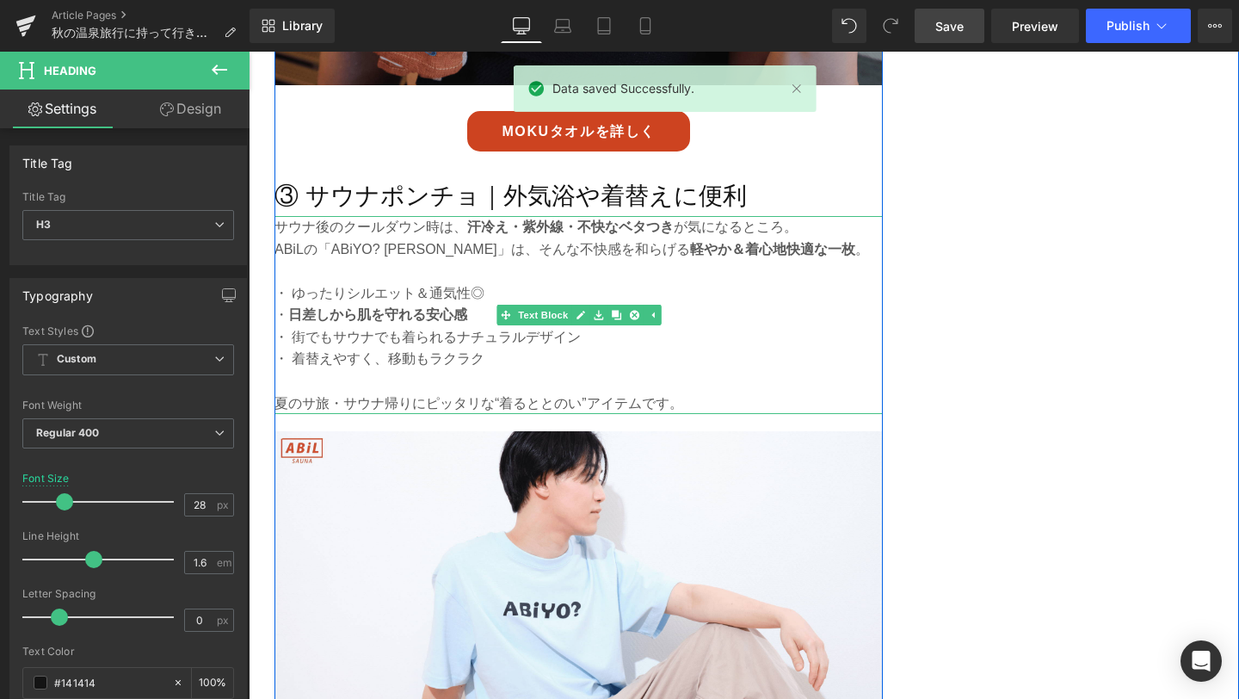
click at [464, 379] on p at bounding box center [578, 381] width 608 height 22
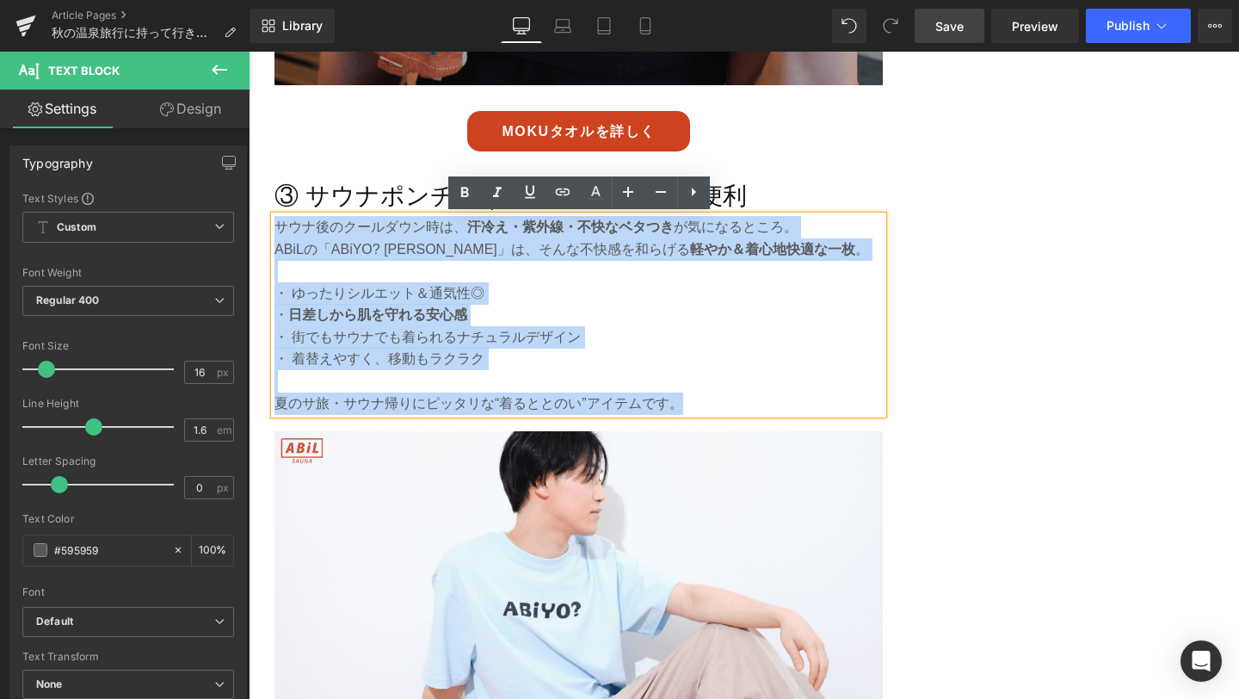
drag, startPoint x: 690, startPoint y: 405, endPoint x: 278, endPoint y: 224, distance: 450.3
click at [278, 224] on div "サウナ後のクールダウン時は、 汗冷え・紫外線・不快なベタつき が気になるところ。 ABiLの「ABiYO? Tシャツ」は、そんな不快感を和らげる 軽やか＆着心…" at bounding box center [578, 315] width 608 height 198
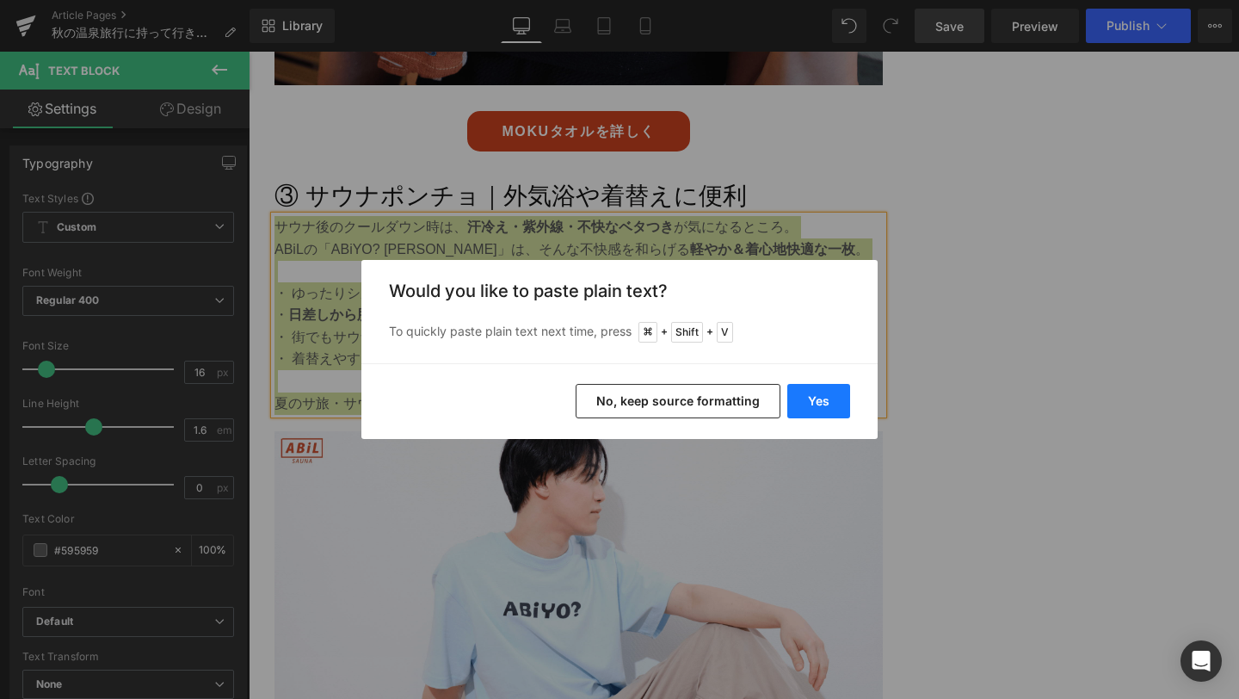
click at [0, 0] on button "Yes" at bounding box center [0, 0] width 0 height 0
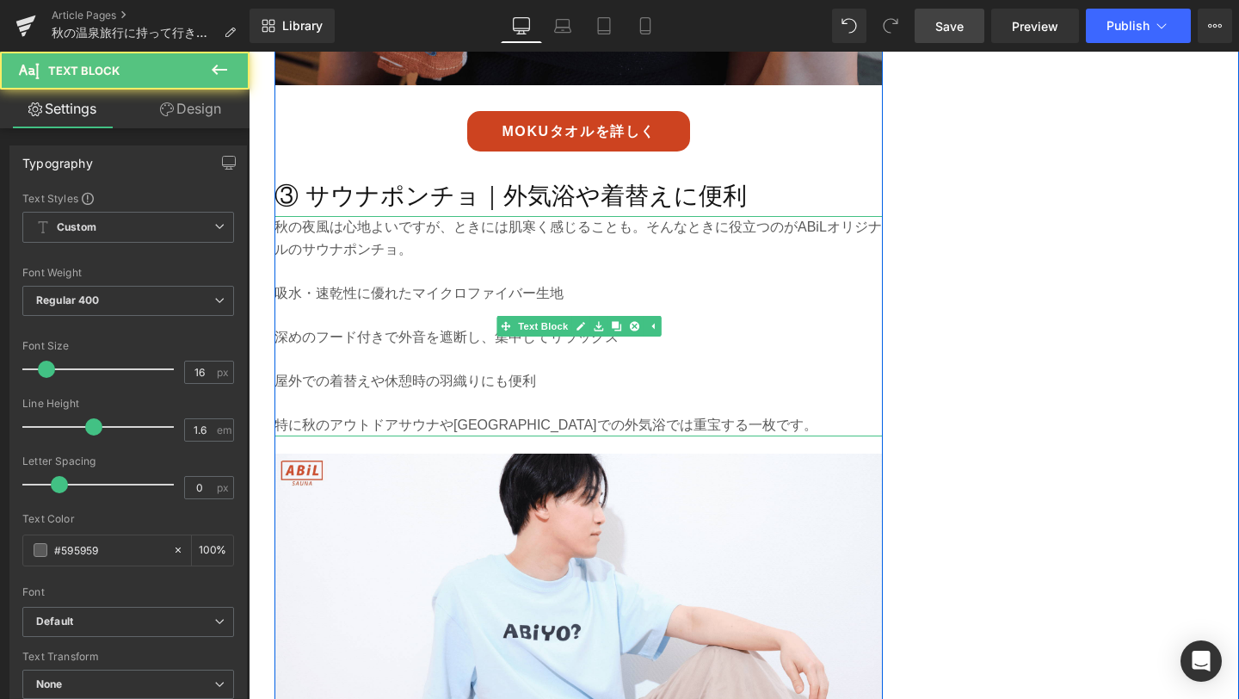
click at [279, 297] on p "吸水・速乾性に優れたマイクロファイバー生地" at bounding box center [578, 293] width 608 height 22
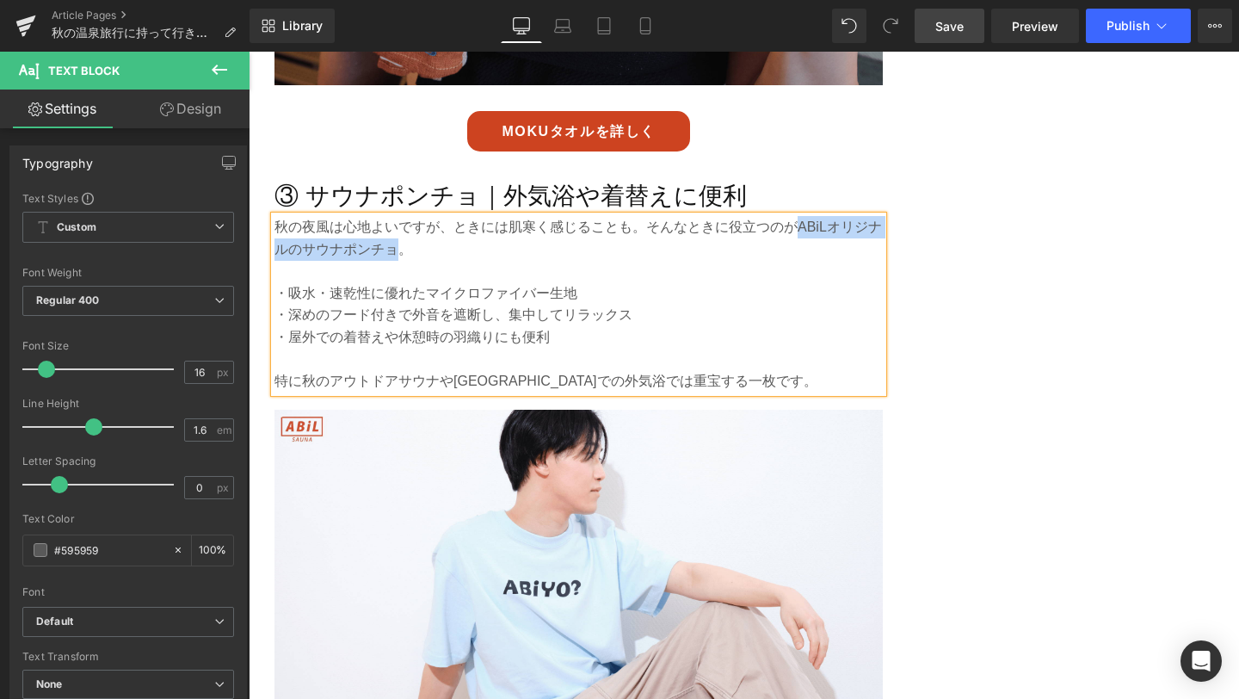
drag, startPoint x: 801, startPoint y: 228, endPoint x: 401, endPoint y: 248, distance: 400.6
click at [401, 248] on p "秋の夜風は心地よいですが、ときには肌寒く感じることも。そんなときに役立つのがABiLオリジナルのサウナポンチョ。" at bounding box center [578, 238] width 608 height 44
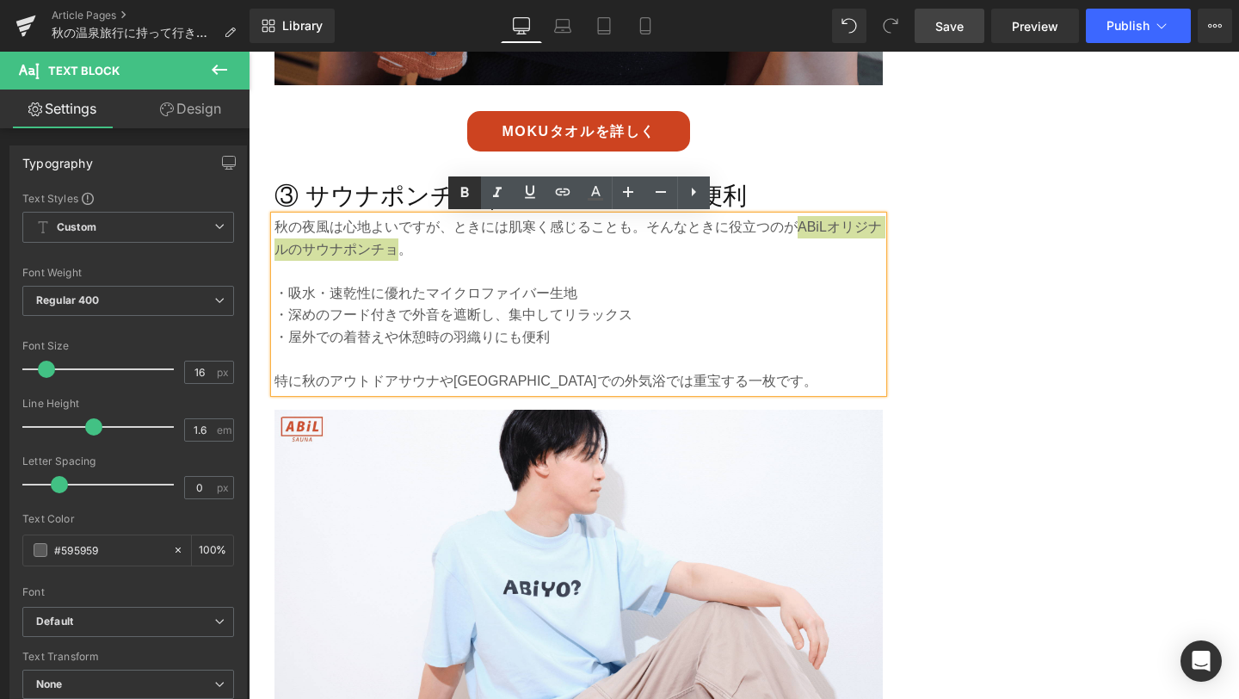
click at [468, 202] on icon at bounding box center [464, 192] width 21 height 21
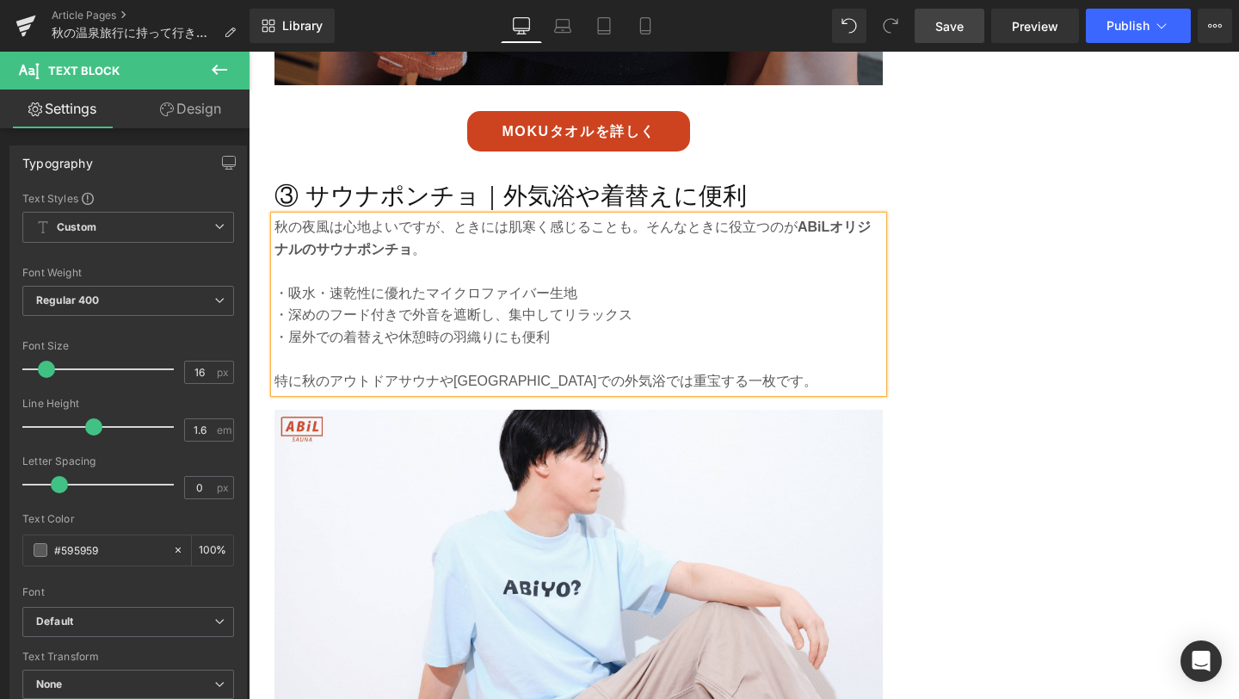
click at [952, 34] on span "Save" at bounding box center [949, 26] width 28 height 18
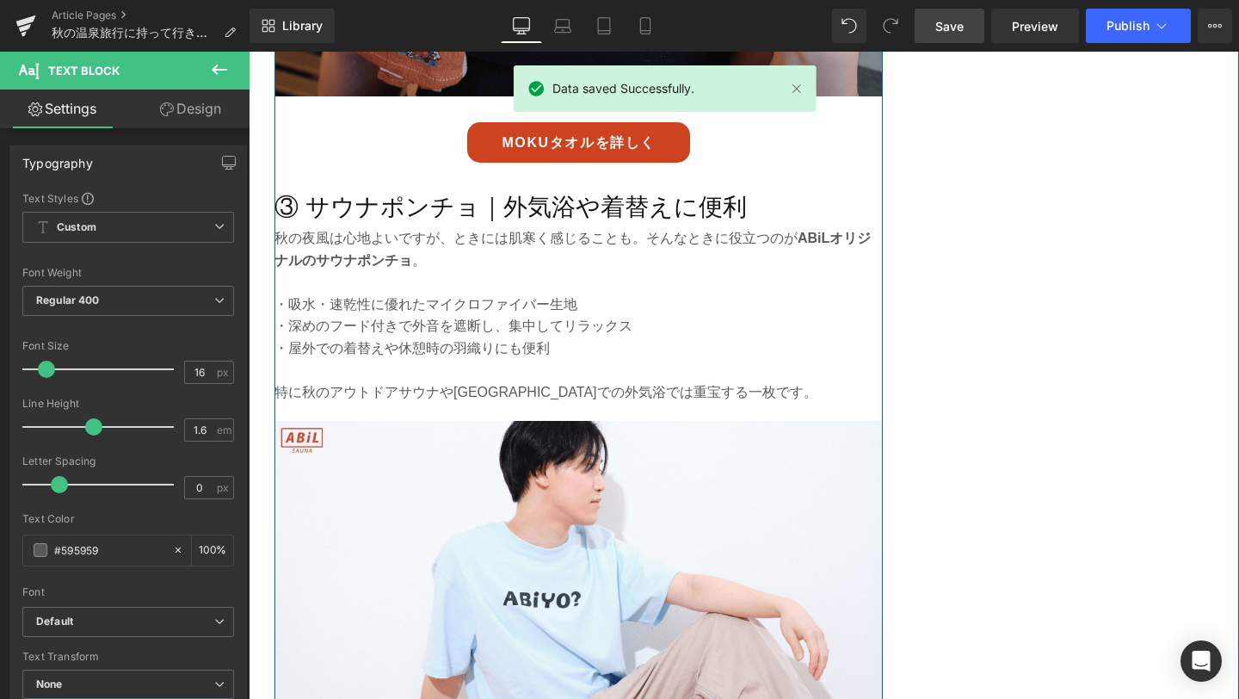
scroll to position [2808, 0]
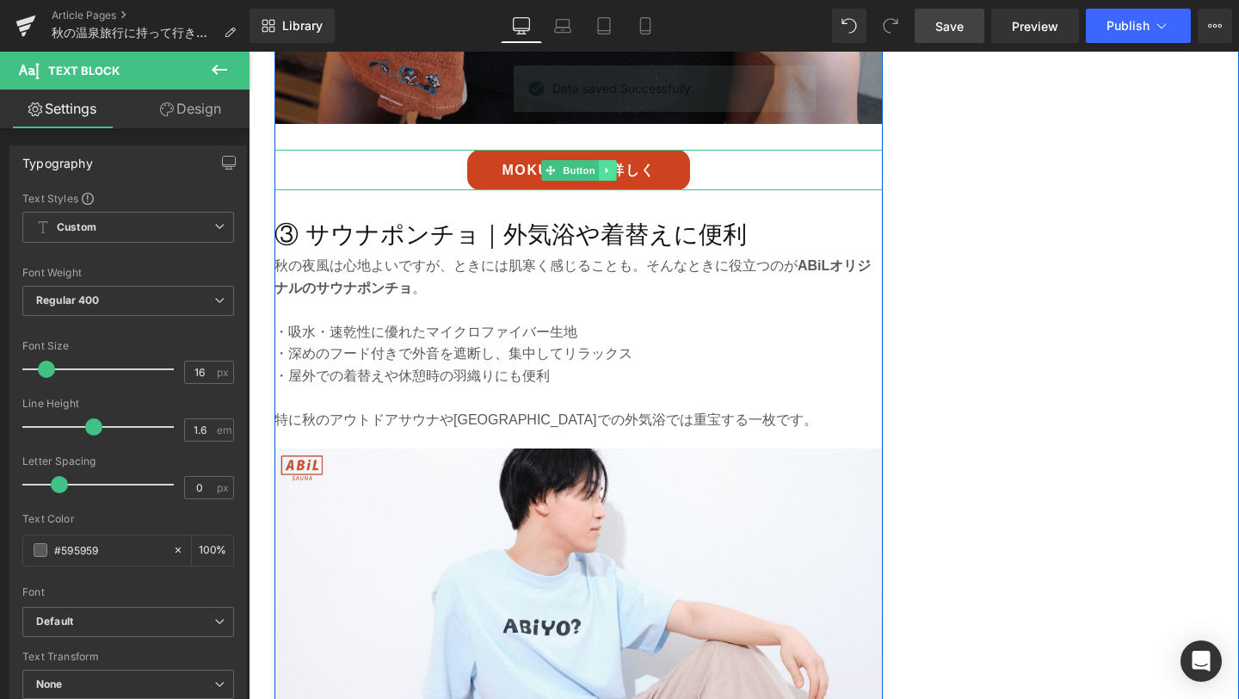
click at [611, 166] on icon at bounding box center [606, 170] width 9 height 10
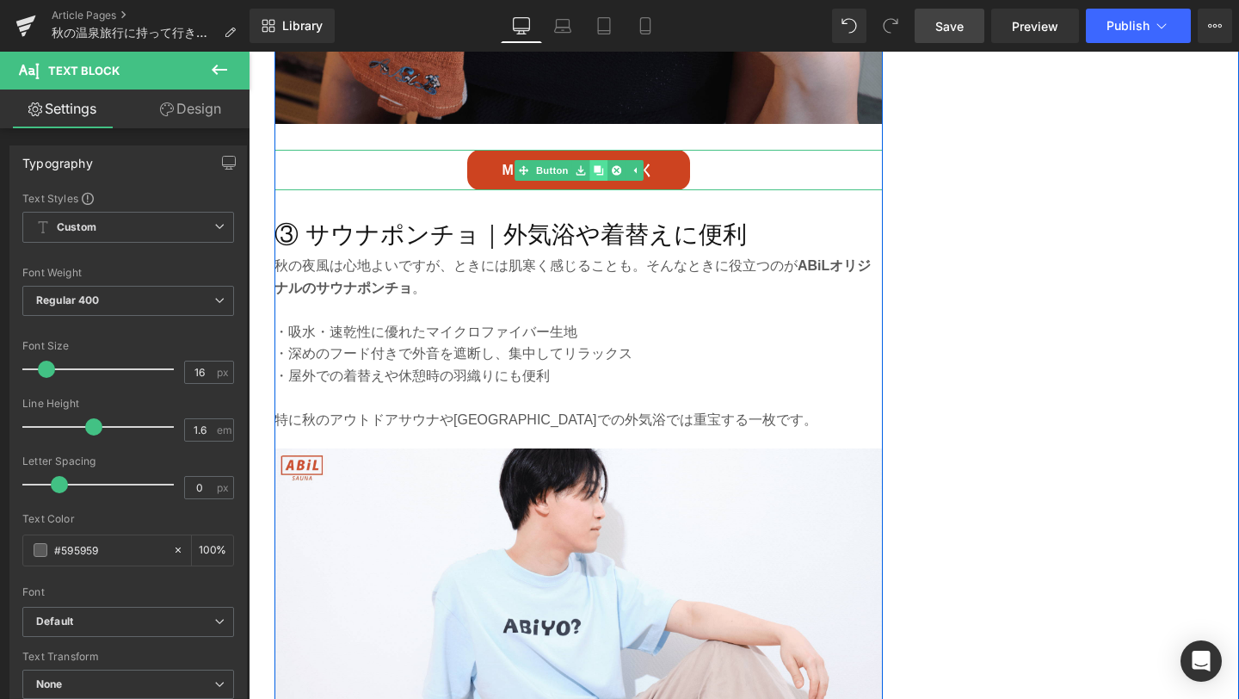
click at [602, 166] on icon at bounding box center [598, 170] width 9 height 10
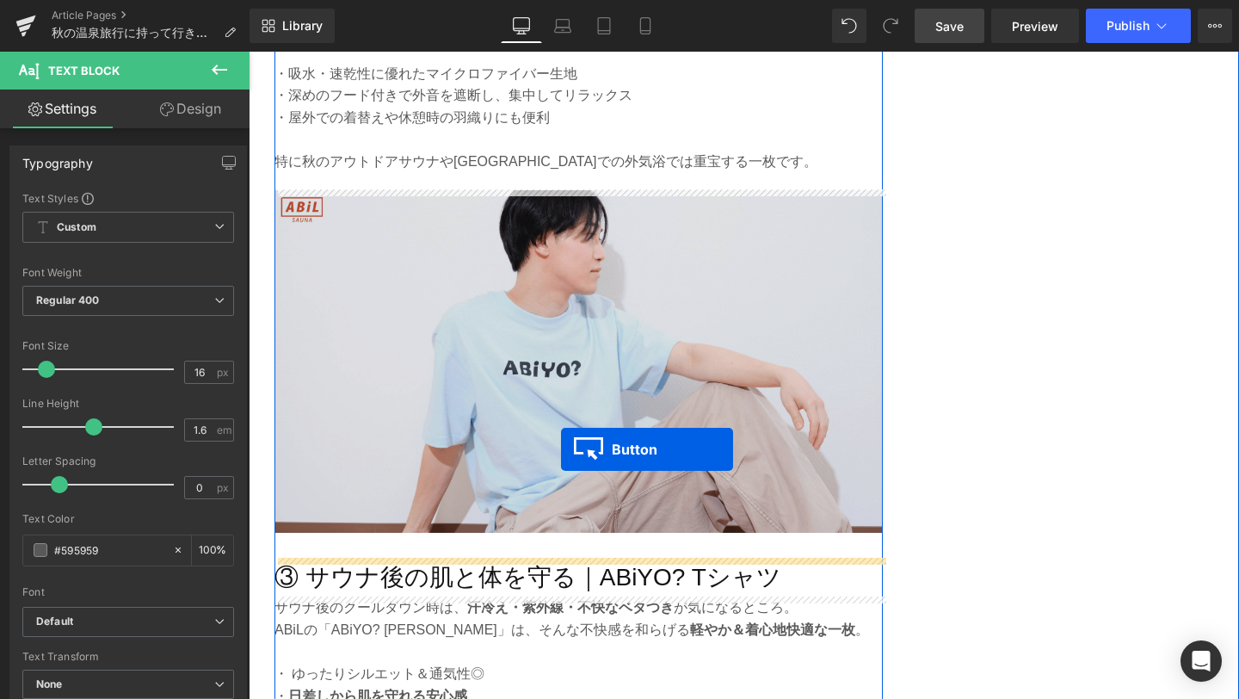
drag, startPoint x: 546, startPoint y: 233, endPoint x: 560, endPoint y: 453, distance: 219.8
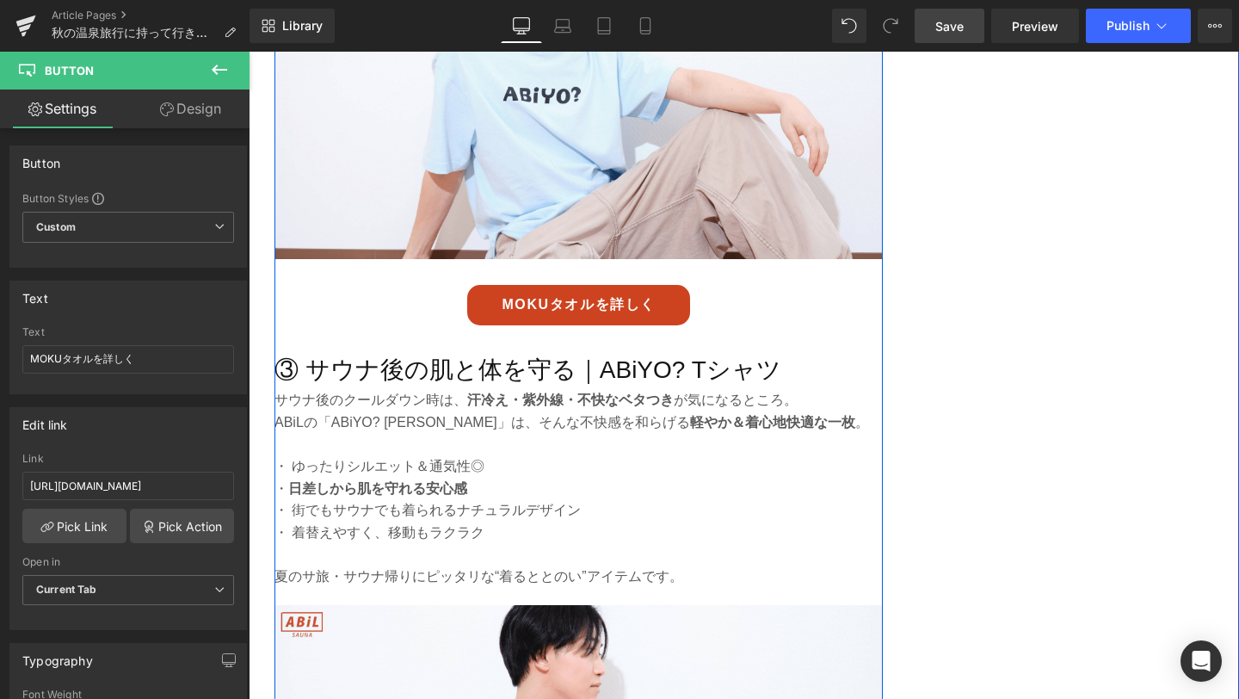
scroll to position [3342, 0]
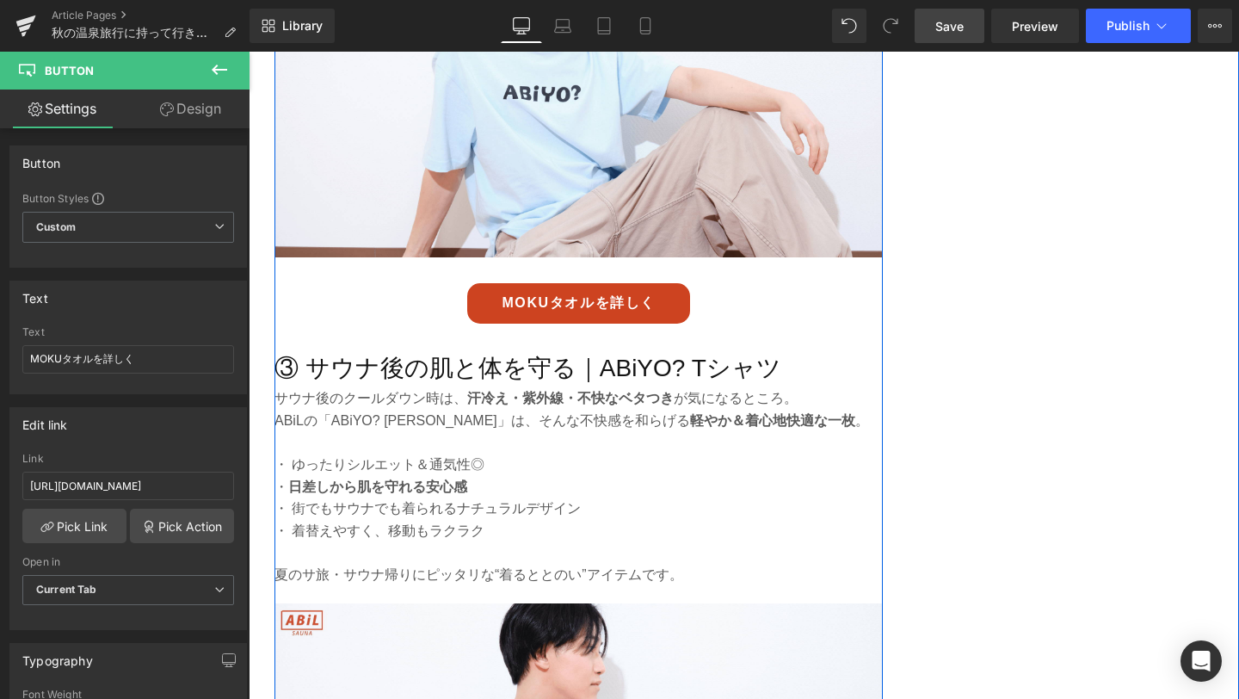
click at [316, 364] on h3 "③ サウナ後の肌と体を守る｜ABiYO? Tシャツ" at bounding box center [578, 368] width 608 height 39
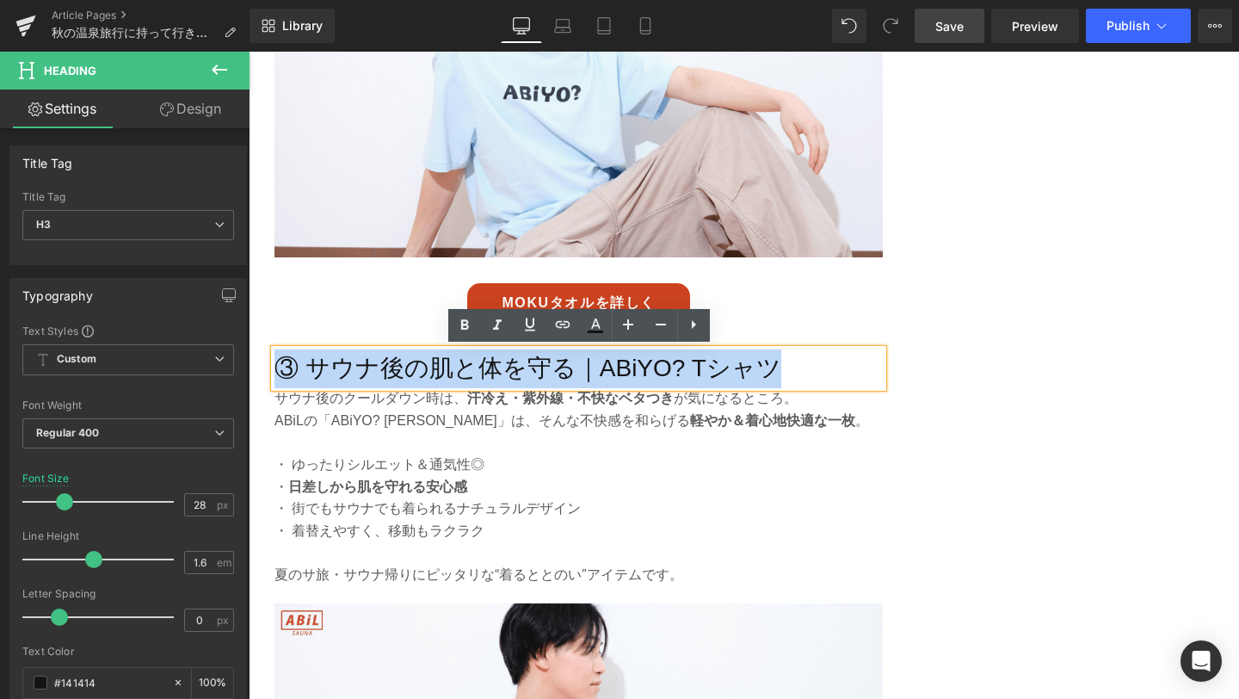
drag, startPoint x: 280, startPoint y: 363, endPoint x: 783, endPoint y: 372, distance: 503.4
click at [783, 372] on h3 "③ サウナ後の肌と体を守る｜ABiYO? Tシャツ" at bounding box center [578, 368] width 608 height 39
paste div
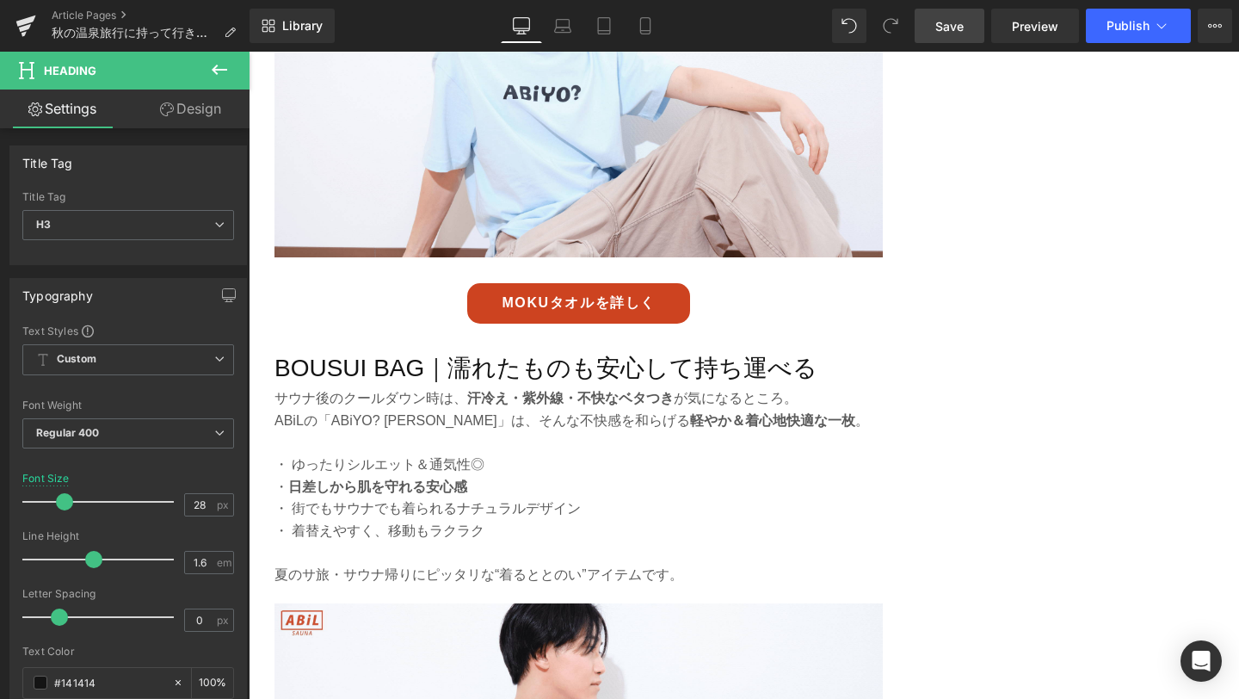
click at [959, 21] on span "Save" at bounding box center [949, 26] width 28 height 18
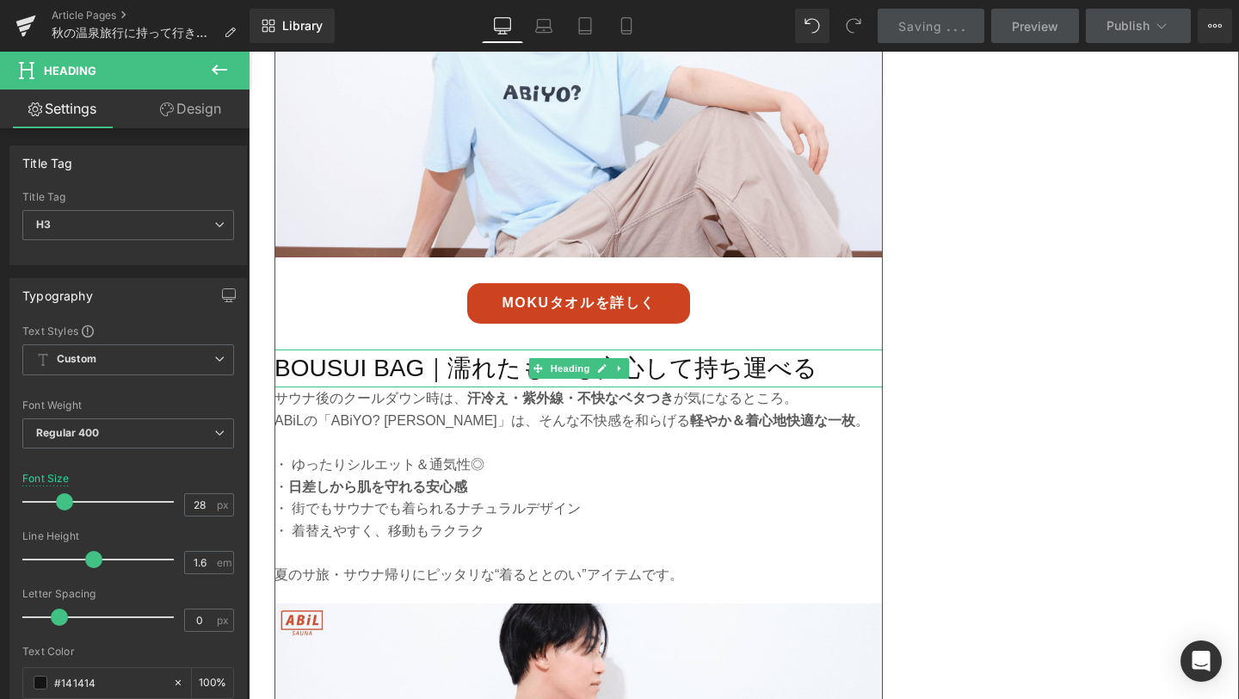
click at [282, 372] on h3 "BOUSUI BAG｜濡れたものも安心して持ち運べる" at bounding box center [578, 368] width 608 height 39
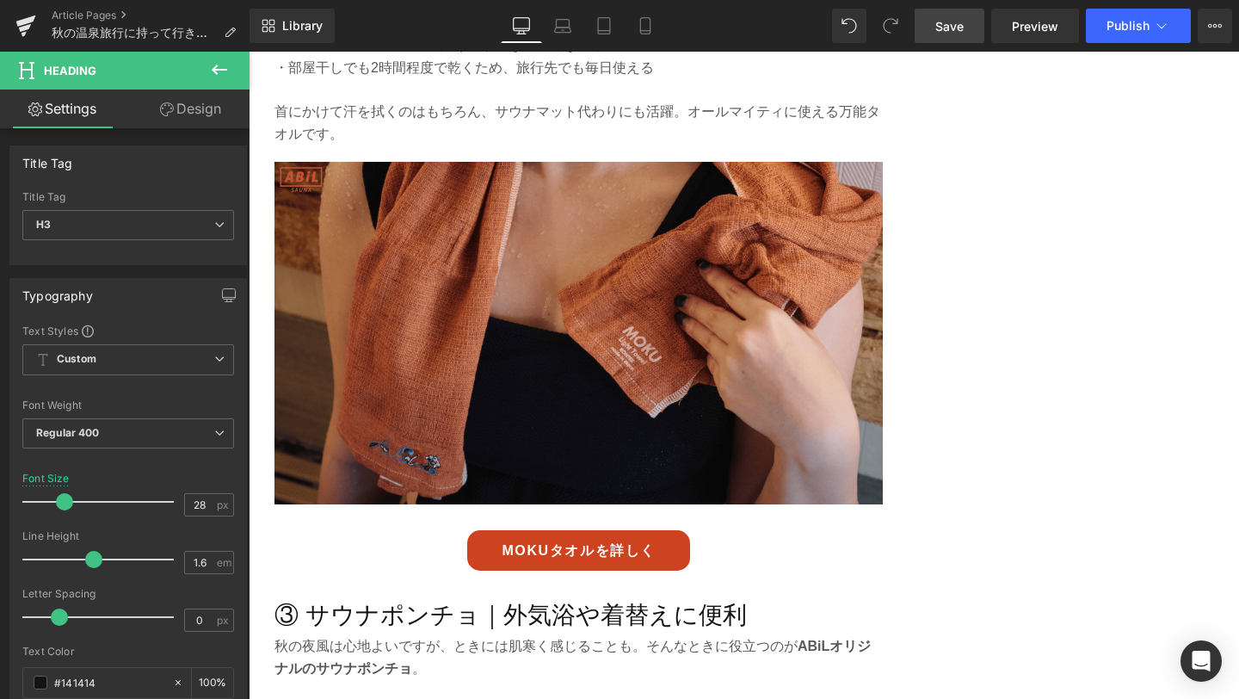
scroll to position [2431, 0]
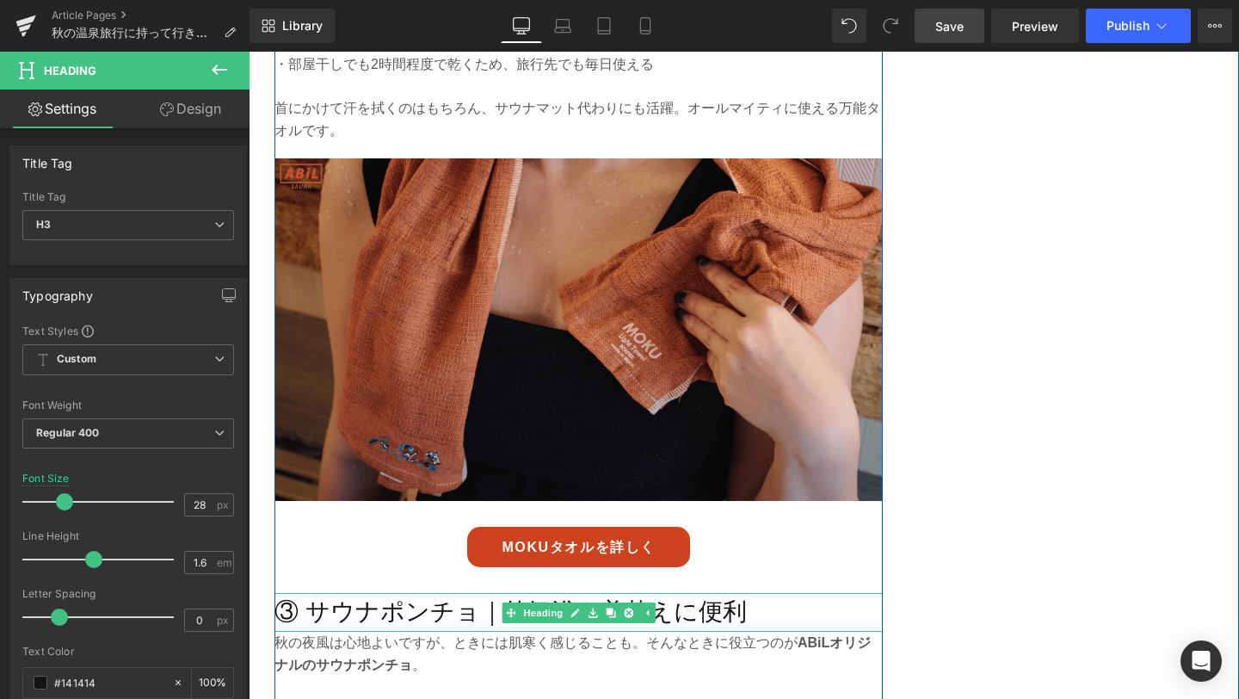
click at [311, 616] on h3 "③ サウナポンチョ｜外気浴や着替えに便利" at bounding box center [578, 612] width 608 height 39
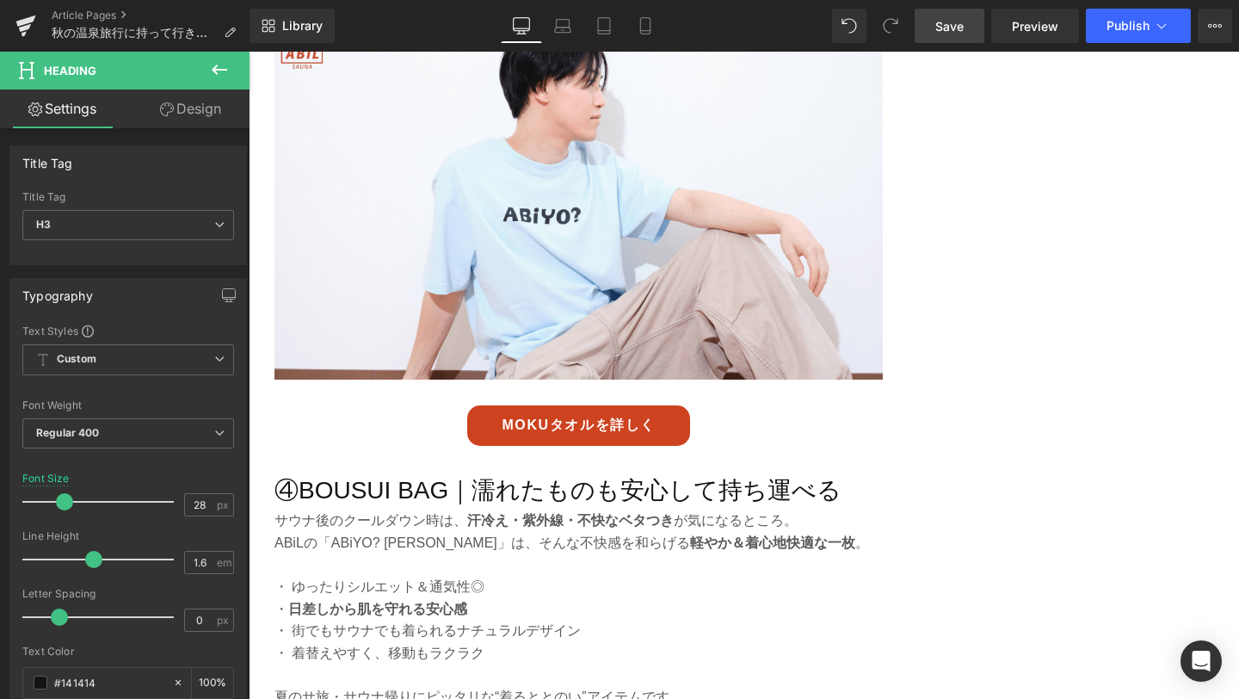
scroll to position [3240, 0]
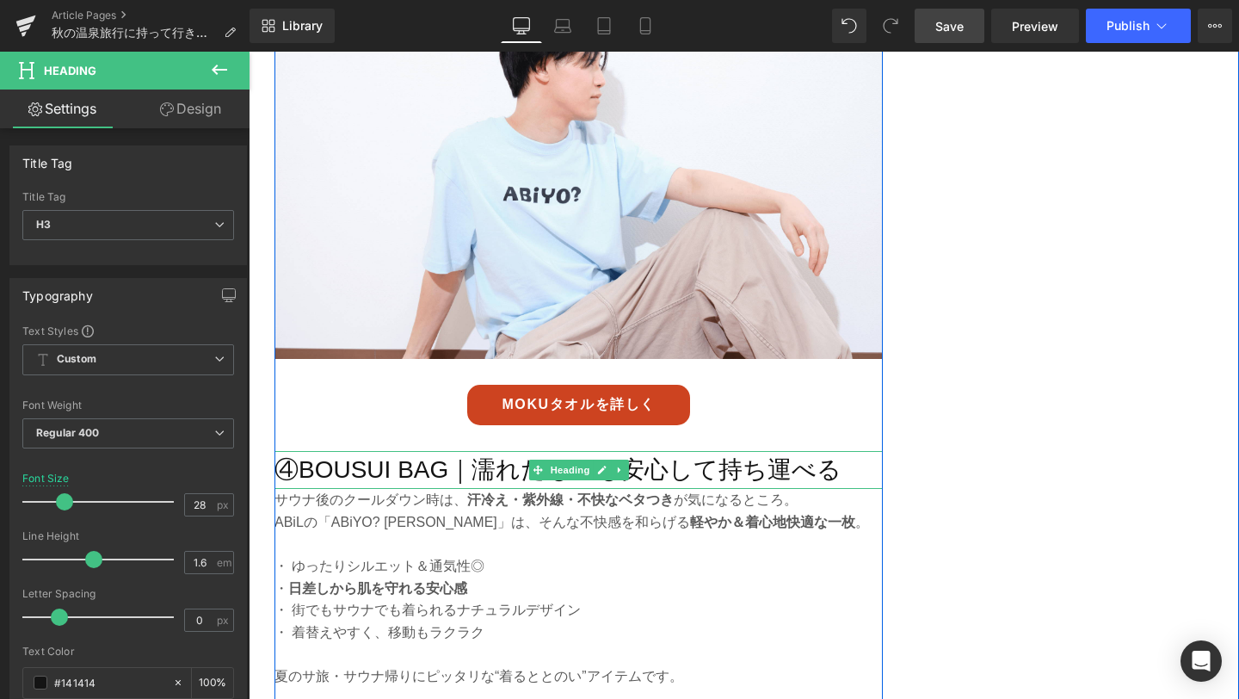
click at [297, 478] on h3 "④BOUSUI BAG｜濡れたものも安心して持ち運べる" at bounding box center [578, 470] width 608 height 39
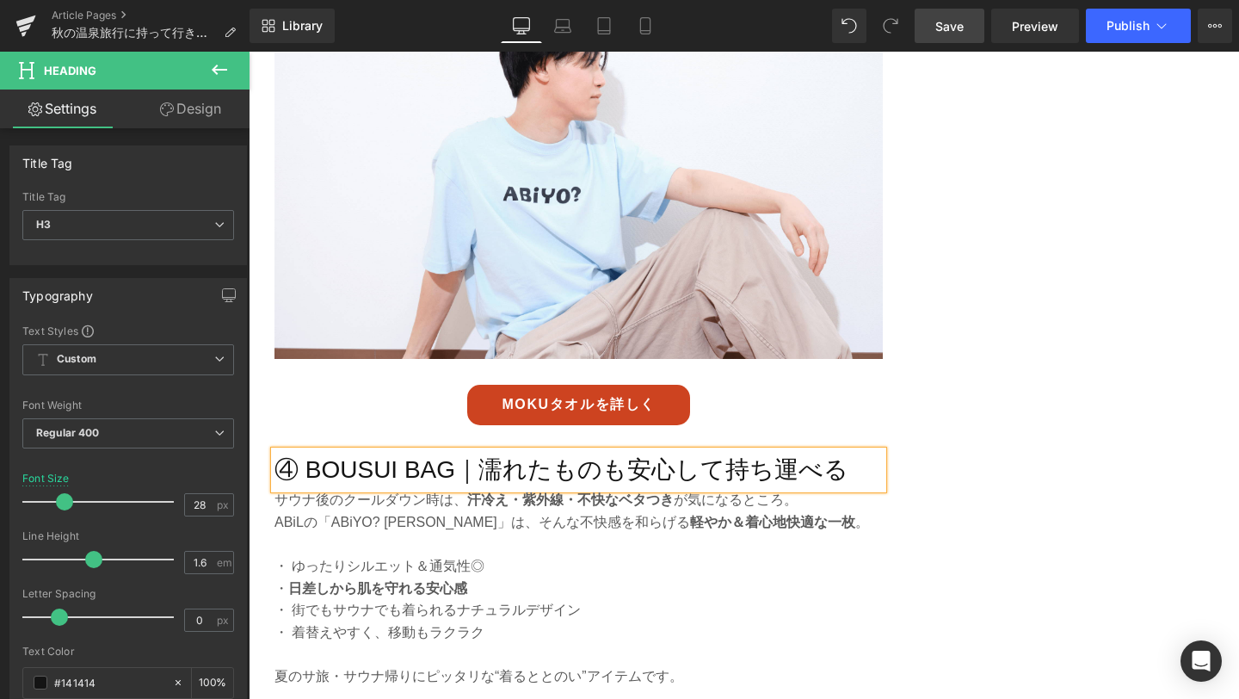
click at [953, 28] on span "Save" at bounding box center [949, 26] width 28 height 18
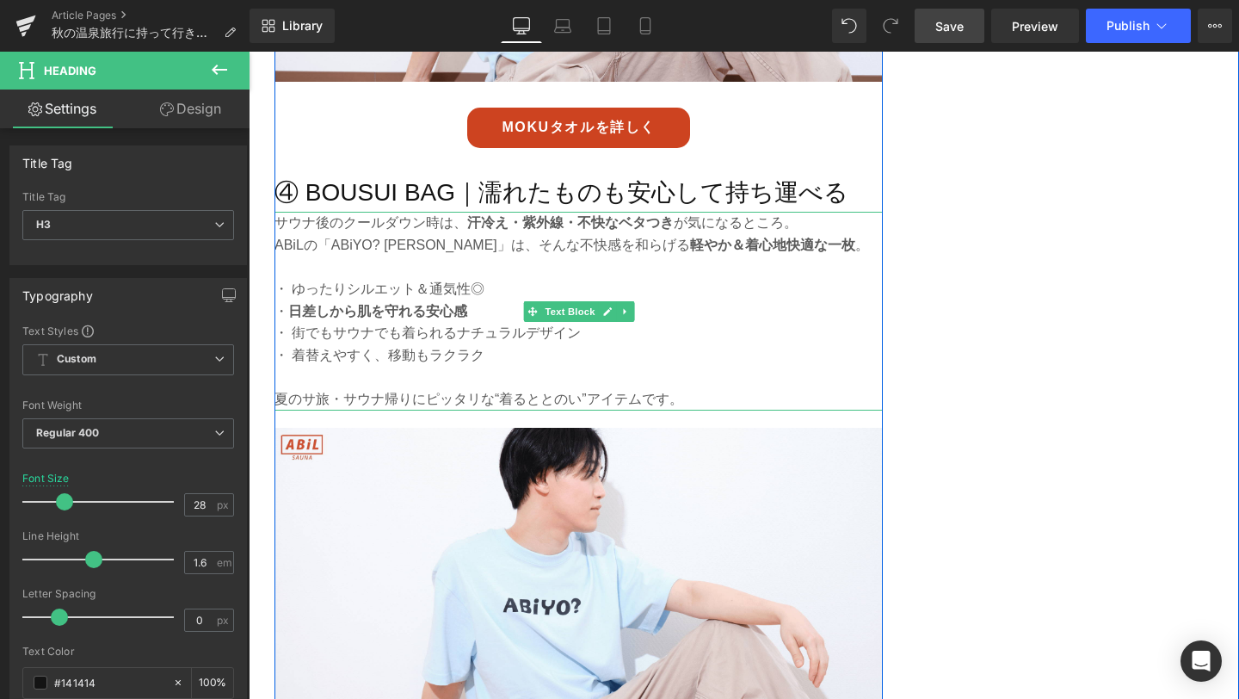
scroll to position [3582, 0]
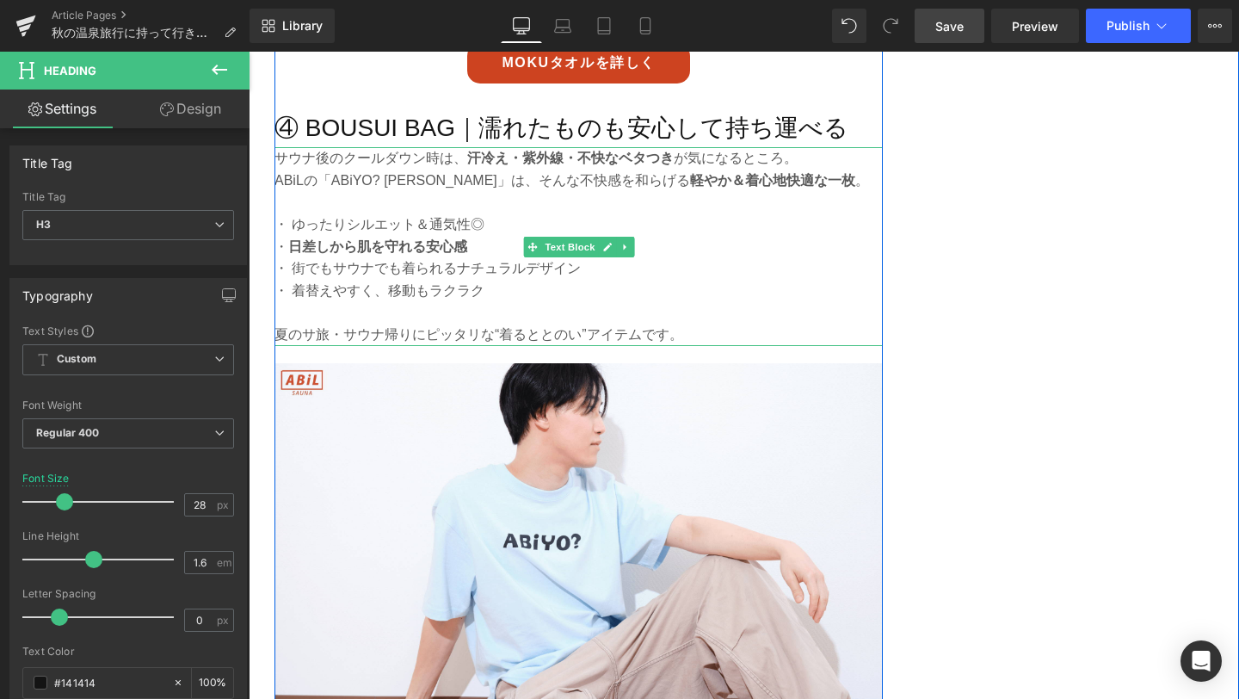
click at [488, 317] on p at bounding box center [578, 312] width 608 height 22
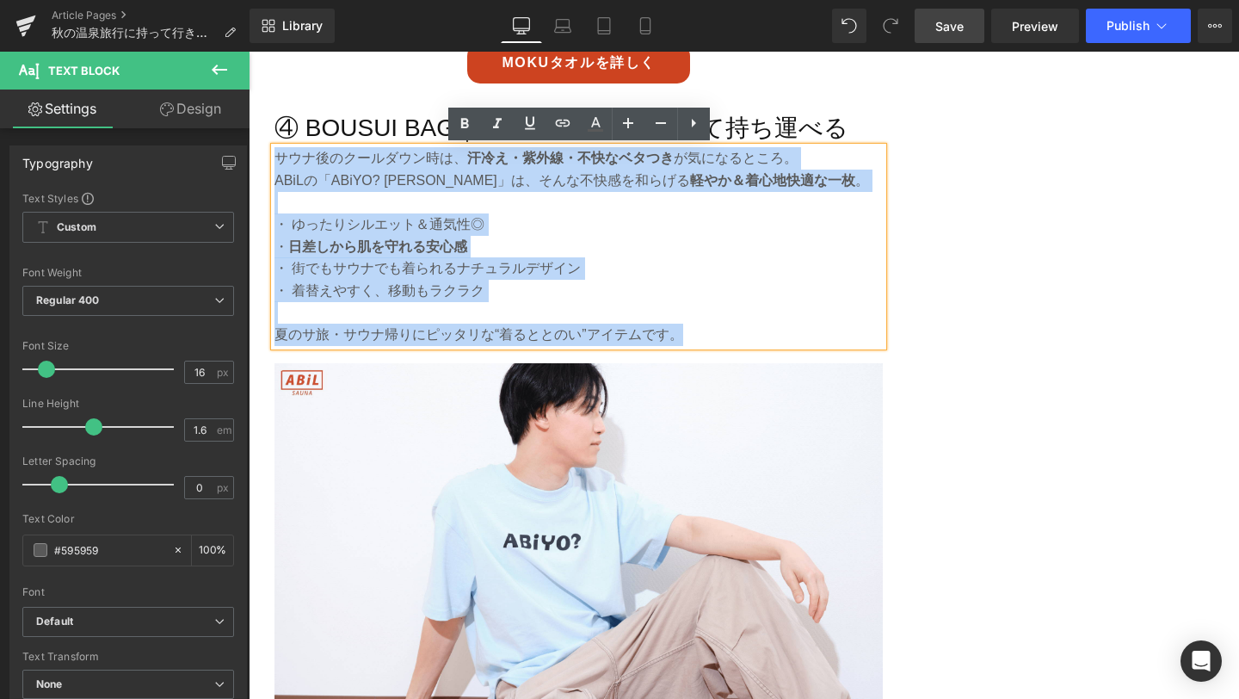
drag, startPoint x: 691, startPoint y: 339, endPoint x: 279, endPoint y: 156, distance: 451.0
click at [279, 156] on div "サウナ後のクールダウン時は、 汗冷え・紫外線・不快なベタつき が気になるところ。 ABiLの「ABiYO? Tシャツ」は、そんな不快感を和らげる 軽やか＆着心…" at bounding box center [578, 246] width 608 height 198
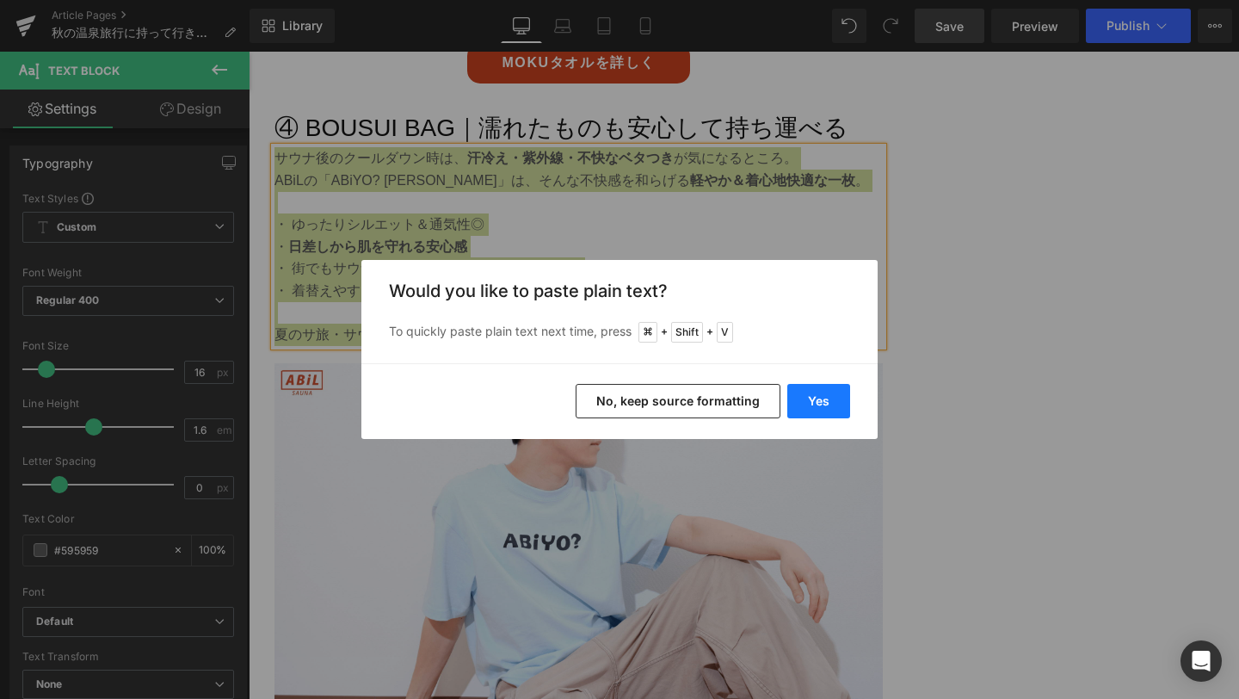
click at [807, 396] on button "Yes" at bounding box center [818, 401] width 63 height 34
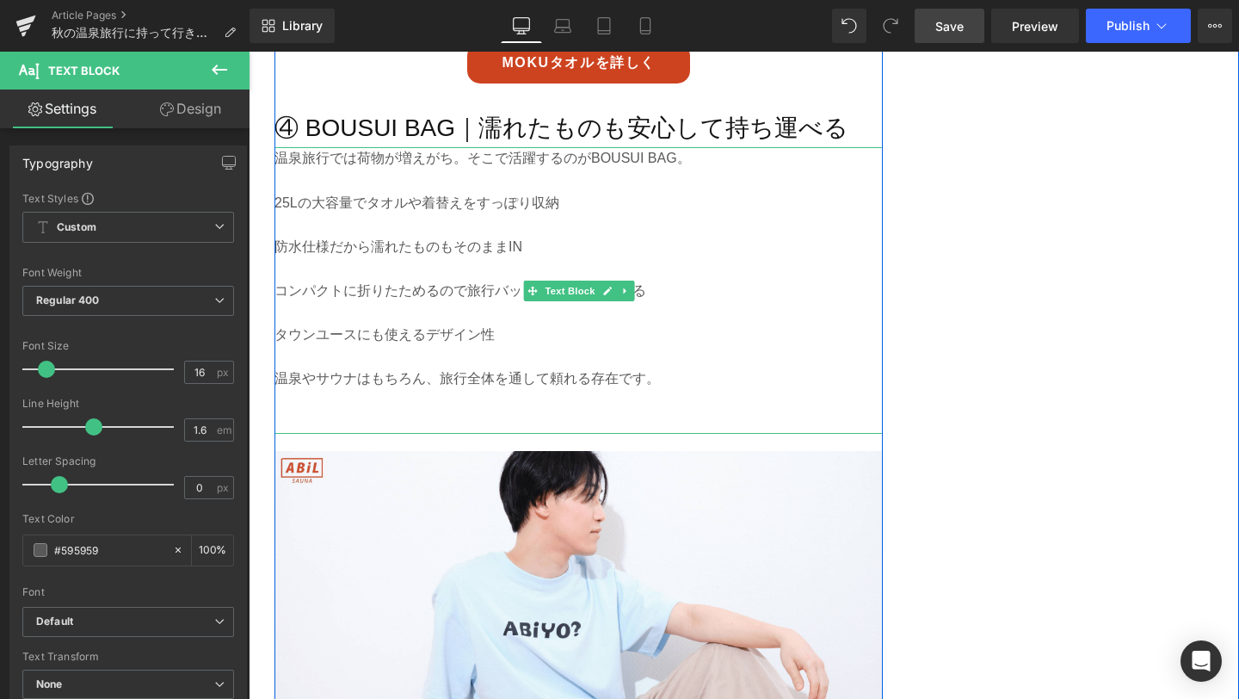
click at [279, 201] on p "25Lの大容量でタオルや着替えをすっぽり収納" at bounding box center [578, 203] width 608 height 22
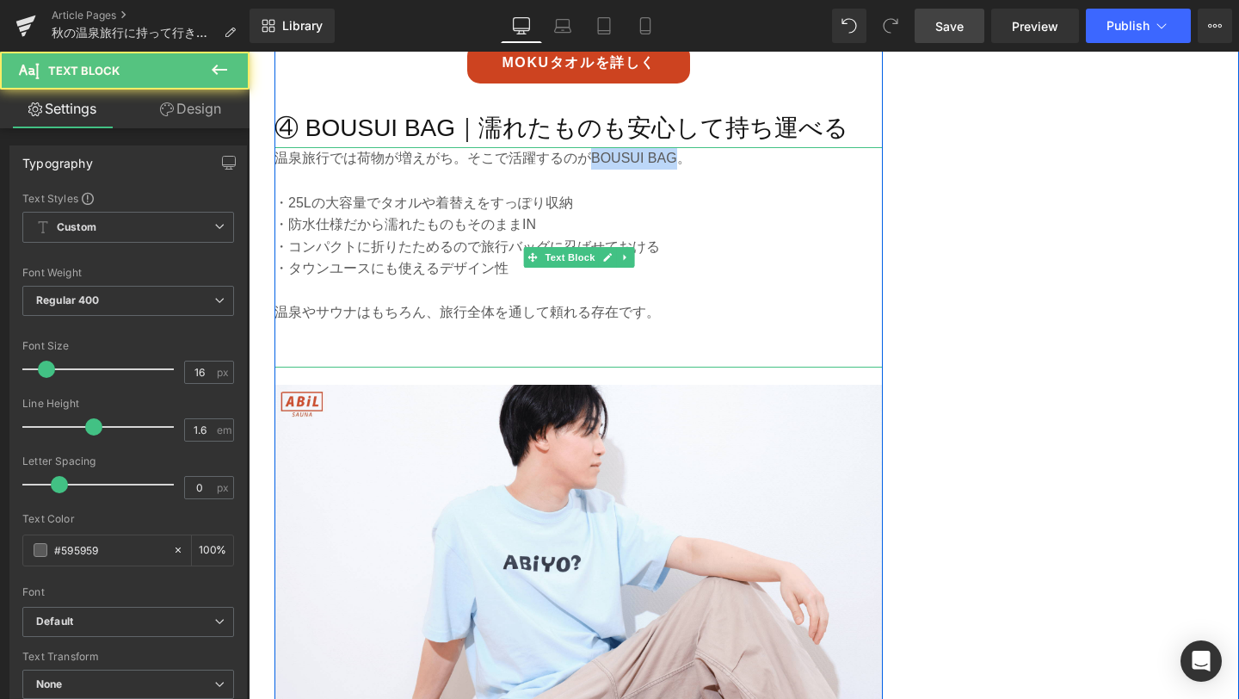
drag, startPoint x: 591, startPoint y: 165, endPoint x: 674, endPoint y: 168, distance: 82.6
click at [674, 168] on p "温泉旅行では荷物が増えがち。そこで活躍するのがBOUSUI BAG。" at bounding box center [578, 158] width 608 height 22
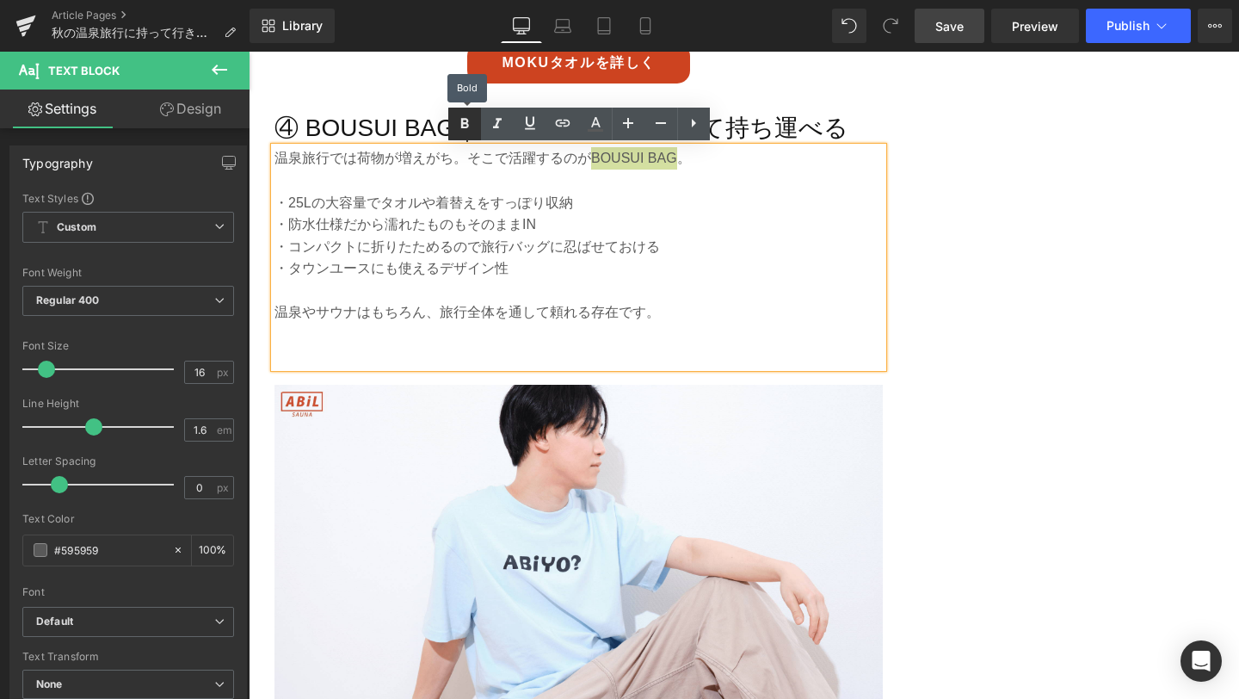
click at [469, 120] on icon at bounding box center [464, 124] width 21 height 21
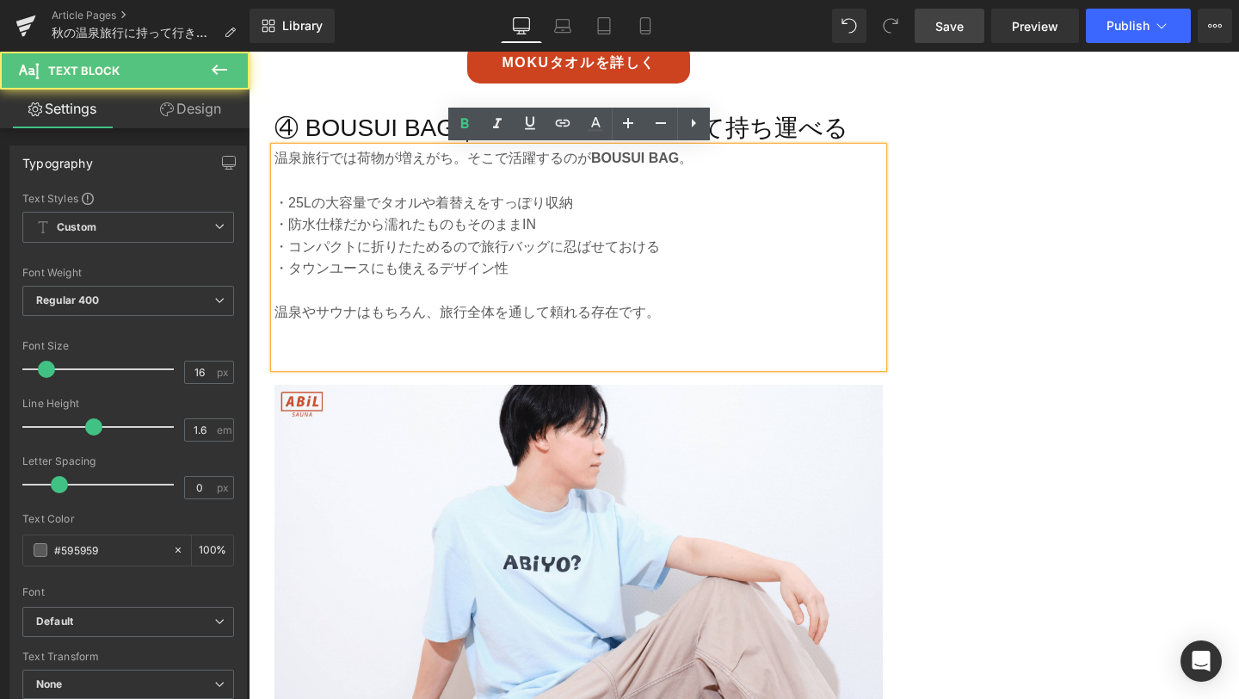
click at [484, 363] on p at bounding box center [578, 357] width 608 height 22
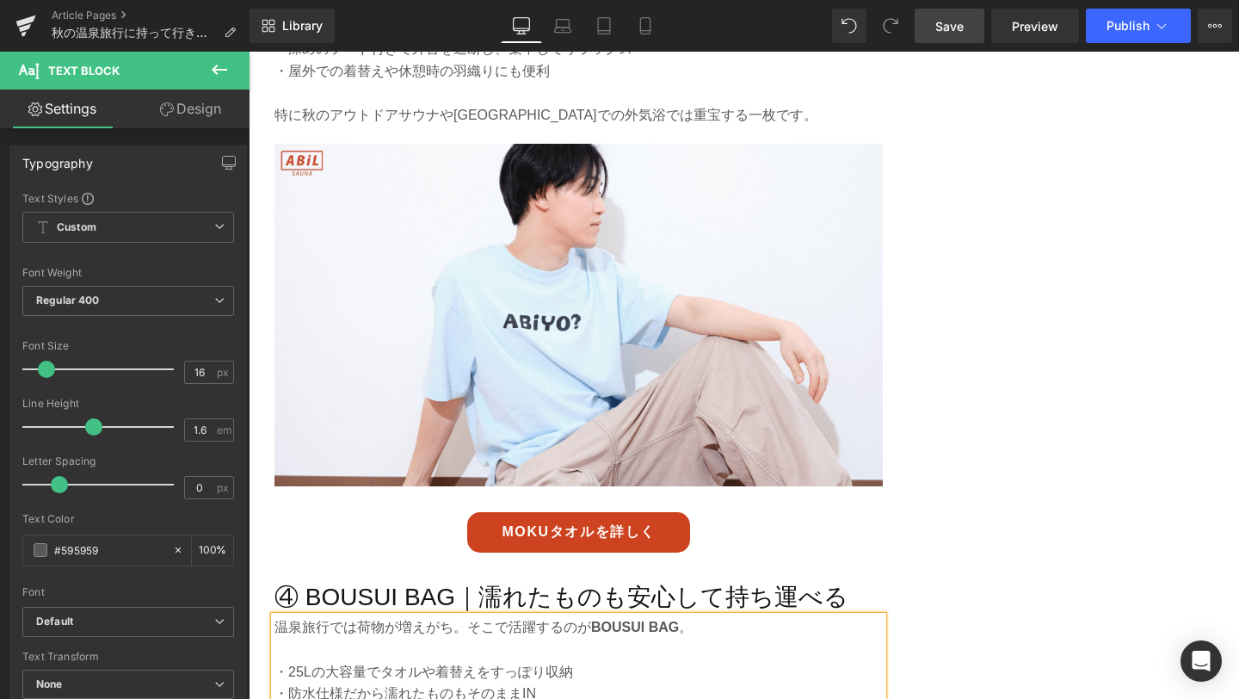
scroll to position [3106, 0]
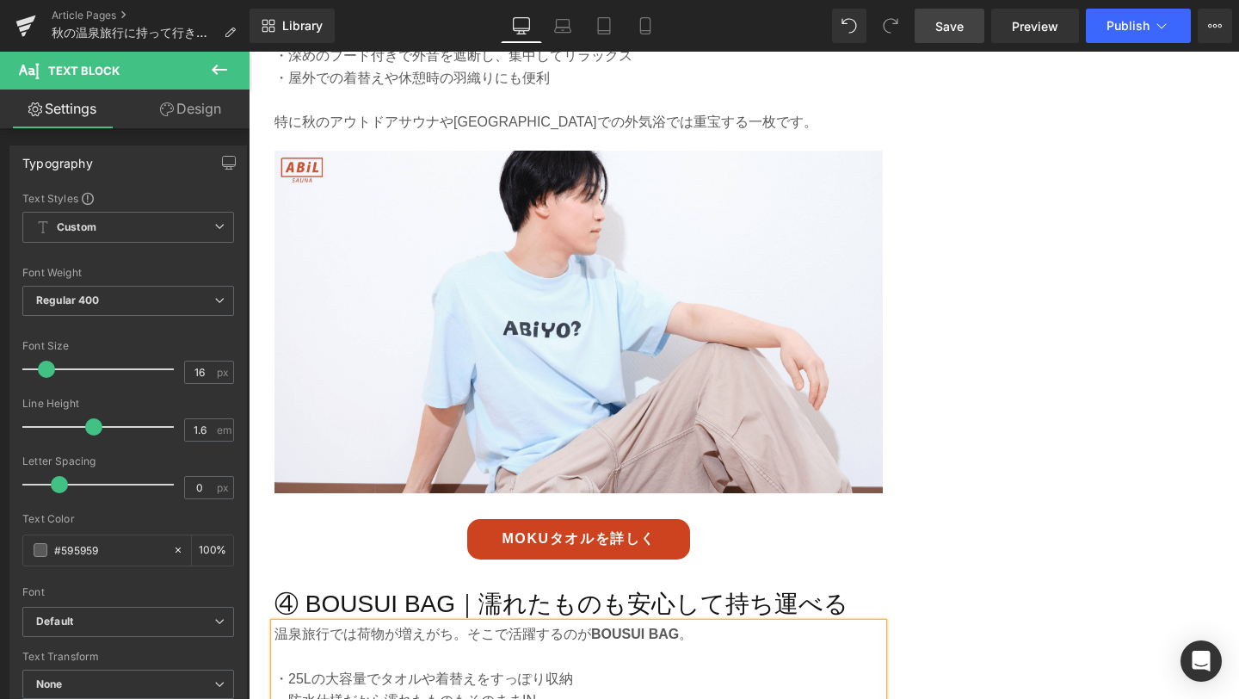
click at [951, 31] on span "Save" at bounding box center [949, 26] width 28 height 18
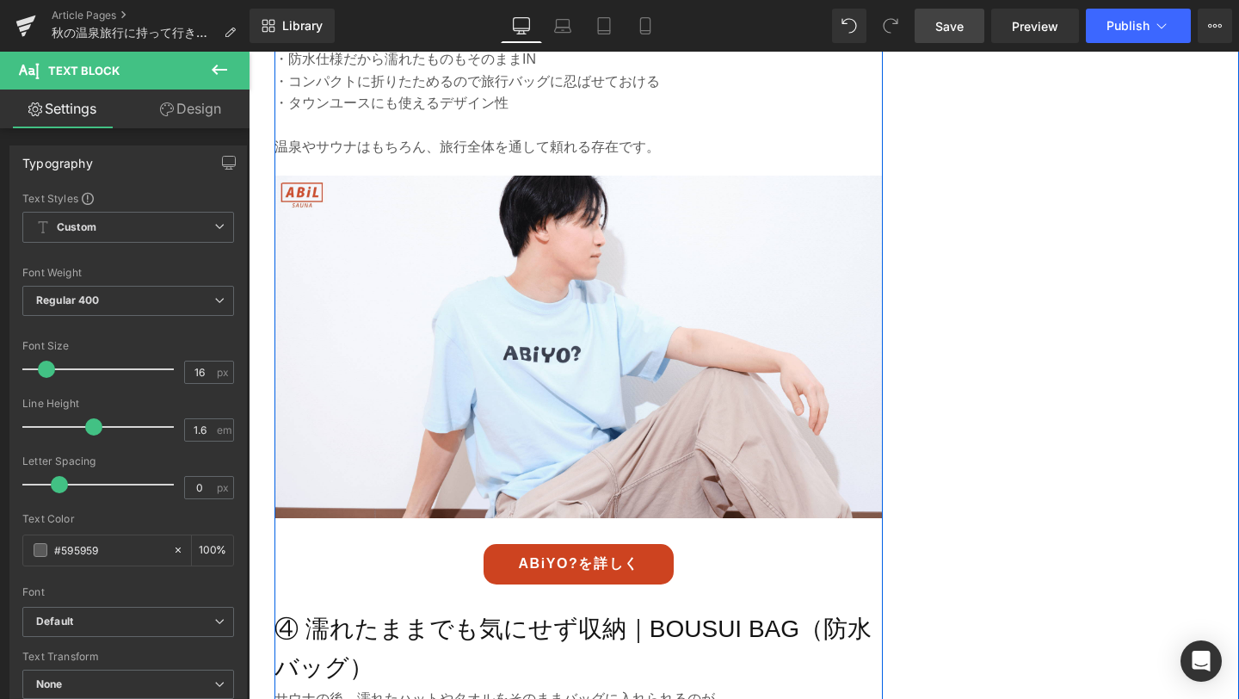
scroll to position [3749, 0]
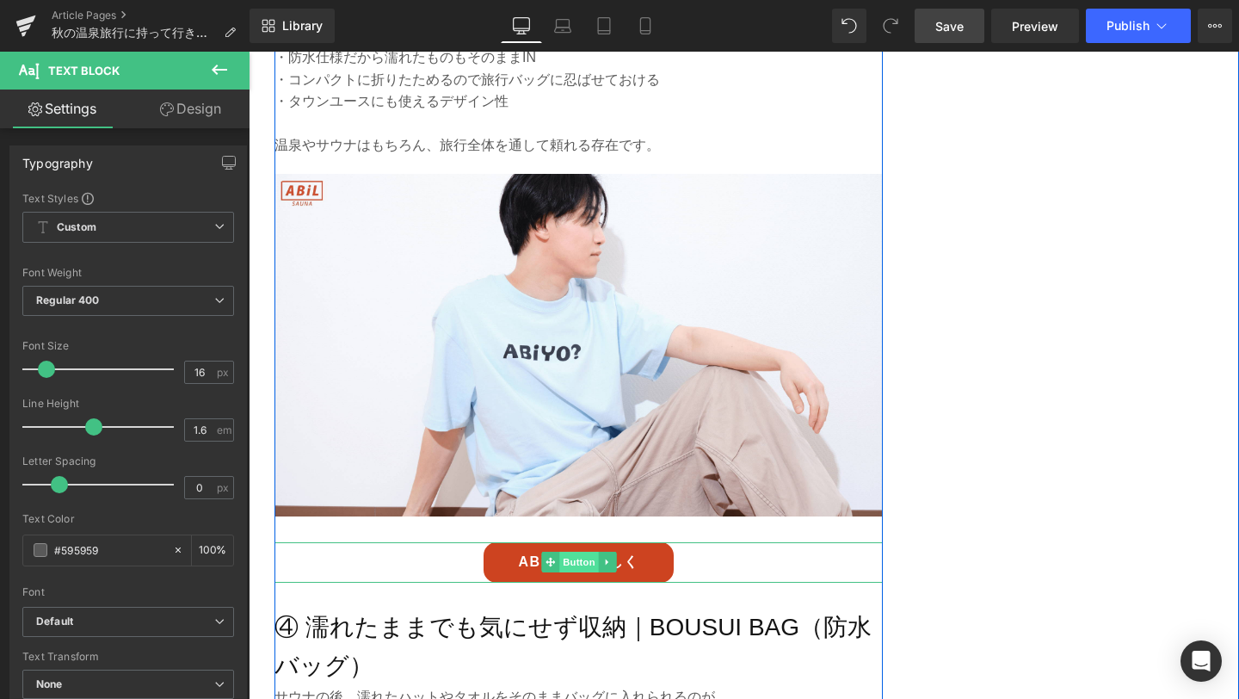
click at [571, 562] on span "Button" at bounding box center [579, 562] width 40 height 21
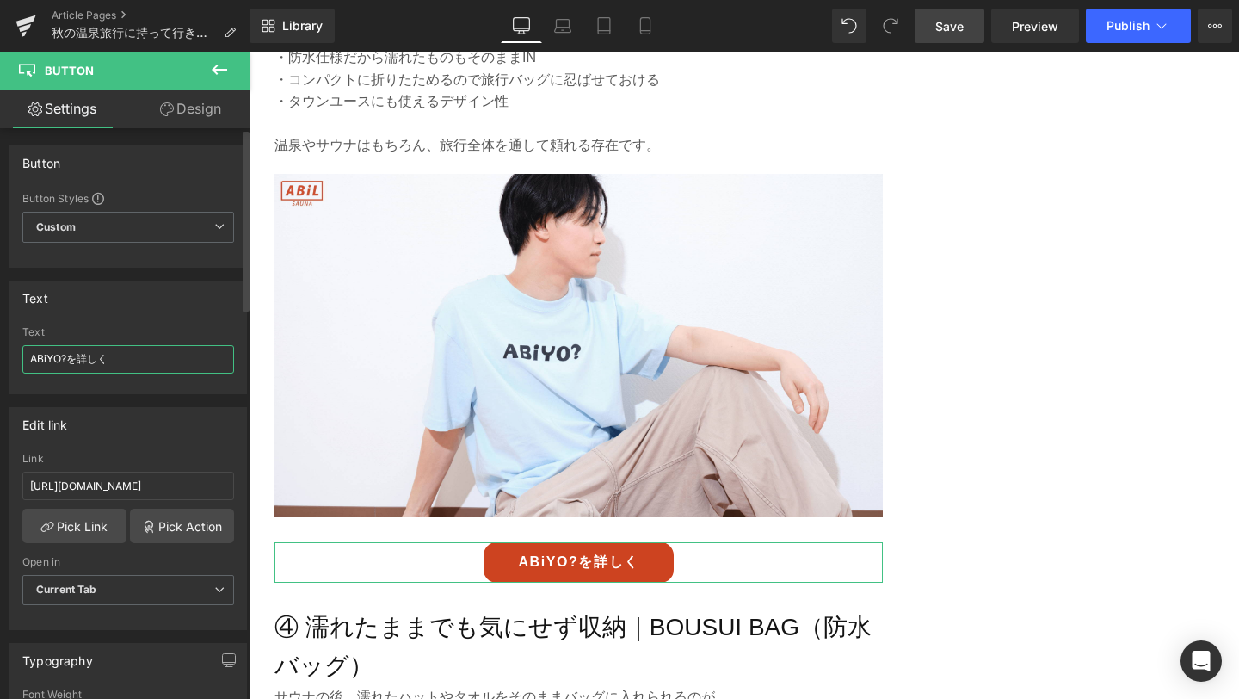
click at [64, 360] on input "ABiYO?を詳しく" at bounding box center [128, 359] width 212 height 28
type input "BOUSUI BAG を詳しく"
click at [960, 17] on span "Save" at bounding box center [949, 26] width 28 height 18
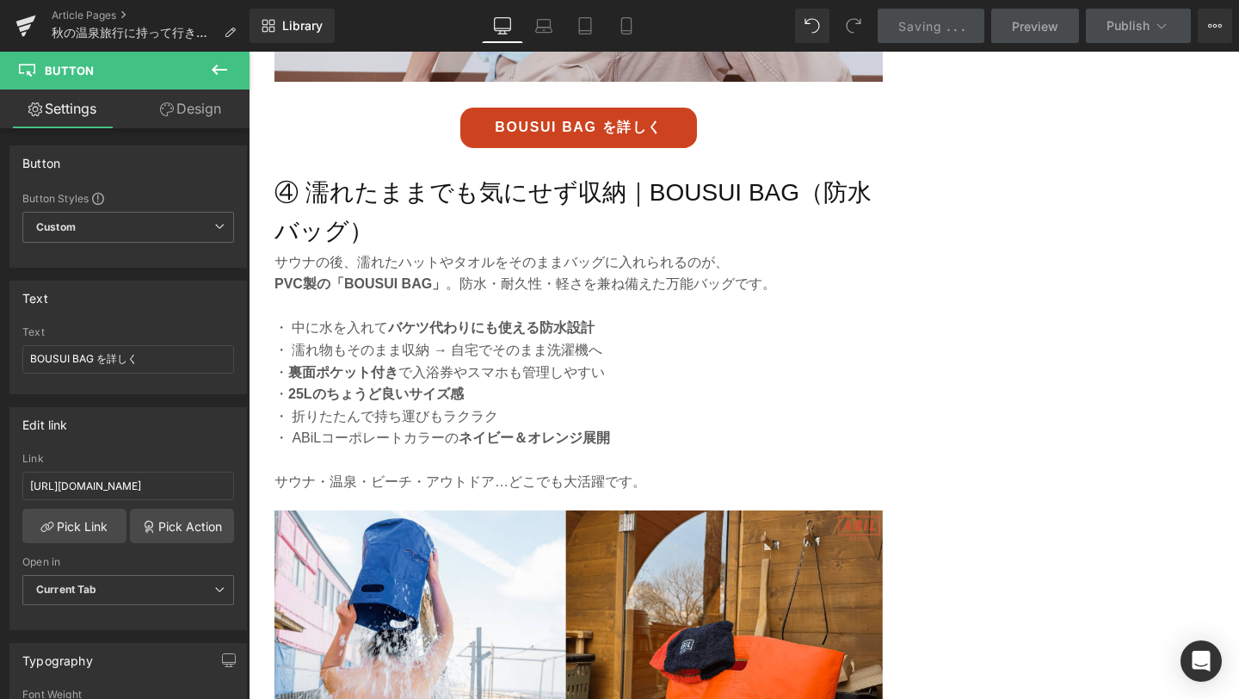
scroll to position [4158, 0]
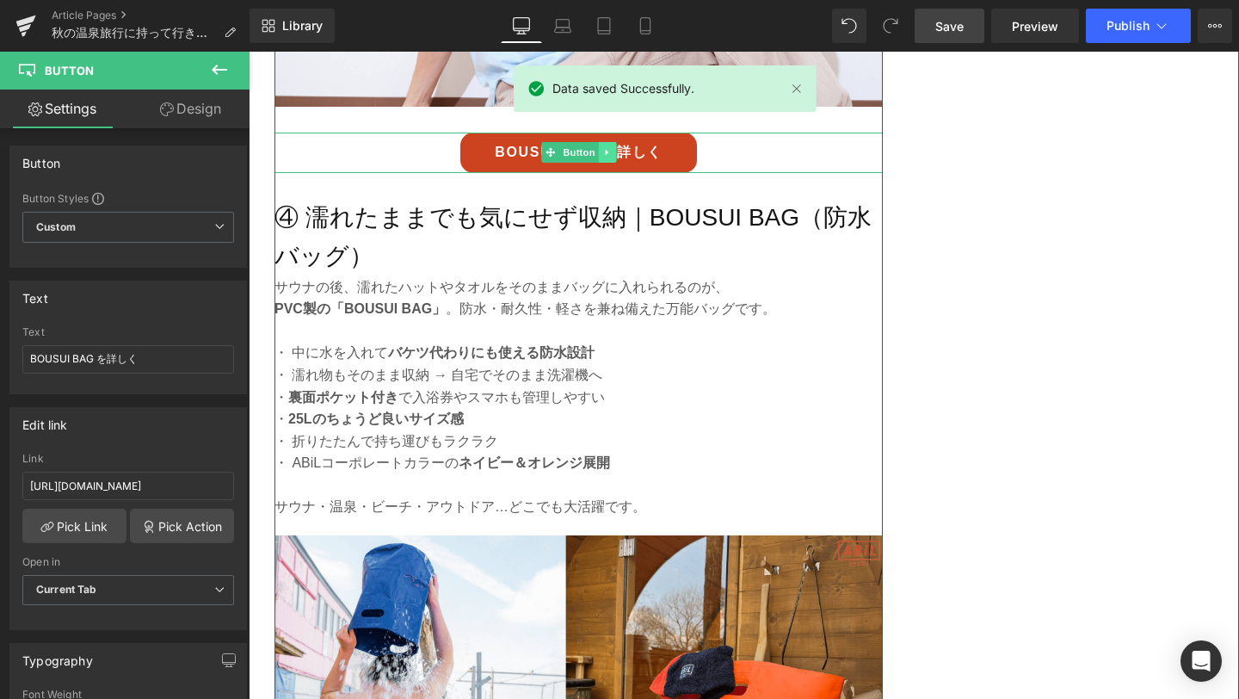
click at [604, 154] on icon at bounding box center [606, 152] width 9 height 10
click at [612, 154] on icon at bounding box center [616, 152] width 9 height 10
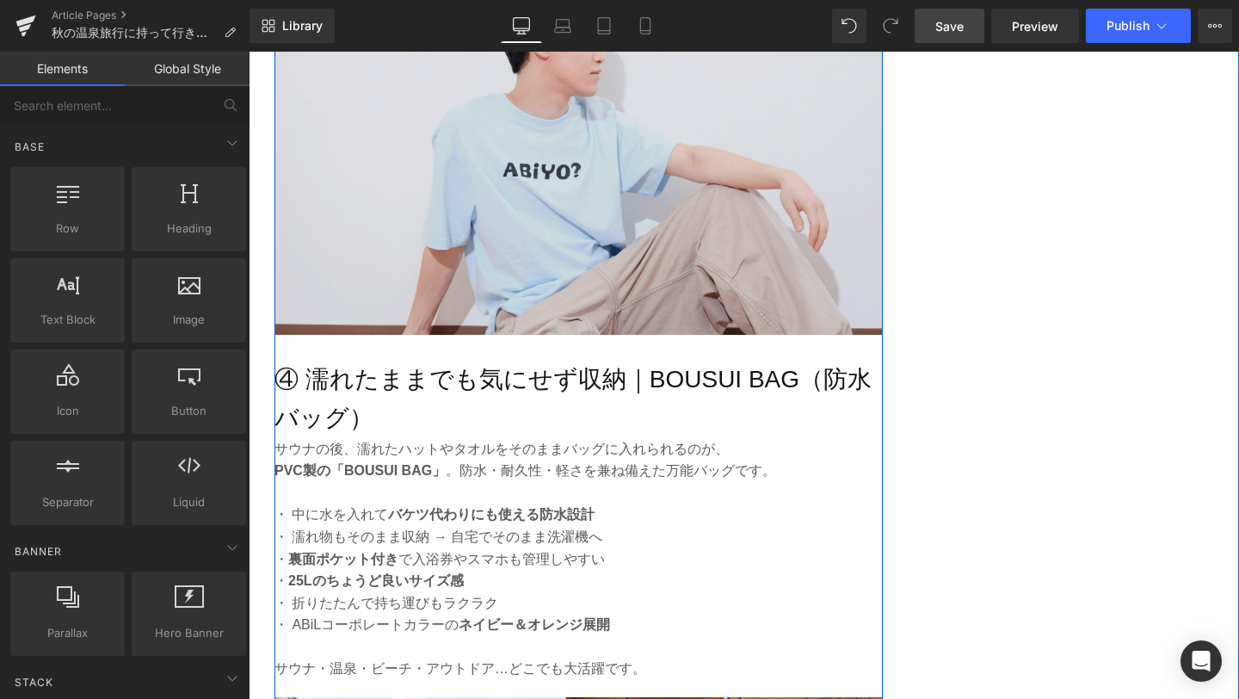
scroll to position [3992, 0]
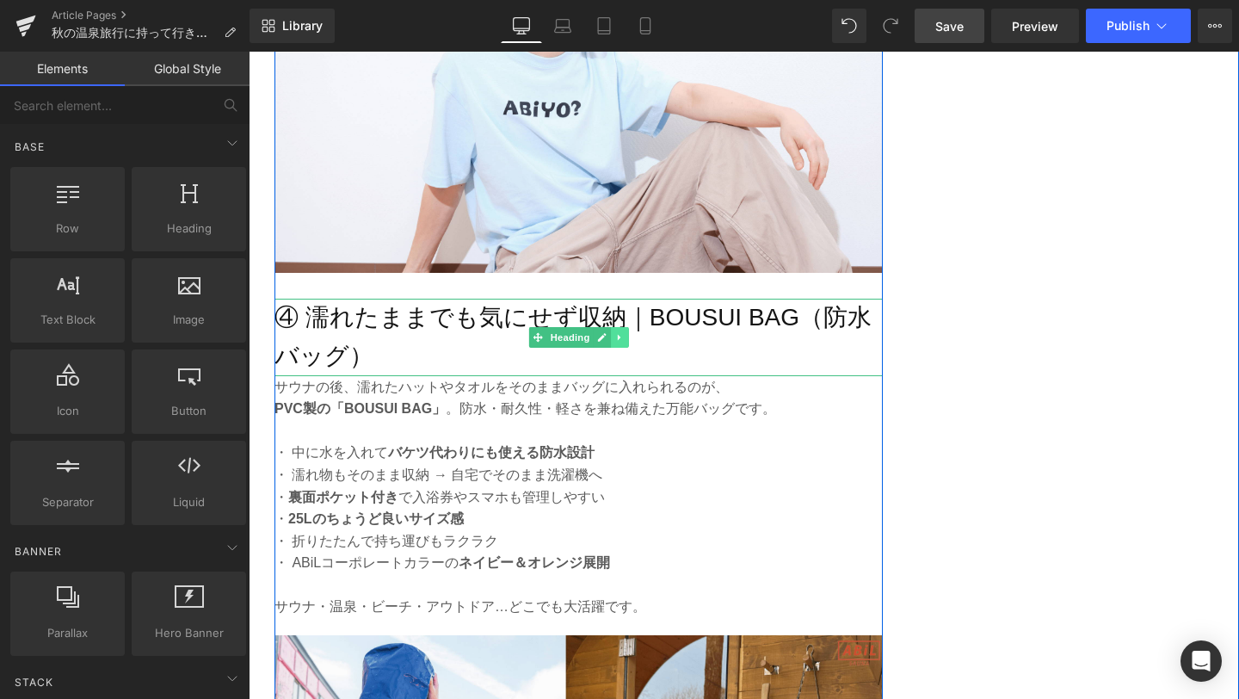
click at [622, 342] on link at bounding box center [620, 337] width 18 height 21
click at [622, 342] on link at bounding box center [628, 337] width 18 height 21
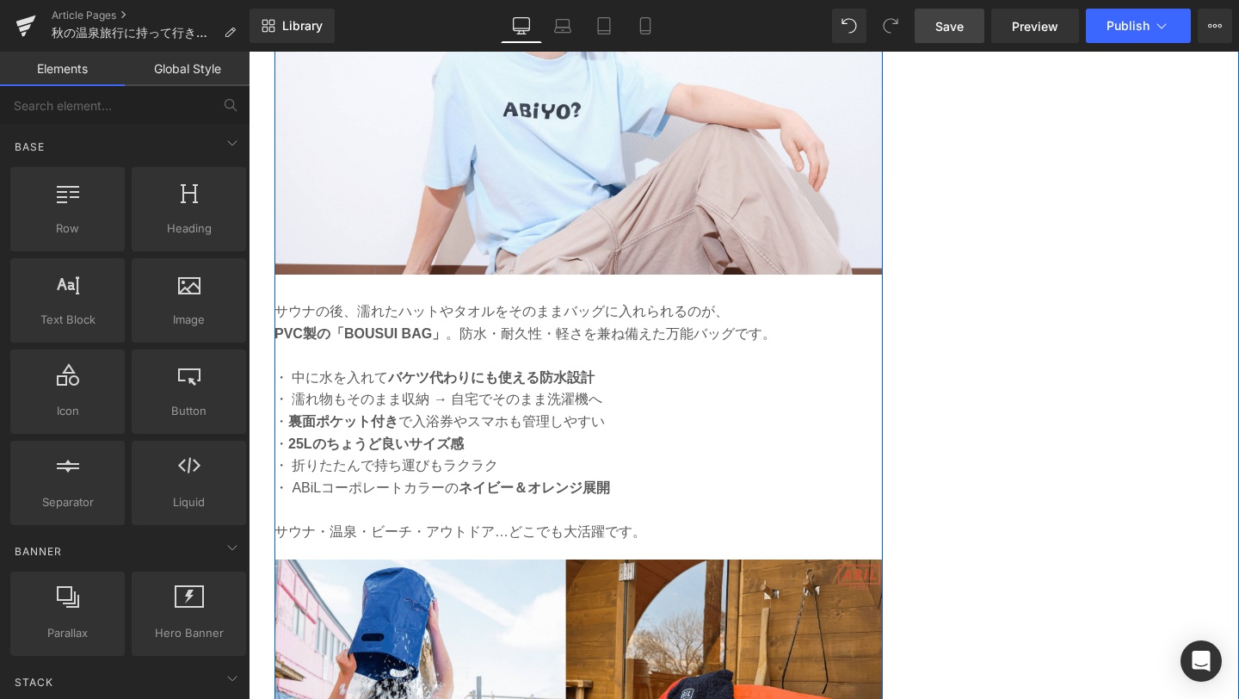
scroll to position [4011, 0]
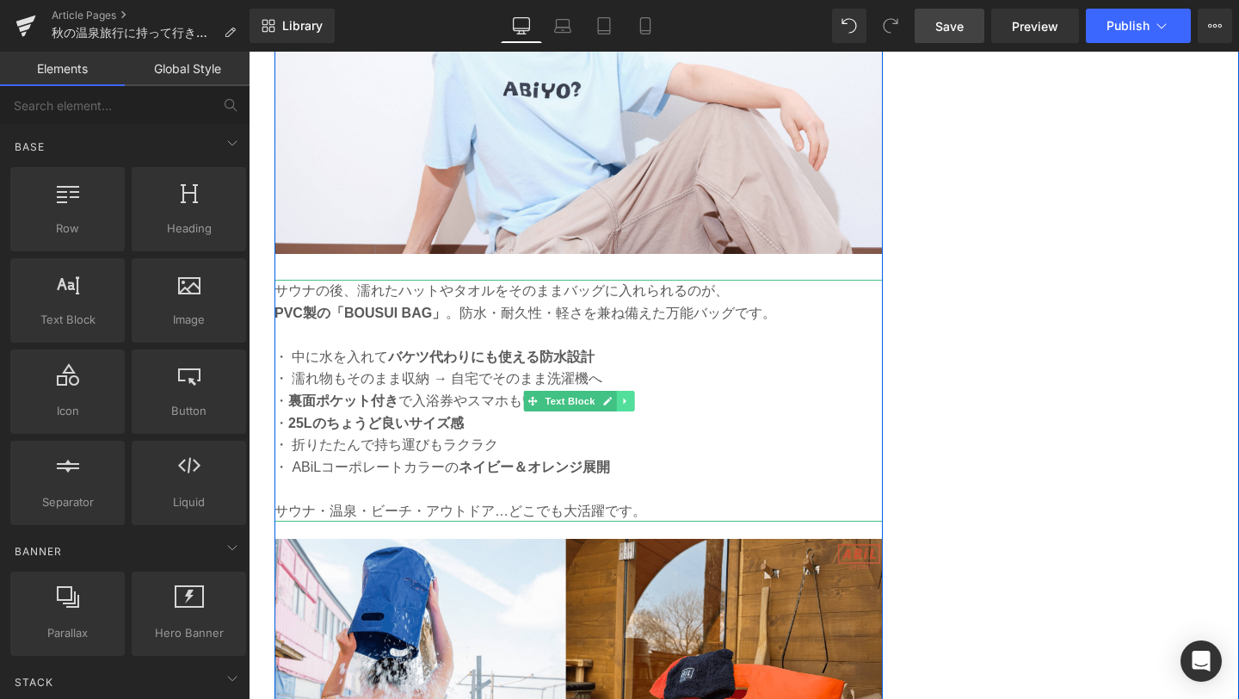
click at [623, 401] on icon at bounding box center [624, 400] width 3 height 6
click at [631, 401] on icon at bounding box center [633, 400] width 9 height 9
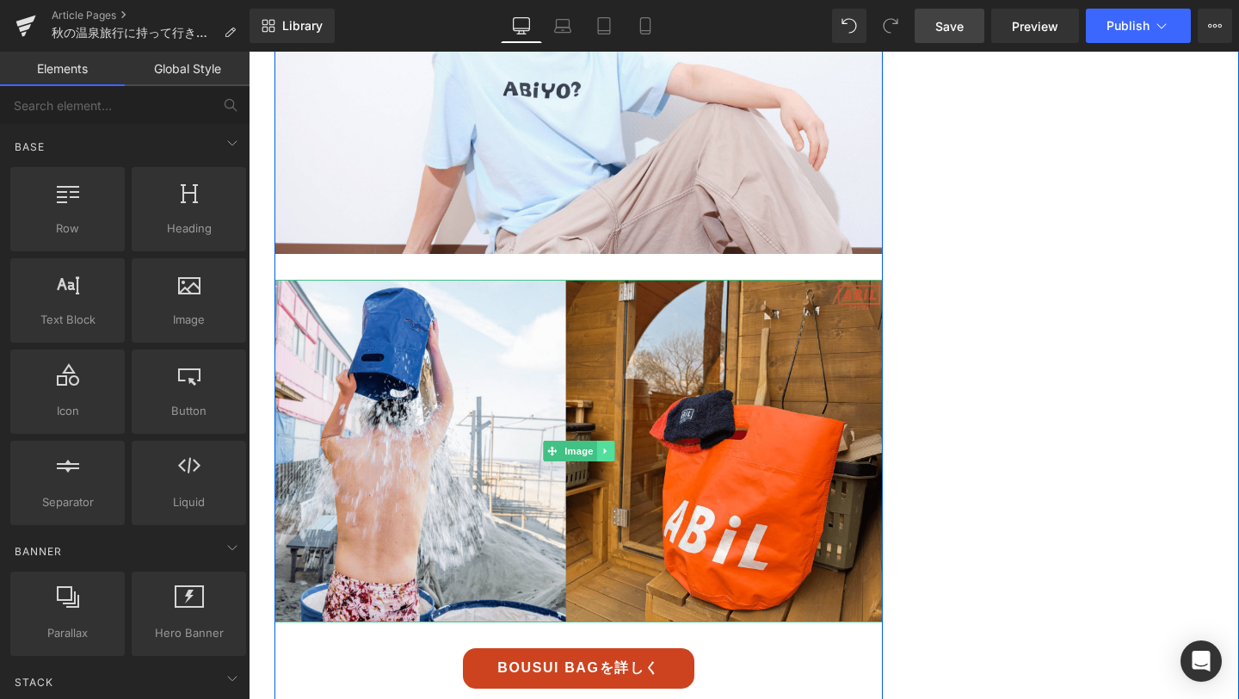
click at [605, 443] on link at bounding box center [605, 451] width 18 height 21
click at [613, 447] on icon at bounding box center [614, 450] width 9 height 9
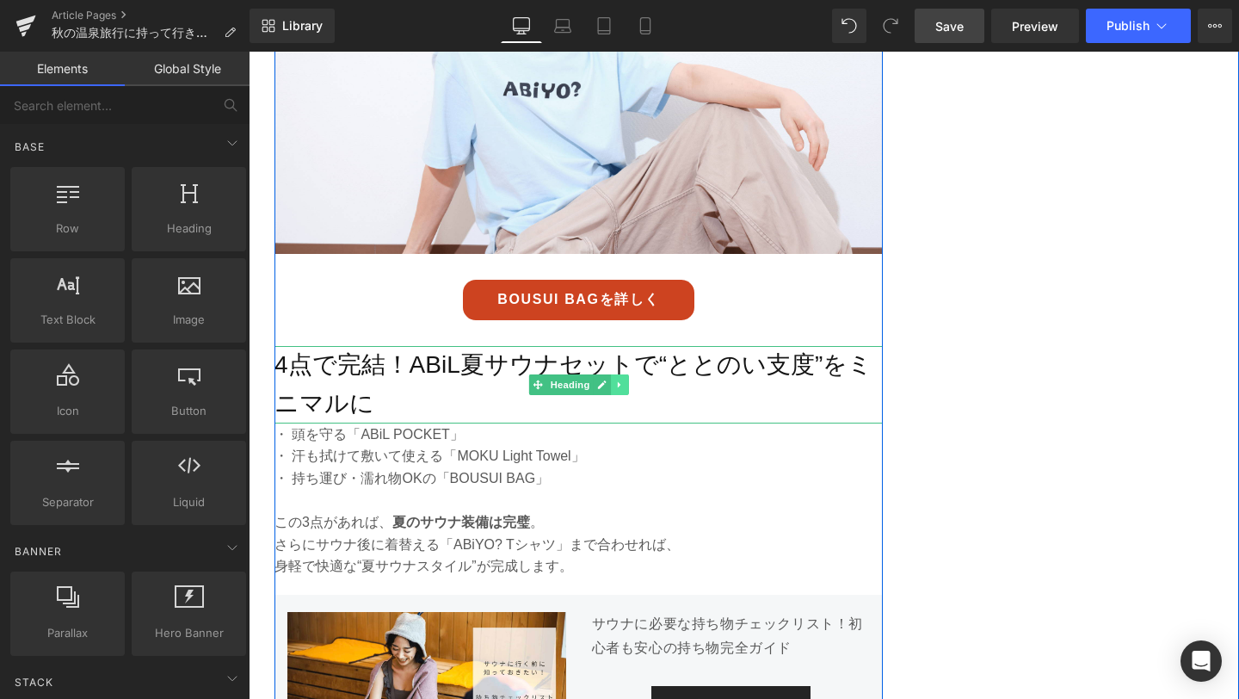
click at [625, 384] on link at bounding box center [620, 384] width 18 height 21
click at [635, 385] on link at bounding box center [628, 384] width 18 height 21
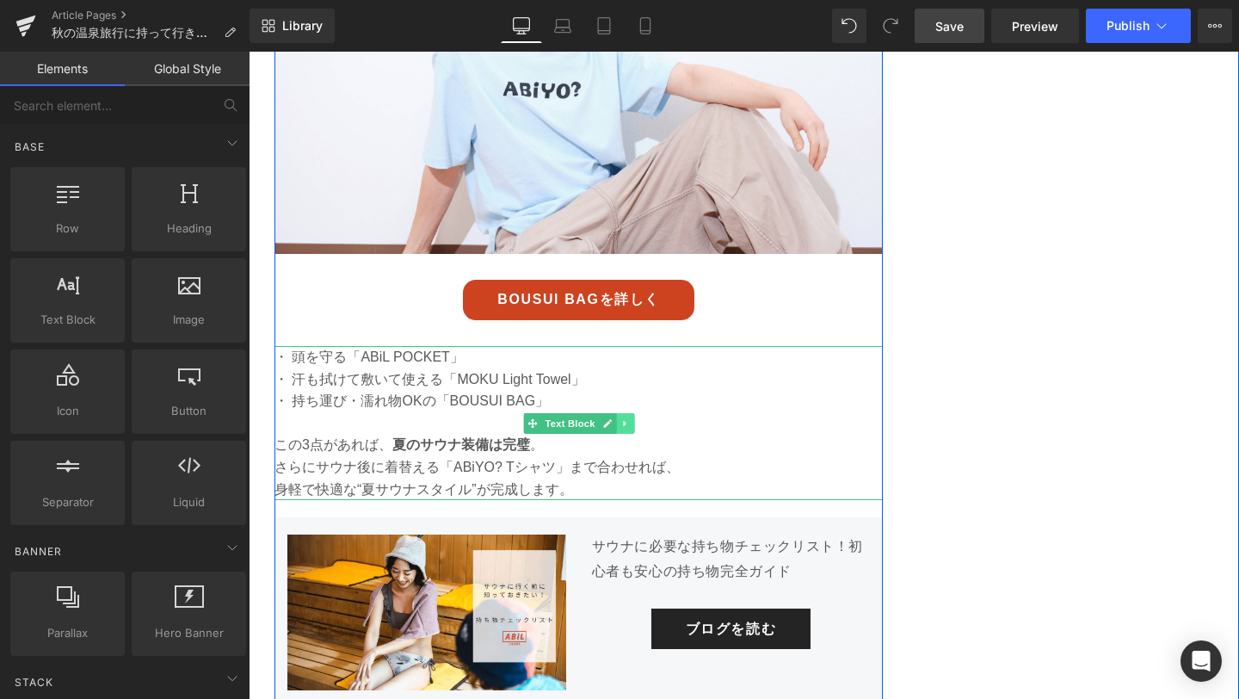
click at [632, 423] on link at bounding box center [625, 423] width 18 height 21
click at [632, 423] on icon at bounding box center [633, 422] width 9 height 9
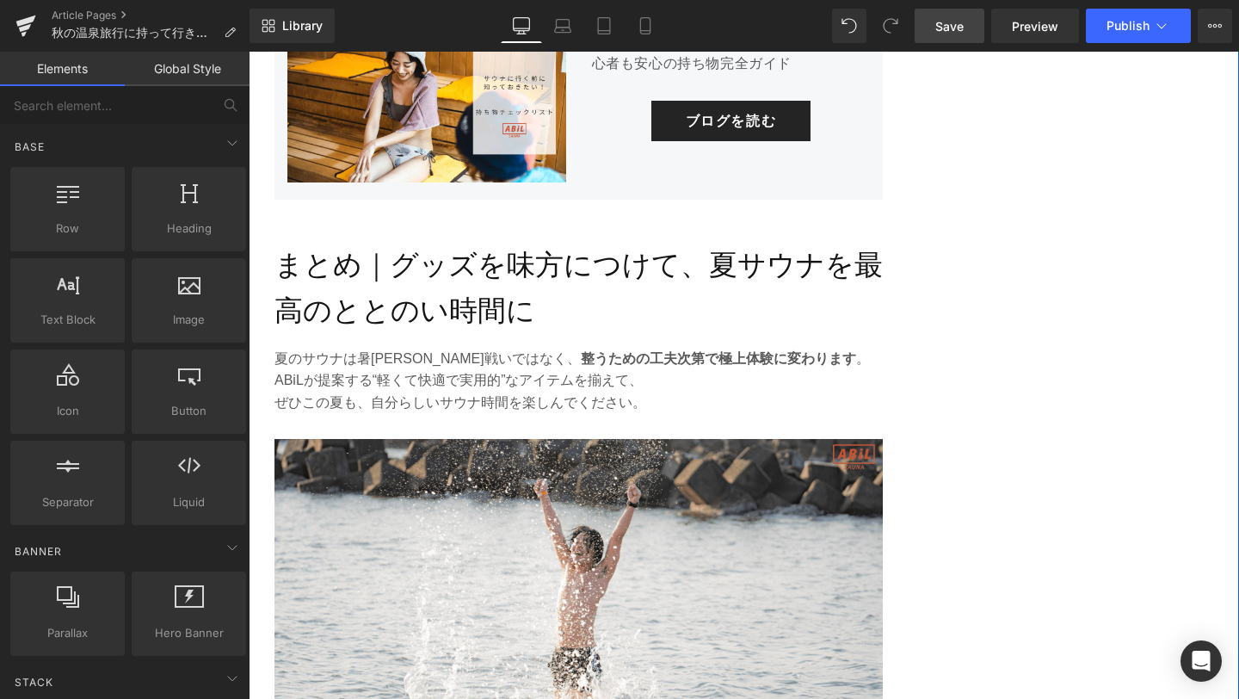
scroll to position [4356, 0]
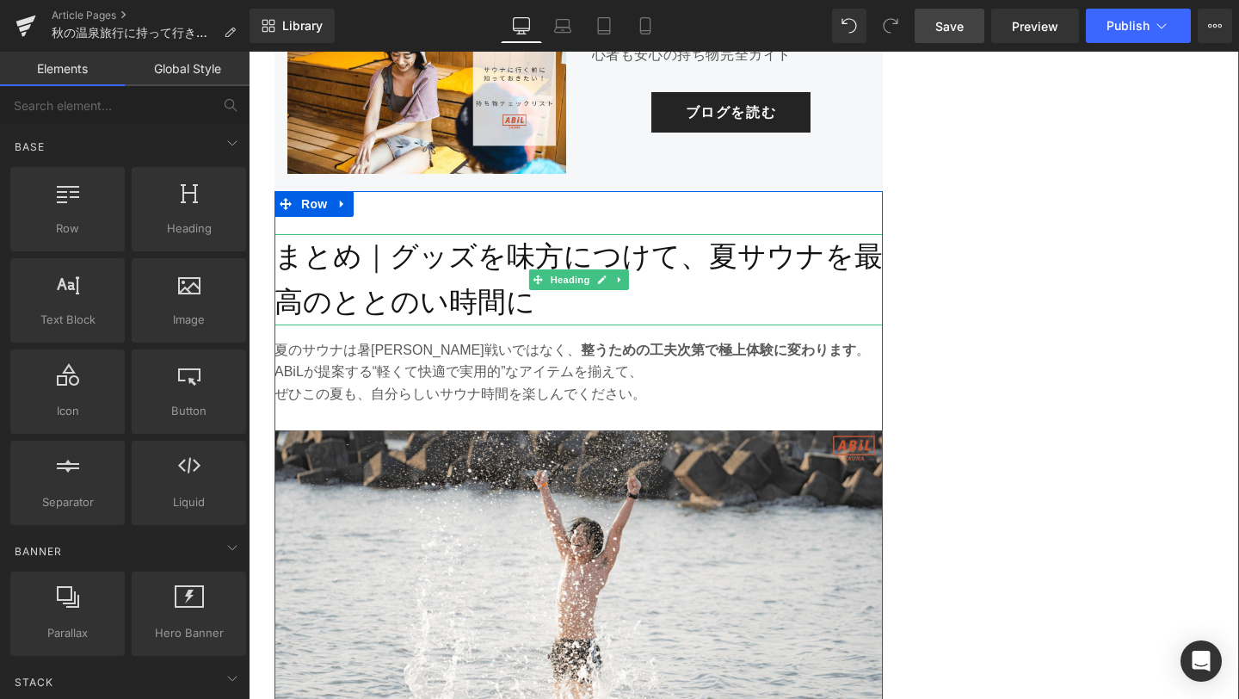
drag, startPoint x: 434, startPoint y: 308, endPoint x: 496, endPoint y: 308, distance: 61.9
click at [435, 308] on h2 "まとめ｜グッズを味方につけて、夏サウナを最高のととのい時間に" at bounding box center [578, 279] width 608 height 91
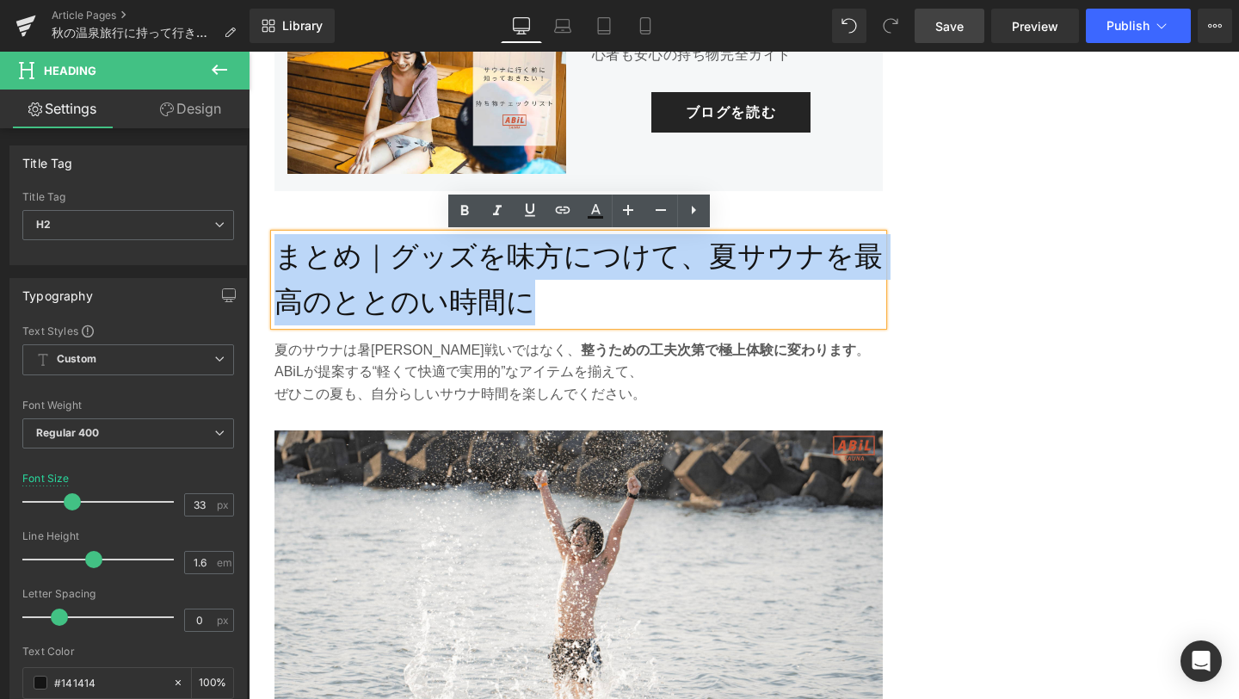
drag, startPoint x: 533, startPoint y: 308, endPoint x: 280, endPoint y: 243, distance: 261.9
click at [280, 243] on h2 "まとめ｜グッズを味方につけて、夏サウナを最高のととのい時間に" at bounding box center [578, 279] width 608 height 91
paste div
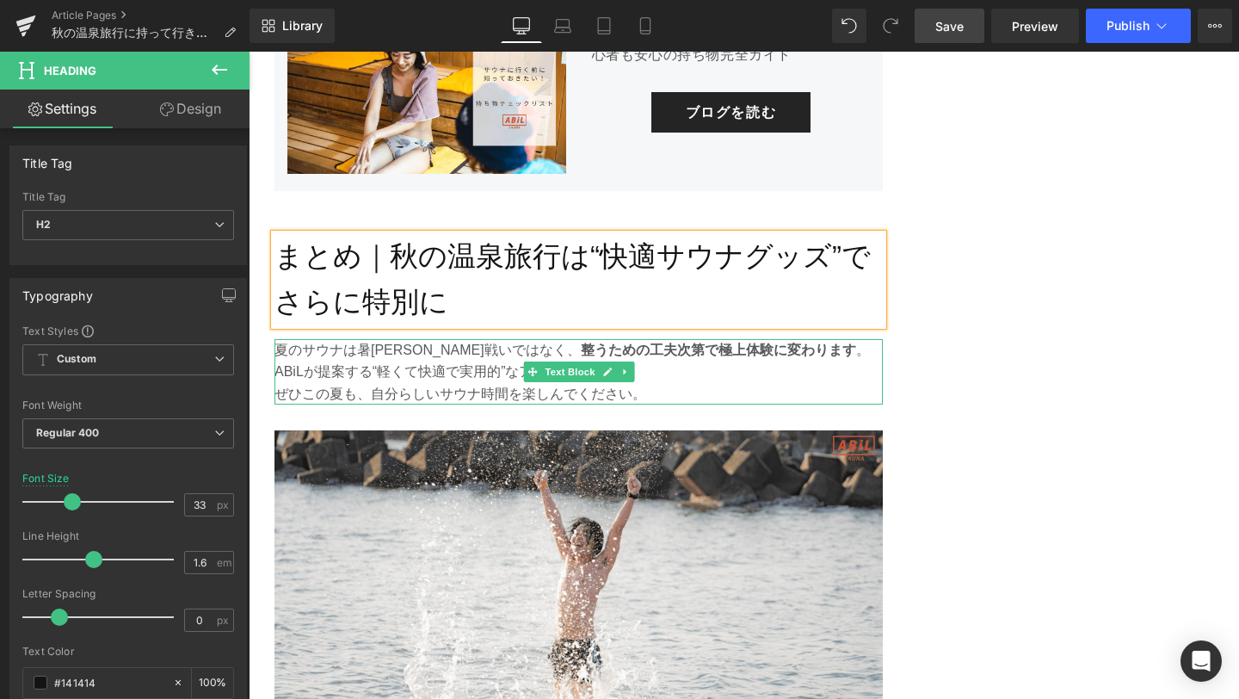
click at [452, 383] on p "ぜひこの夏も、自分らしいサウナ時間を楽しんでください。" at bounding box center [578, 394] width 608 height 22
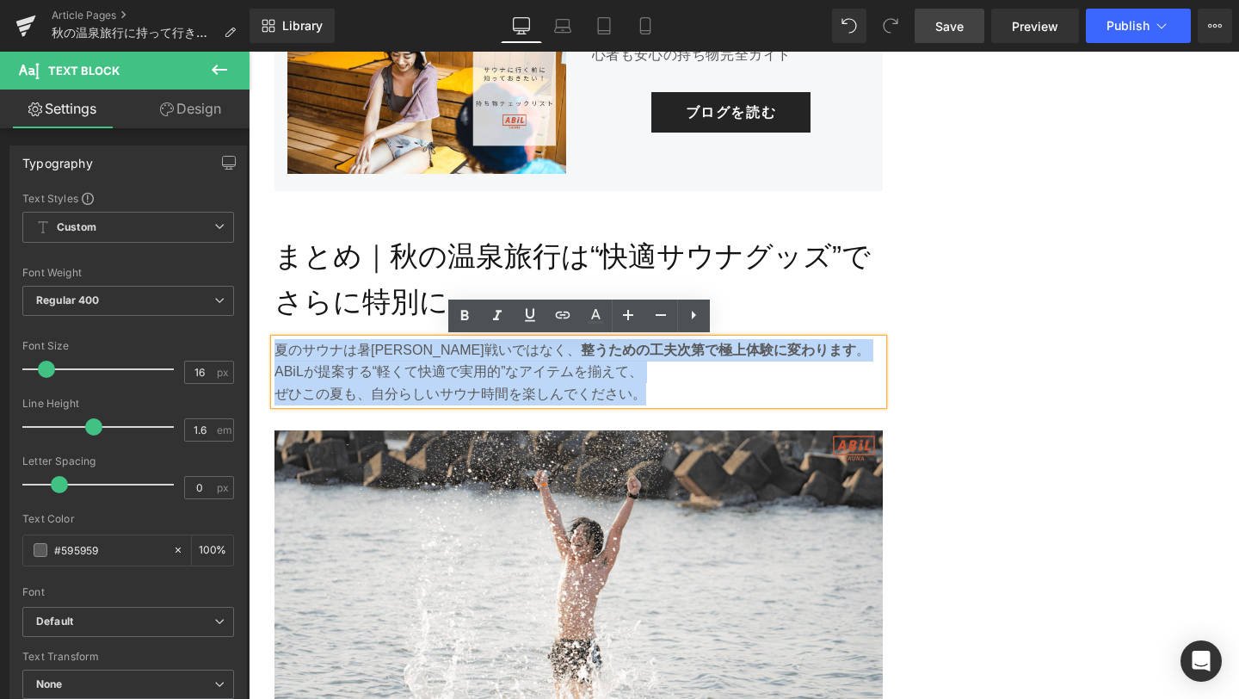
drag, startPoint x: 668, startPoint y: 401, endPoint x: 278, endPoint y: 348, distance: 393.3
click at [278, 348] on div "夏のサウナは暑[PERSON_NAME]戦いではなく、 整うための工夫次第で極上体験に変わります 。 ABiLが提案する“軽くて快適で実用的”なアイテムを揃え…" at bounding box center [578, 372] width 608 height 66
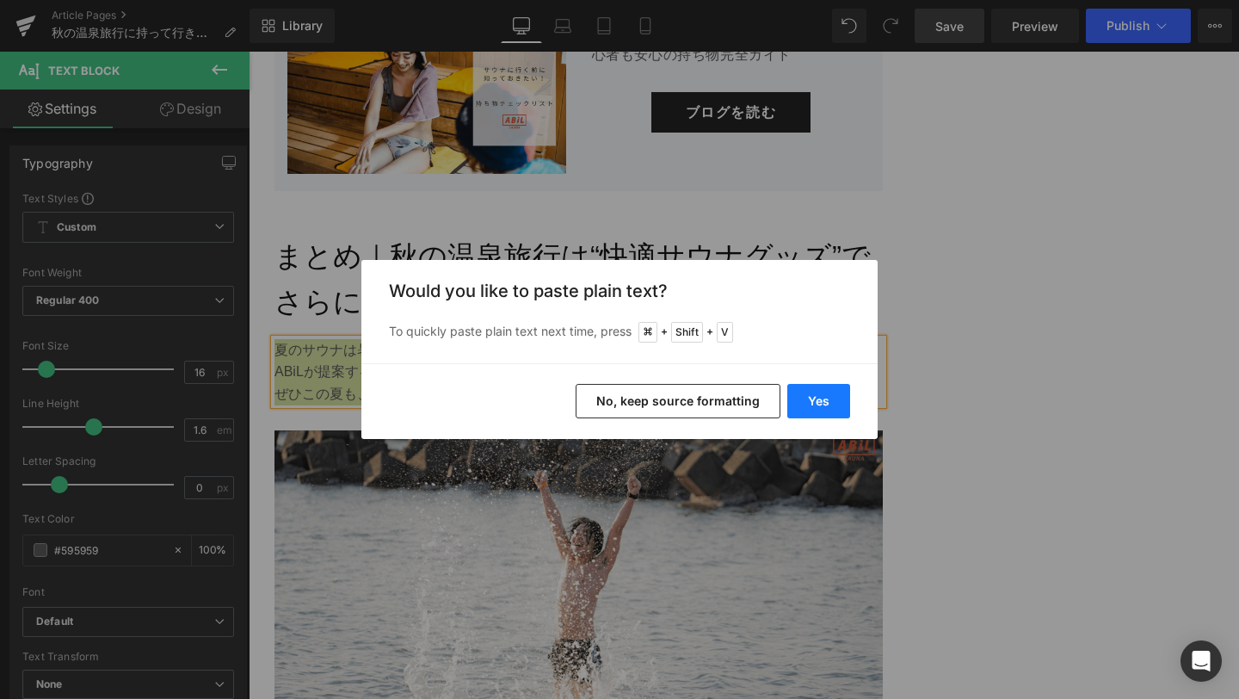
click at [823, 401] on button "Yes" at bounding box center [818, 401] width 63 height 34
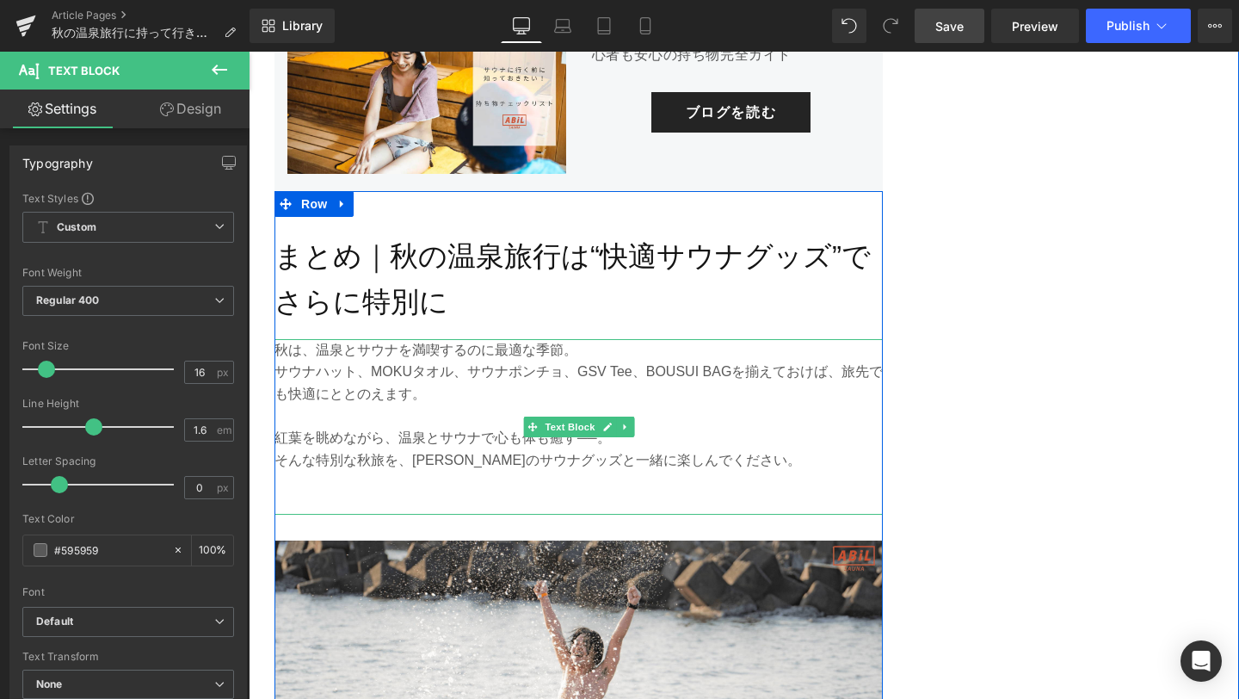
click at [510, 494] on p at bounding box center [578, 504] width 608 height 22
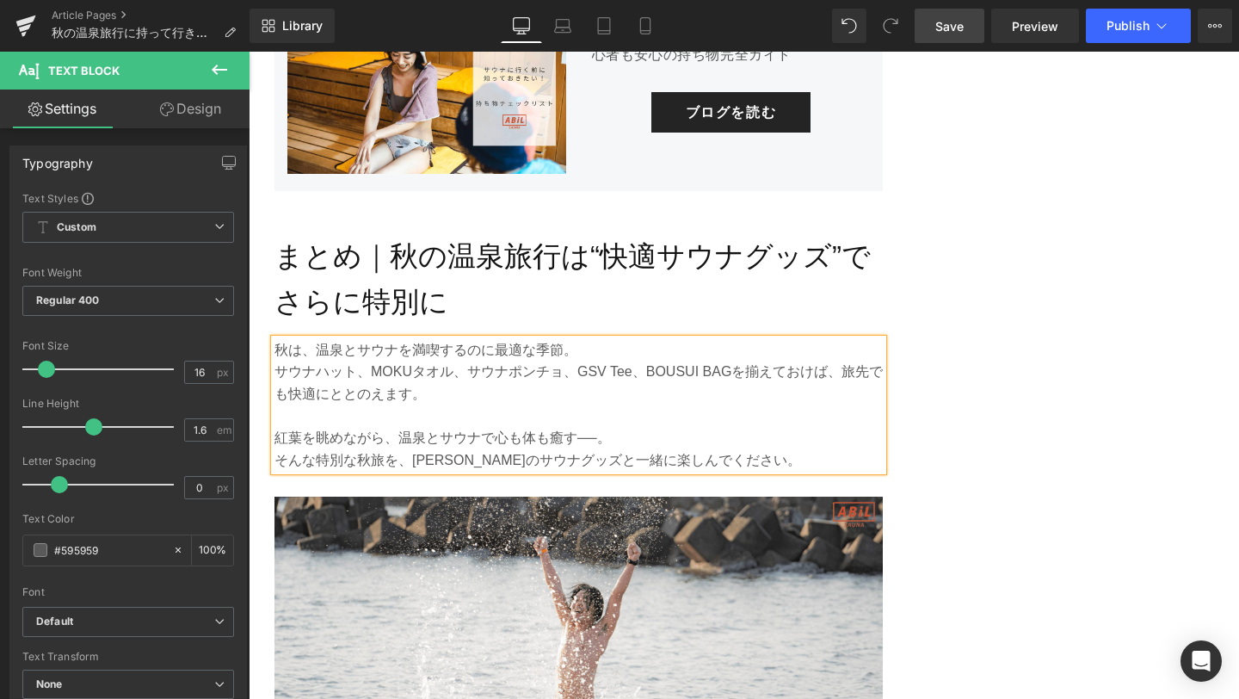
click at [971, 21] on link "Save" at bounding box center [950, 26] width 70 height 34
